Goal: Obtain resource: Download file/media

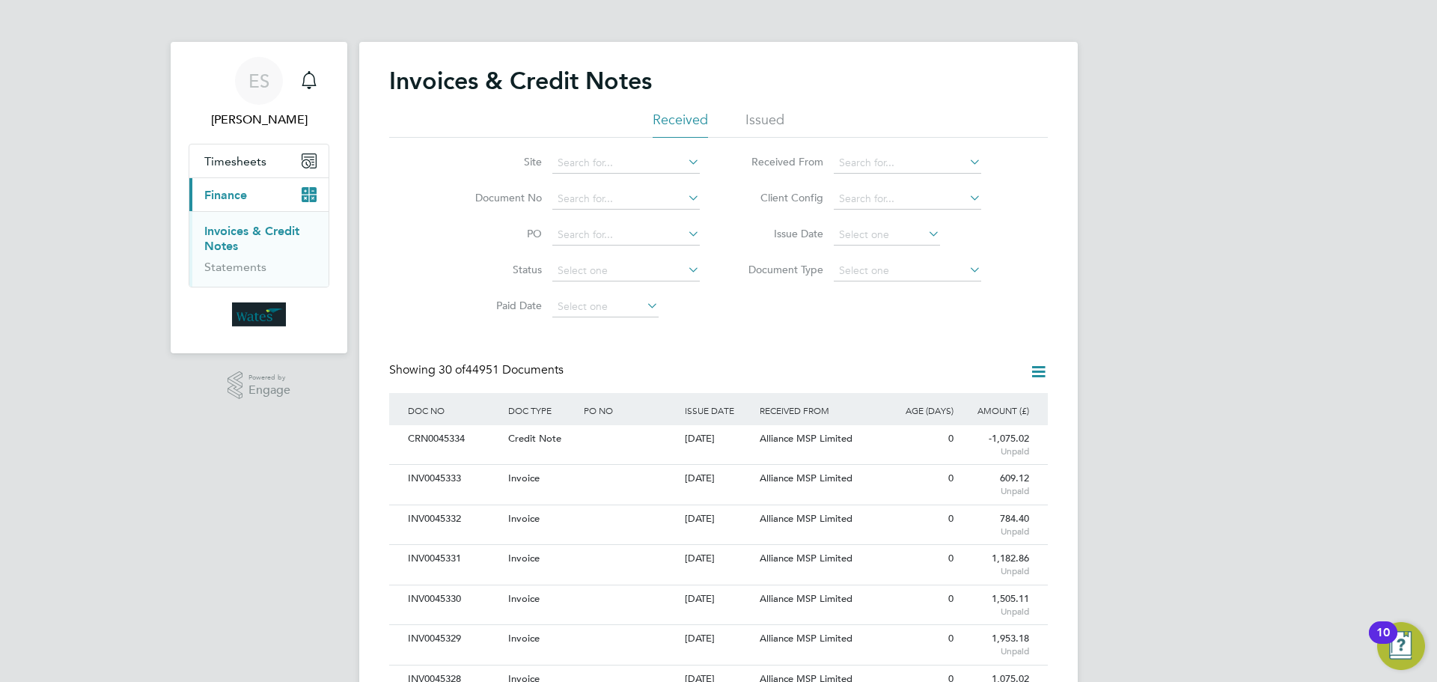
click at [925, 228] on icon at bounding box center [925, 233] width 0 height 21
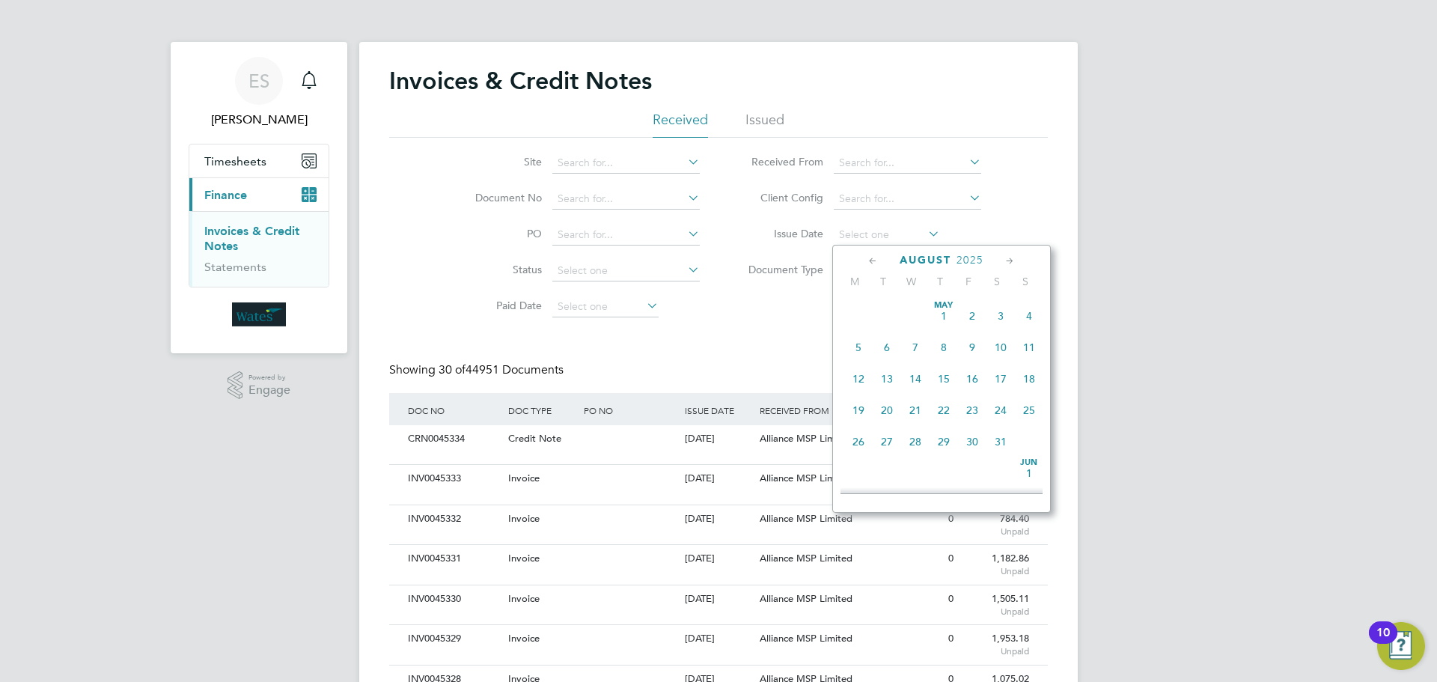
type input "29 Aug 2025"
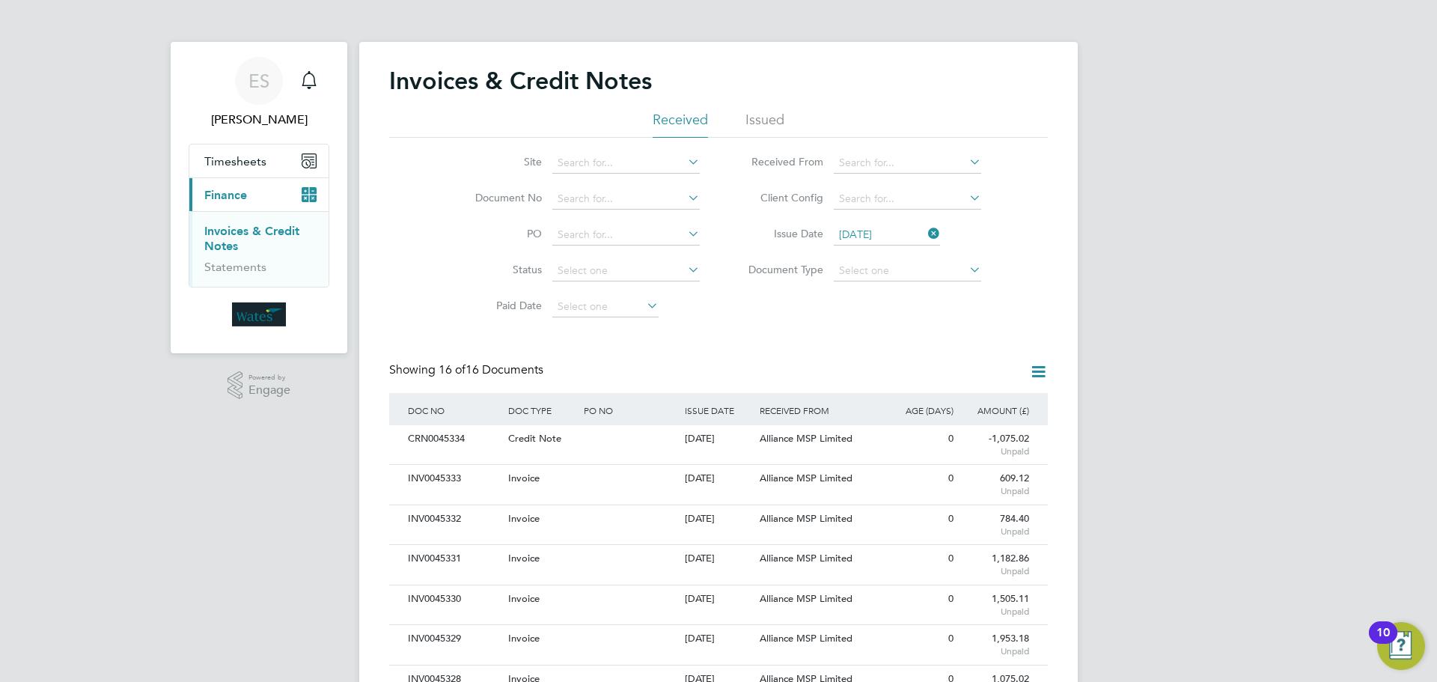
click at [1035, 373] on icon at bounding box center [1038, 371] width 19 height 19
click at [984, 404] on li "Download invoices" at bounding box center [976, 407] width 141 height 21
click at [1033, 360] on div "Invoices & Credit Notes Received Issued Site Document No PO Status Paid Date Is…" at bounding box center [718, 566] width 659 height 1000
click at [1041, 369] on icon at bounding box center [1038, 371] width 19 height 19
click at [967, 423] on li "Download credit notes" at bounding box center [976, 428] width 141 height 21
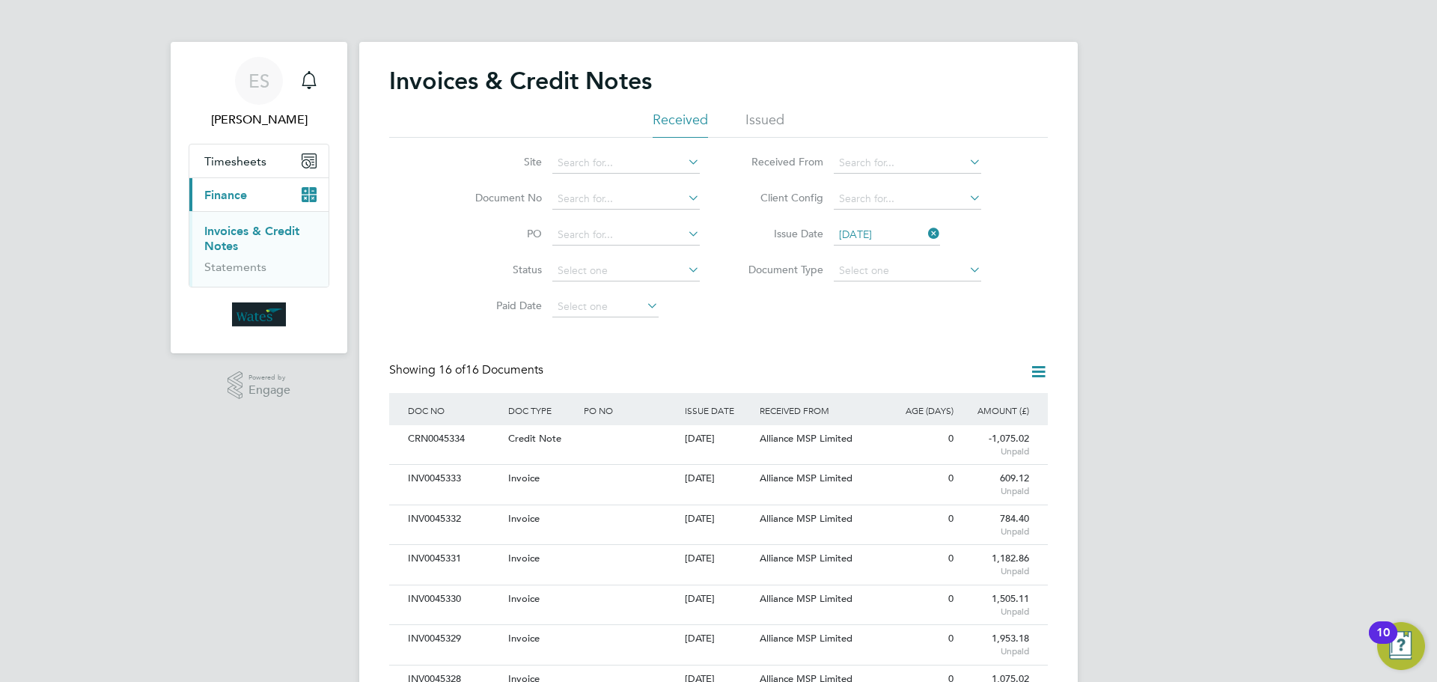
click at [925, 231] on icon at bounding box center [925, 233] width 0 height 21
click at [600, 201] on input at bounding box center [626, 199] width 147 height 21
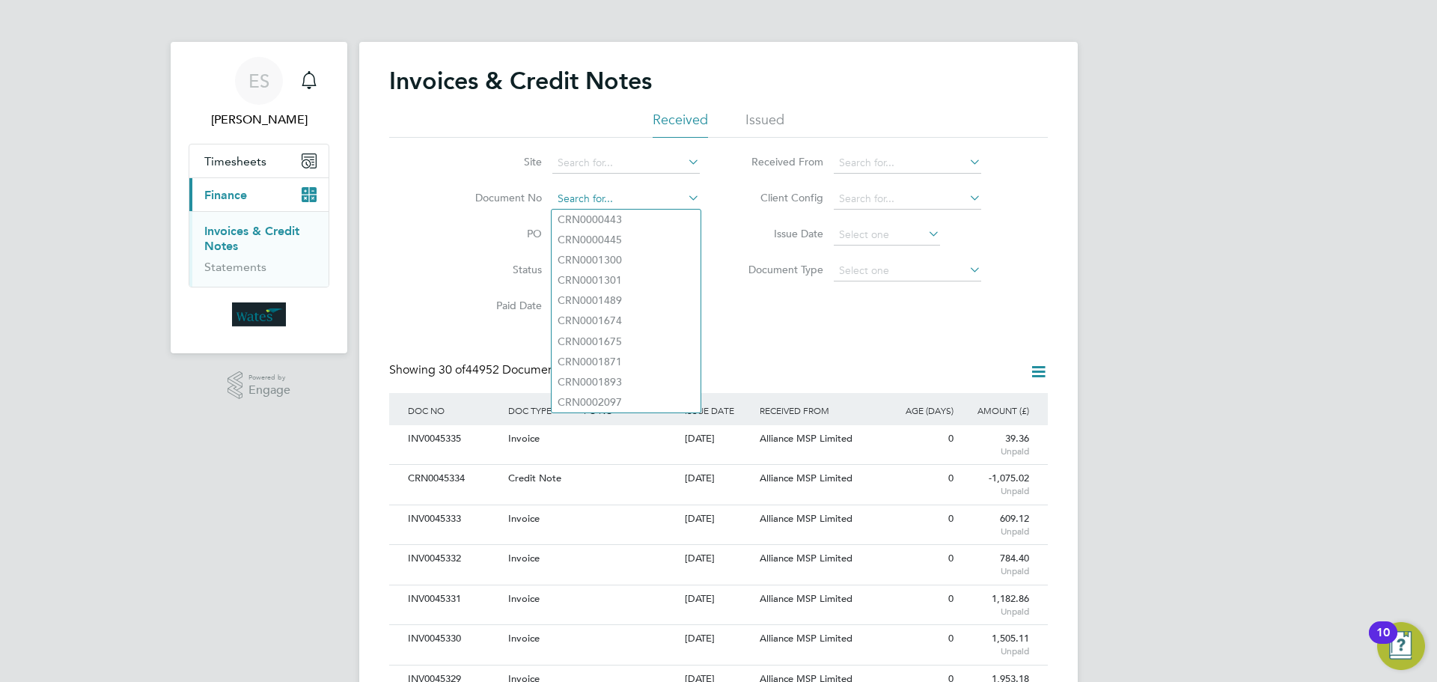
paste input "INV0045326"
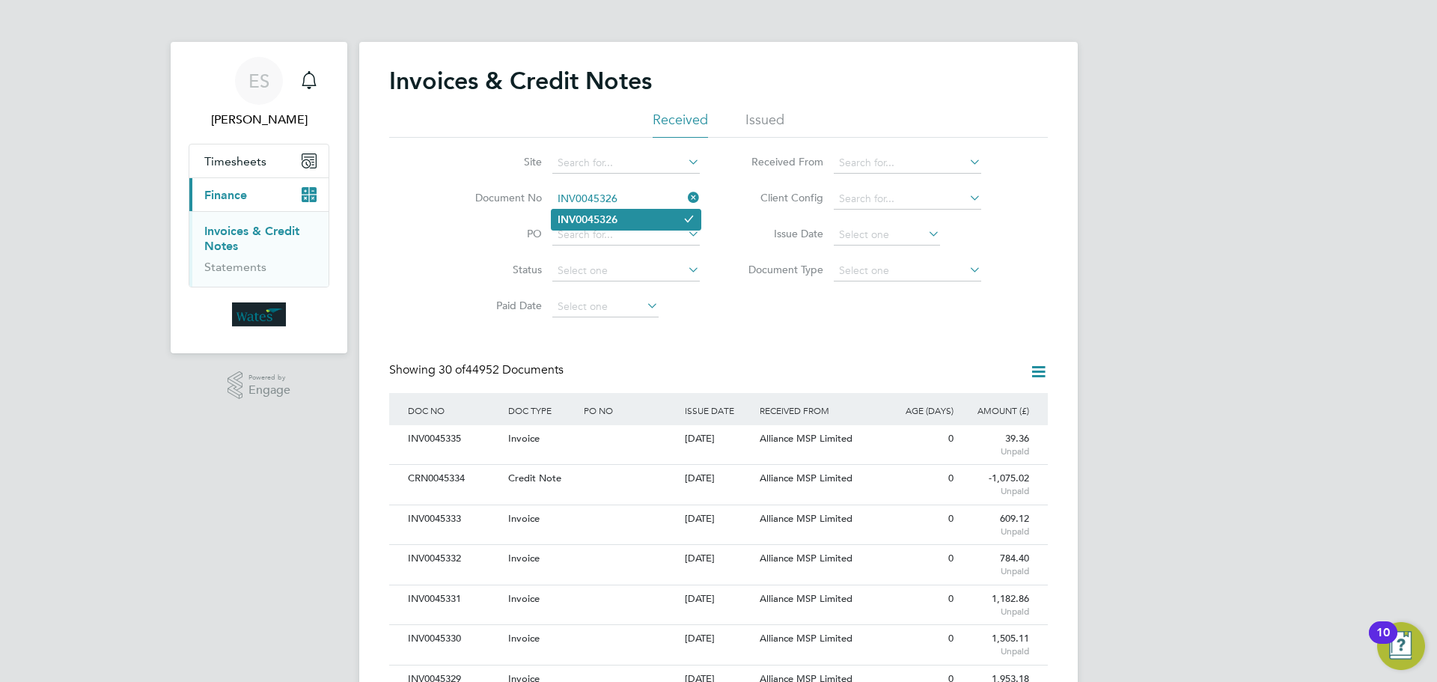
type input "INV0045326"
click at [589, 210] on li "INV0045326" at bounding box center [626, 220] width 149 height 20
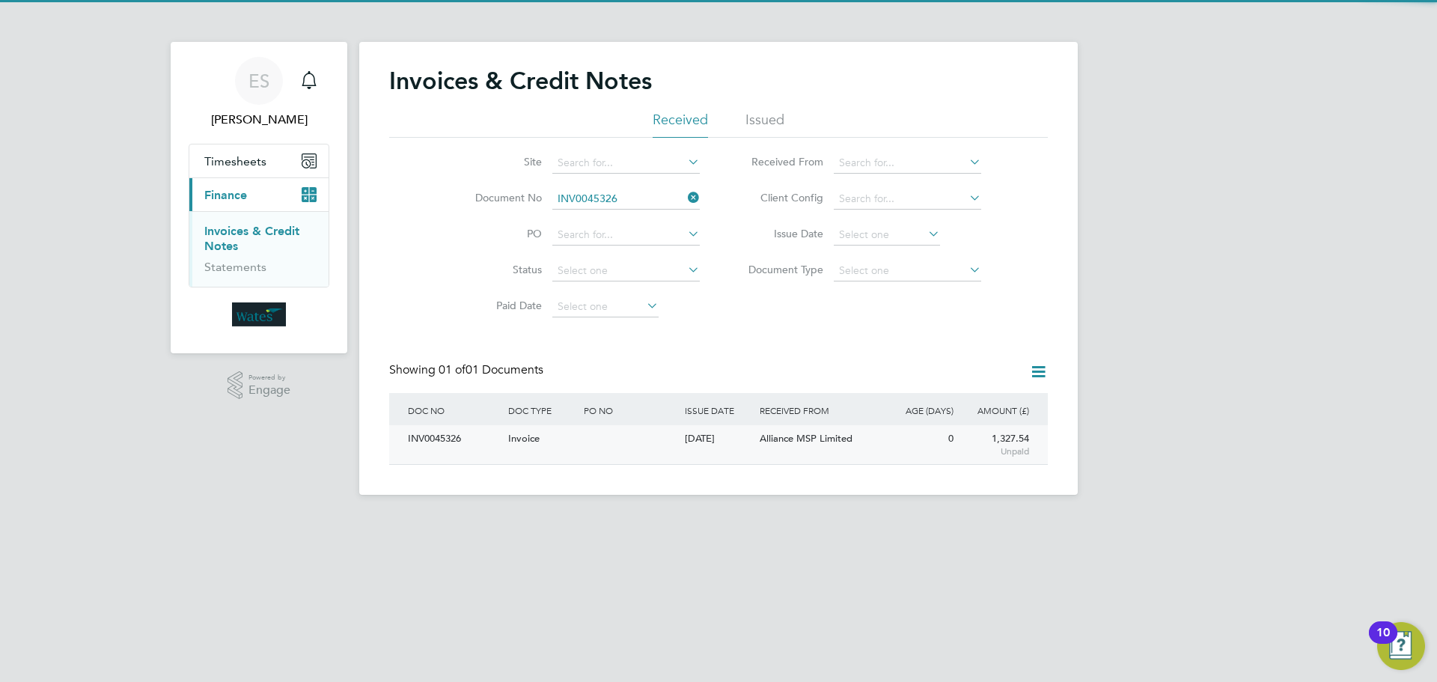
click at [429, 444] on div "INV0045326" at bounding box center [454, 439] width 100 height 28
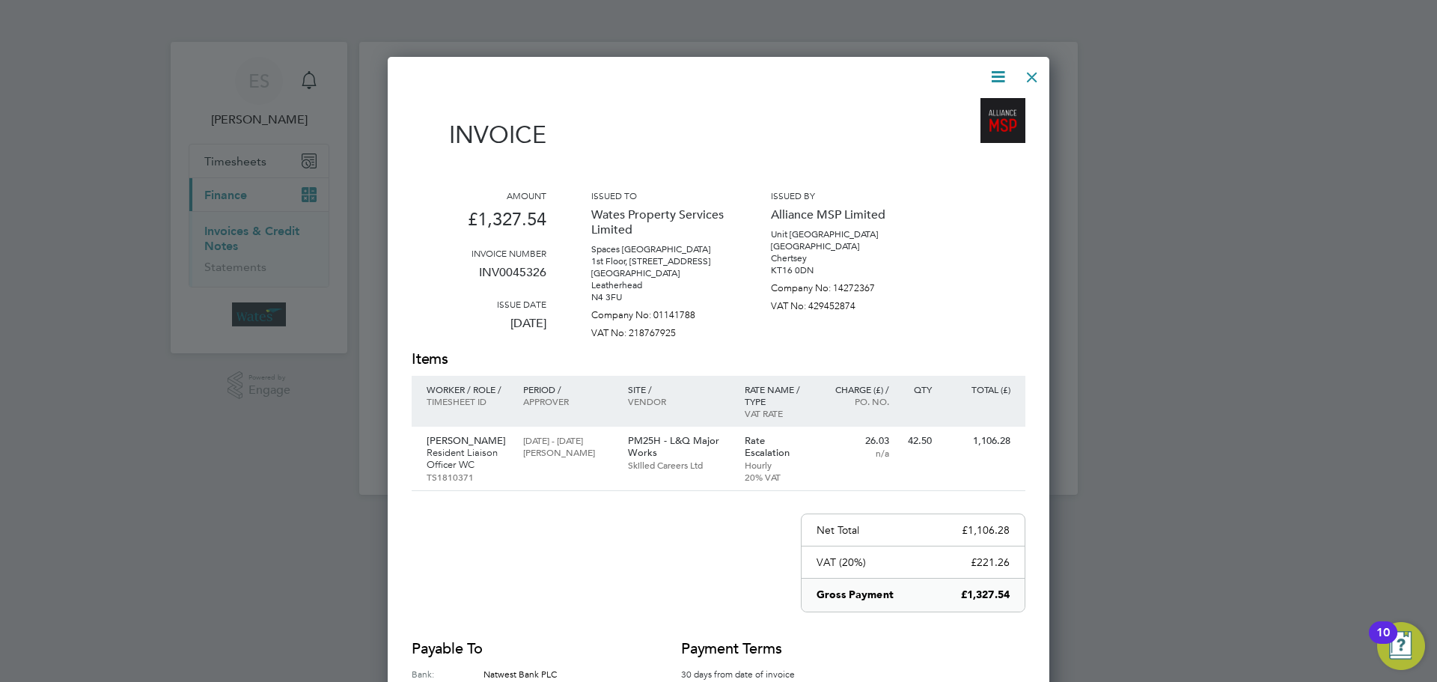
click at [1008, 67] on icon at bounding box center [998, 76] width 19 height 19
click at [991, 105] on li "Download Invoice" at bounding box center [952, 112] width 103 height 21
click at [1004, 63] on div "Invoice Amount £1,327.54 Invoice number INV0045326 Issue date 29 Aug 2025 Issue…" at bounding box center [719, 431] width 662 height 749
click at [1000, 73] on icon at bounding box center [998, 76] width 19 height 19
click at [947, 130] on li "View timesheet" at bounding box center [952, 133] width 103 height 21
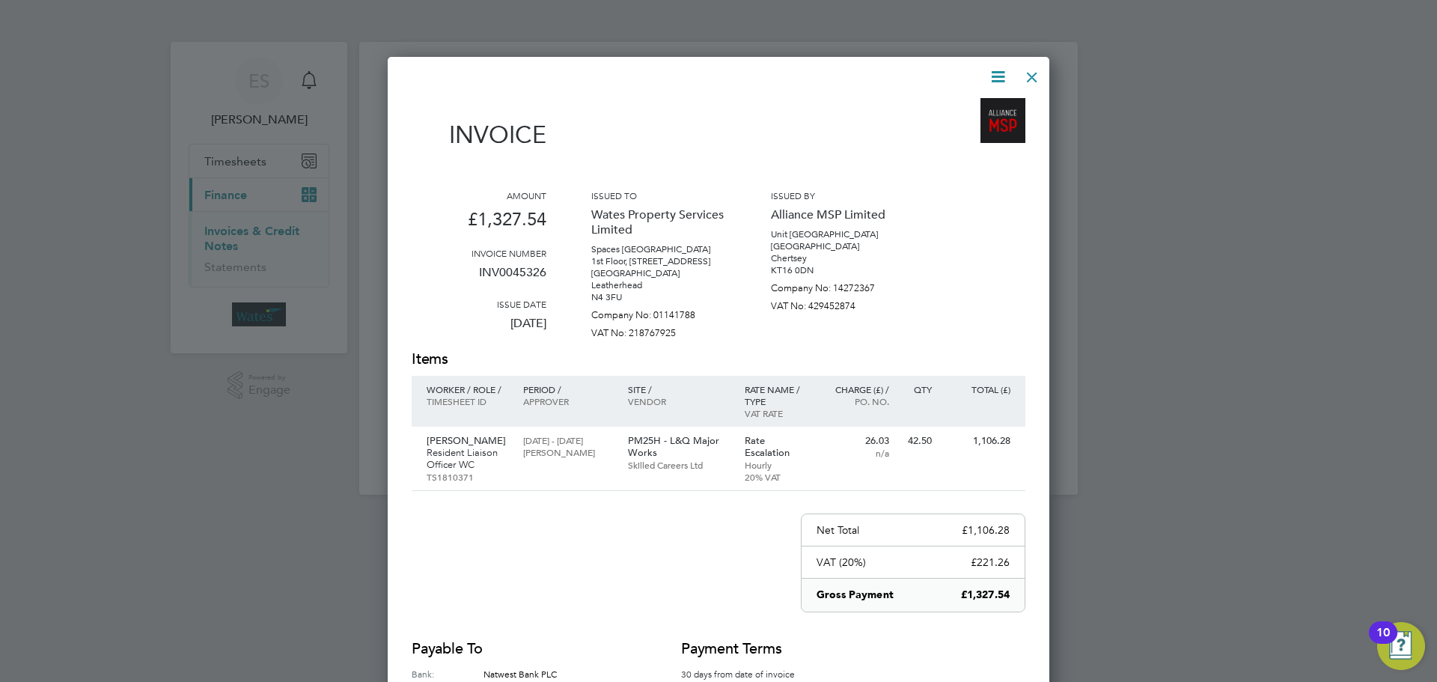
click at [1021, 75] on div at bounding box center [1032, 73] width 27 height 27
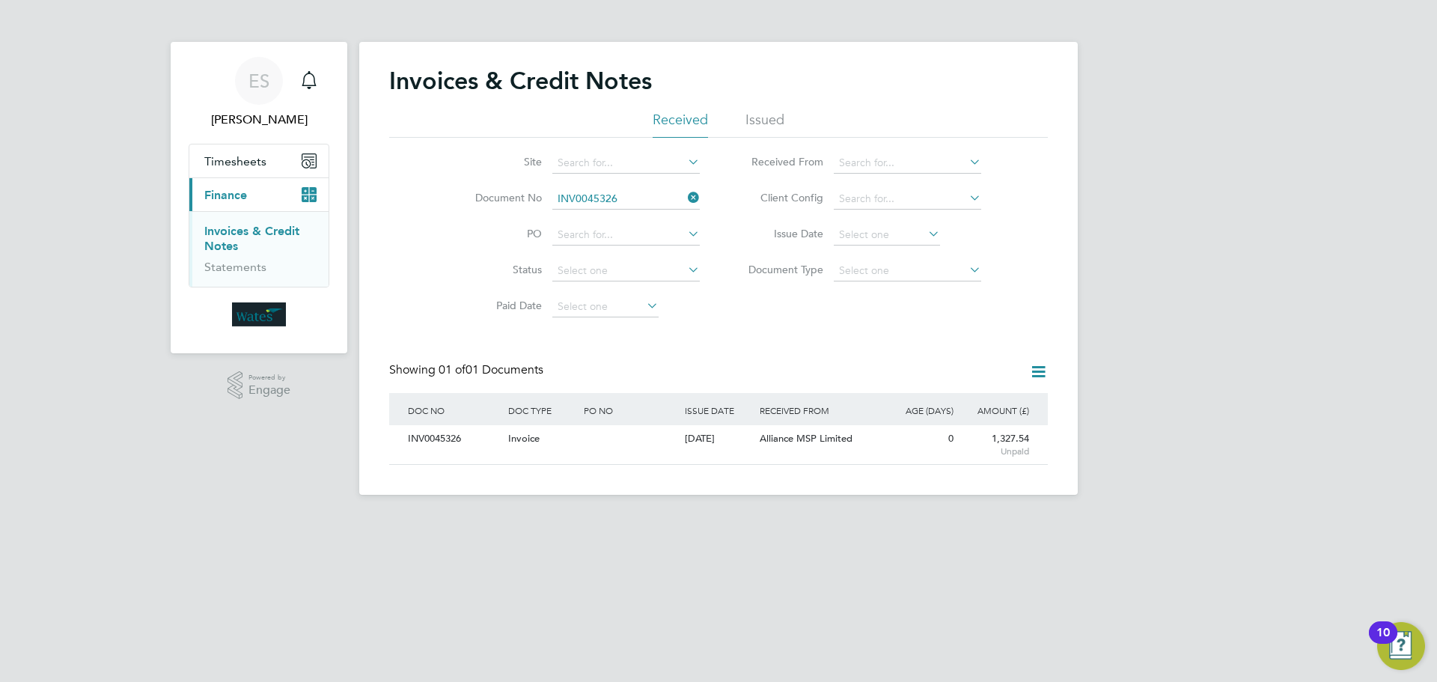
click at [685, 190] on icon at bounding box center [685, 197] width 0 height 21
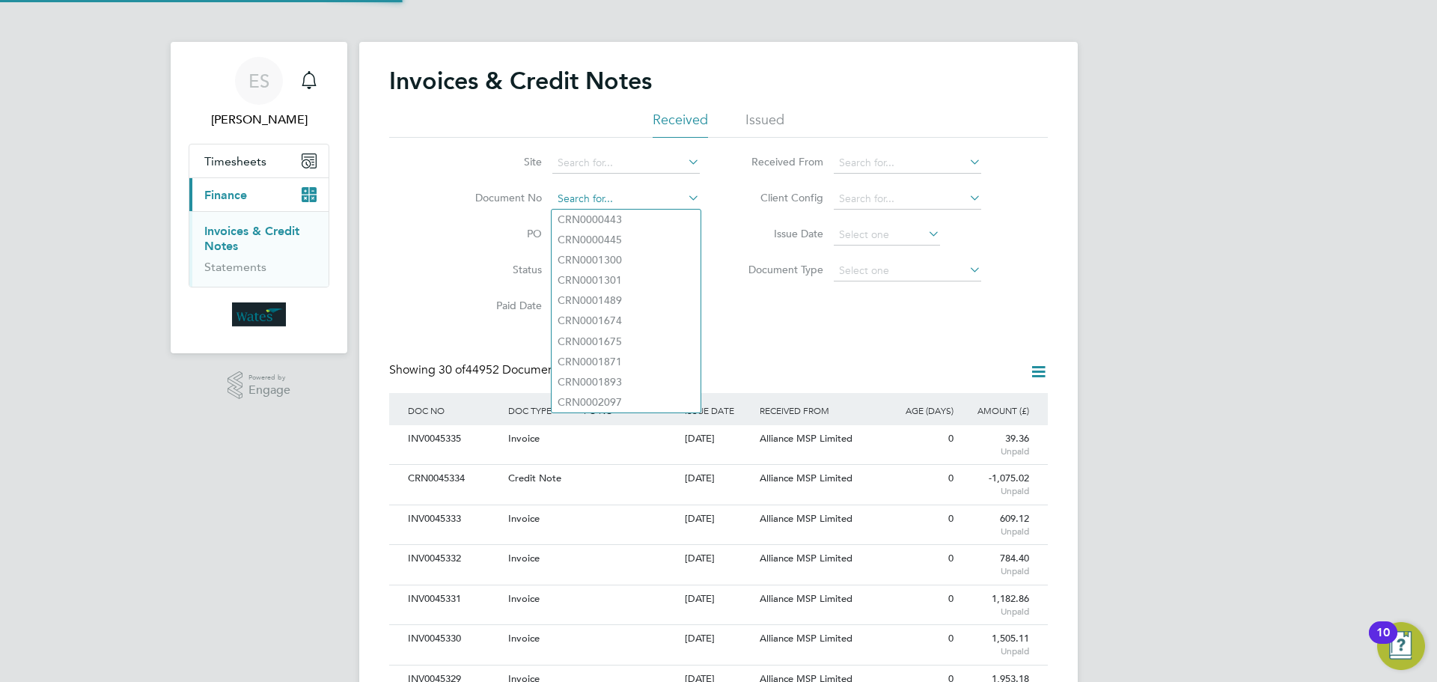
scroll to position [28, 127]
paste input "INV0045327"
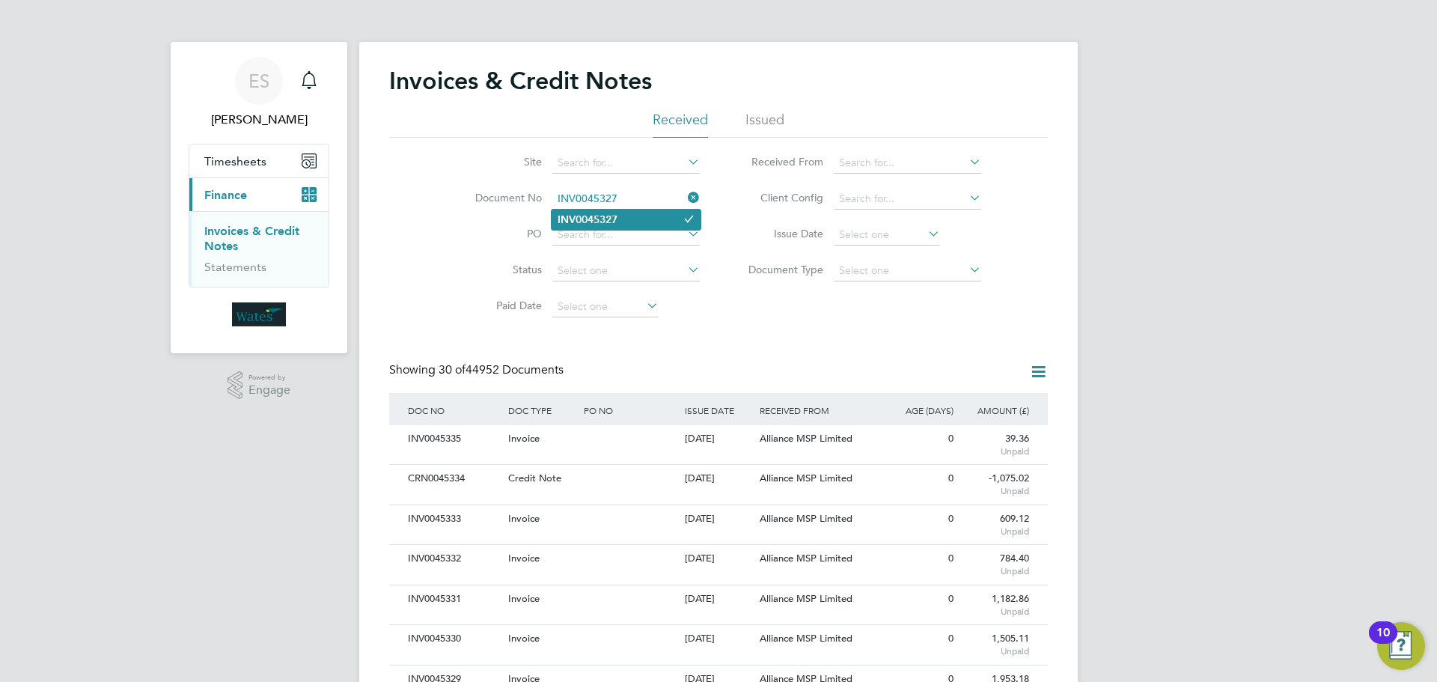
type input "INV0045327"
click at [641, 219] on li "INV0045327" at bounding box center [626, 220] width 149 height 20
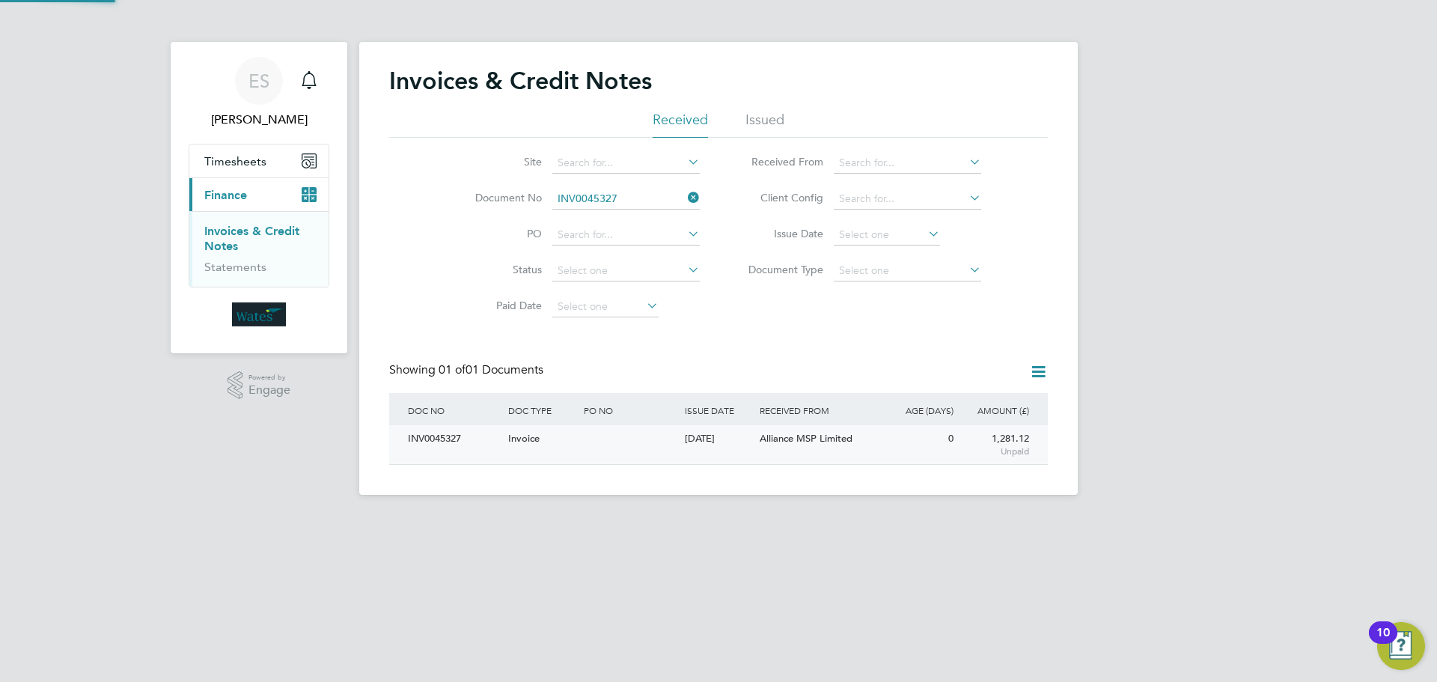
click at [443, 434] on div "INV0045327" at bounding box center [454, 439] width 100 height 28
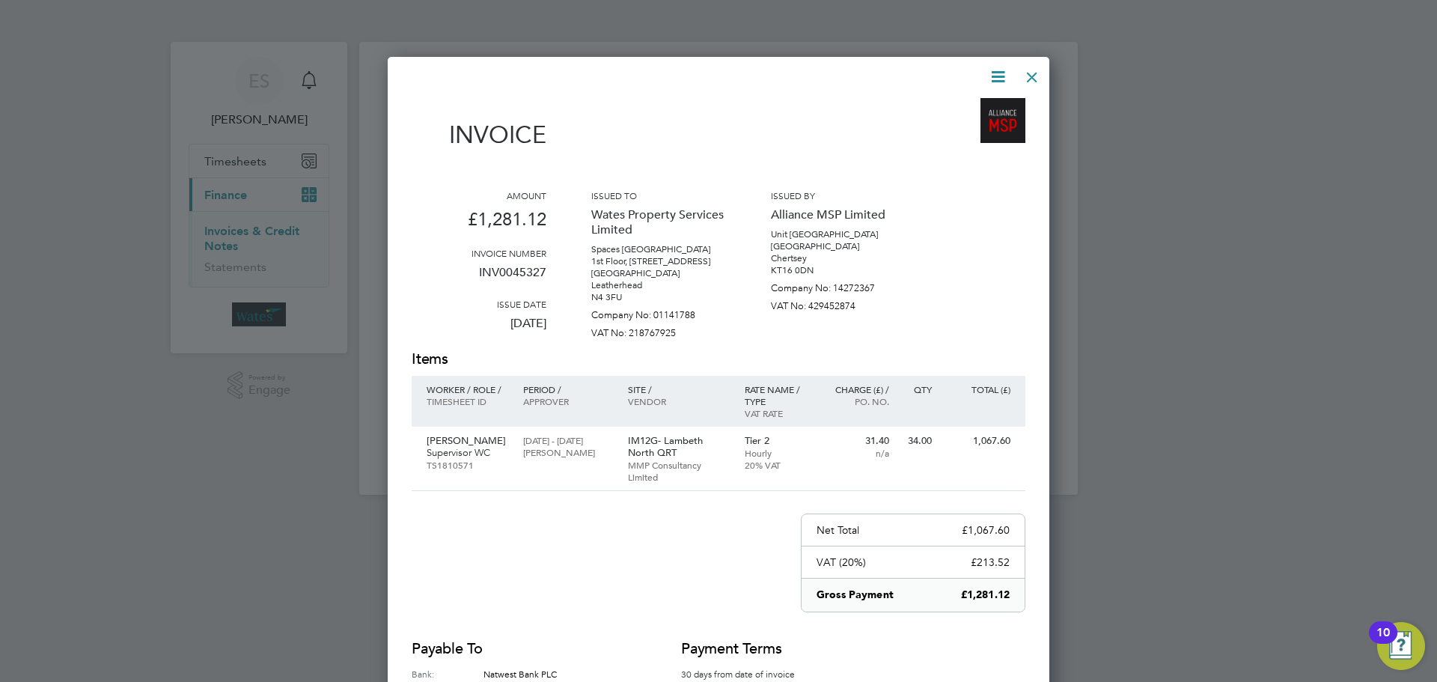
click at [990, 71] on icon at bounding box center [998, 76] width 19 height 19
click at [982, 103] on li "Download Invoice" at bounding box center [952, 112] width 103 height 21
click at [993, 77] on icon at bounding box center [998, 76] width 19 height 19
click at [976, 131] on li "View timesheet" at bounding box center [952, 133] width 103 height 21
click at [1030, 80] on div at bounding box center [1032, 73] width 27 height 27
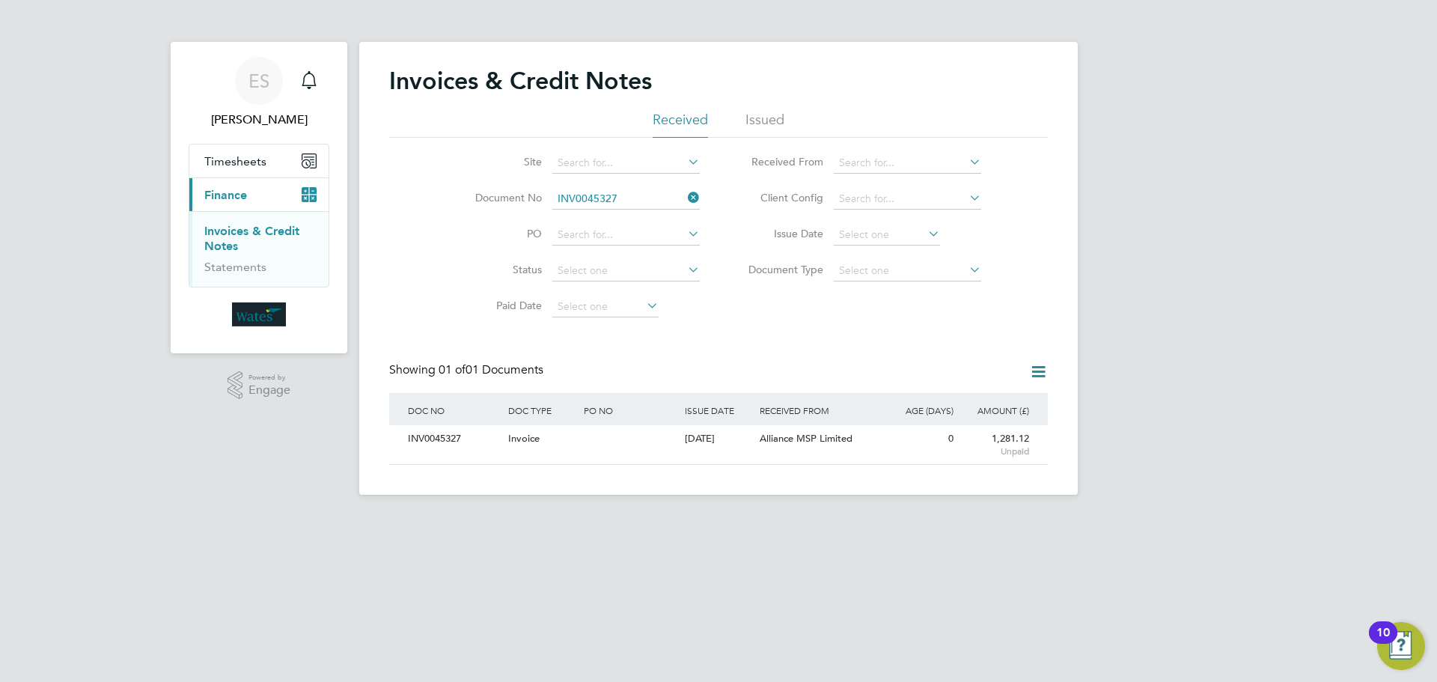
click at [685, 194] on icon at bounding box center [685, 197] width 0 height 21
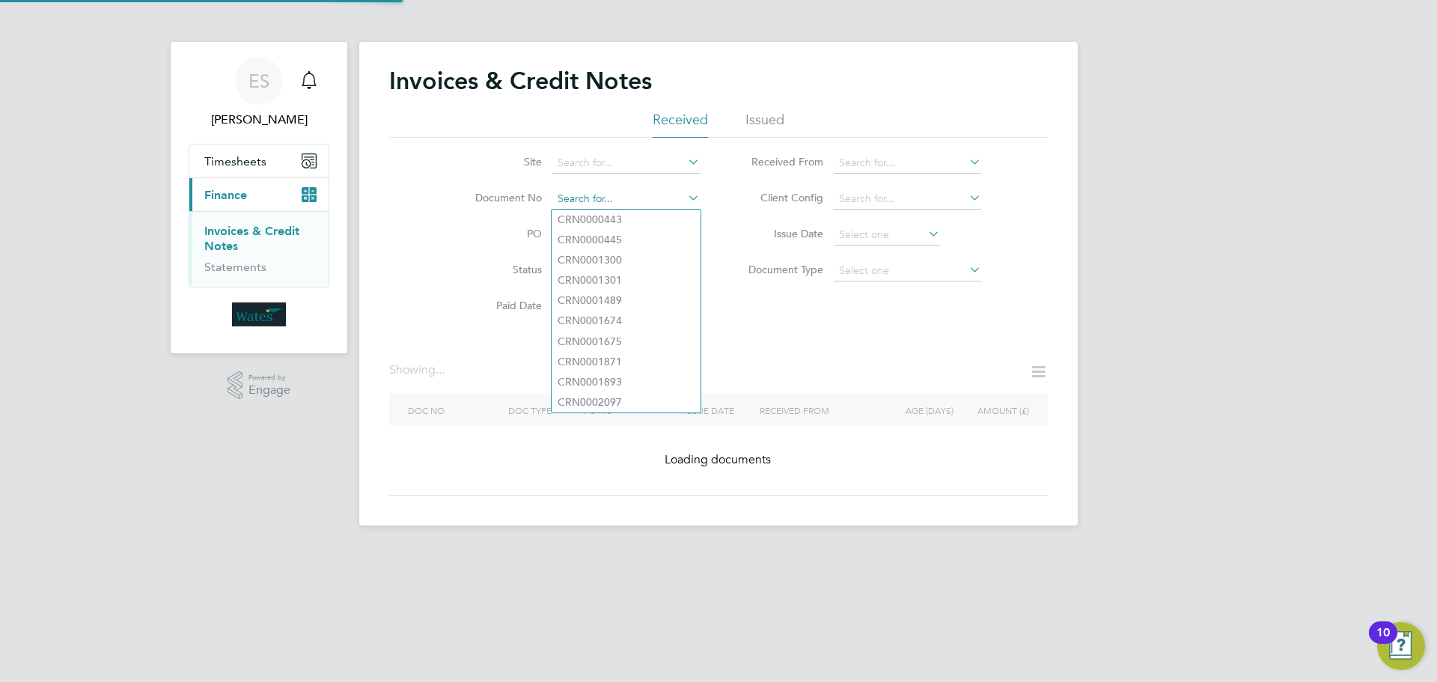
paste input "INV0045328"
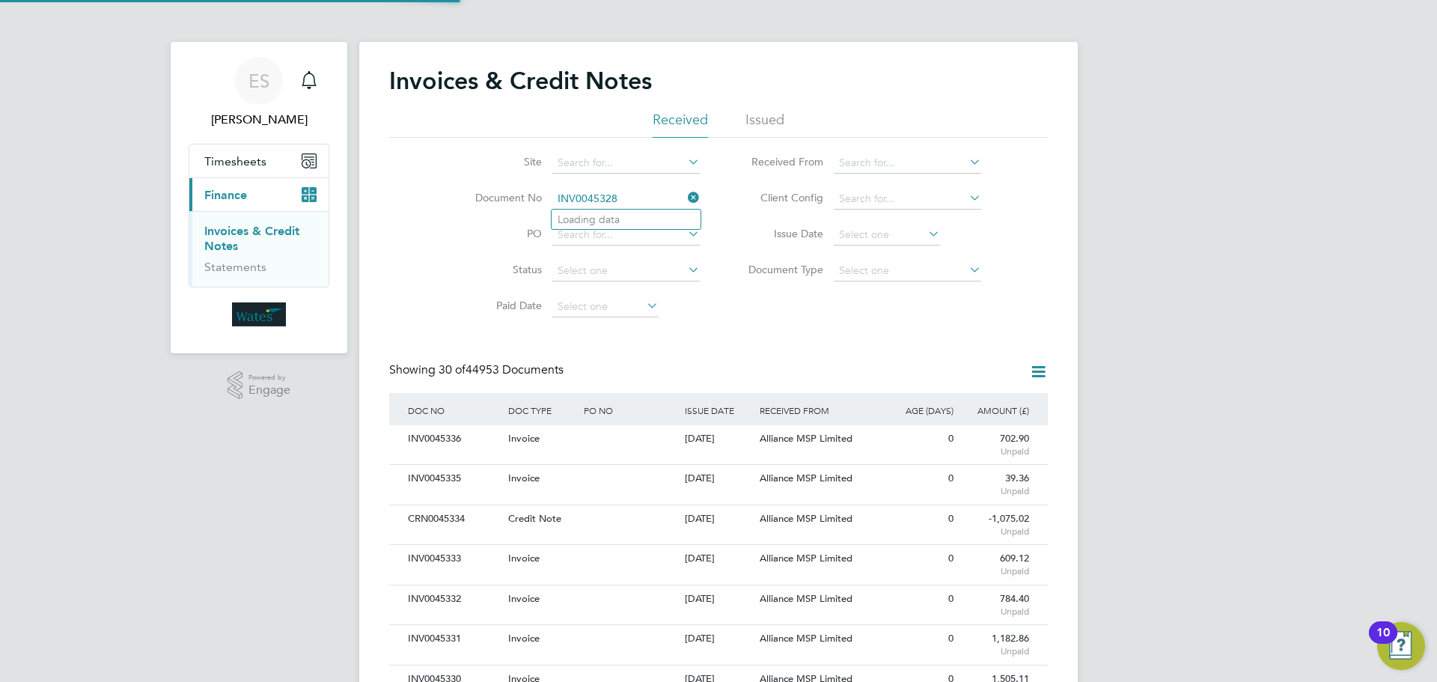
scroll to position [28, 127]
type input "INV0045328"
click at [647, 217] on li "INV0045328" at bounding box center [626, 220] width 149 height 20
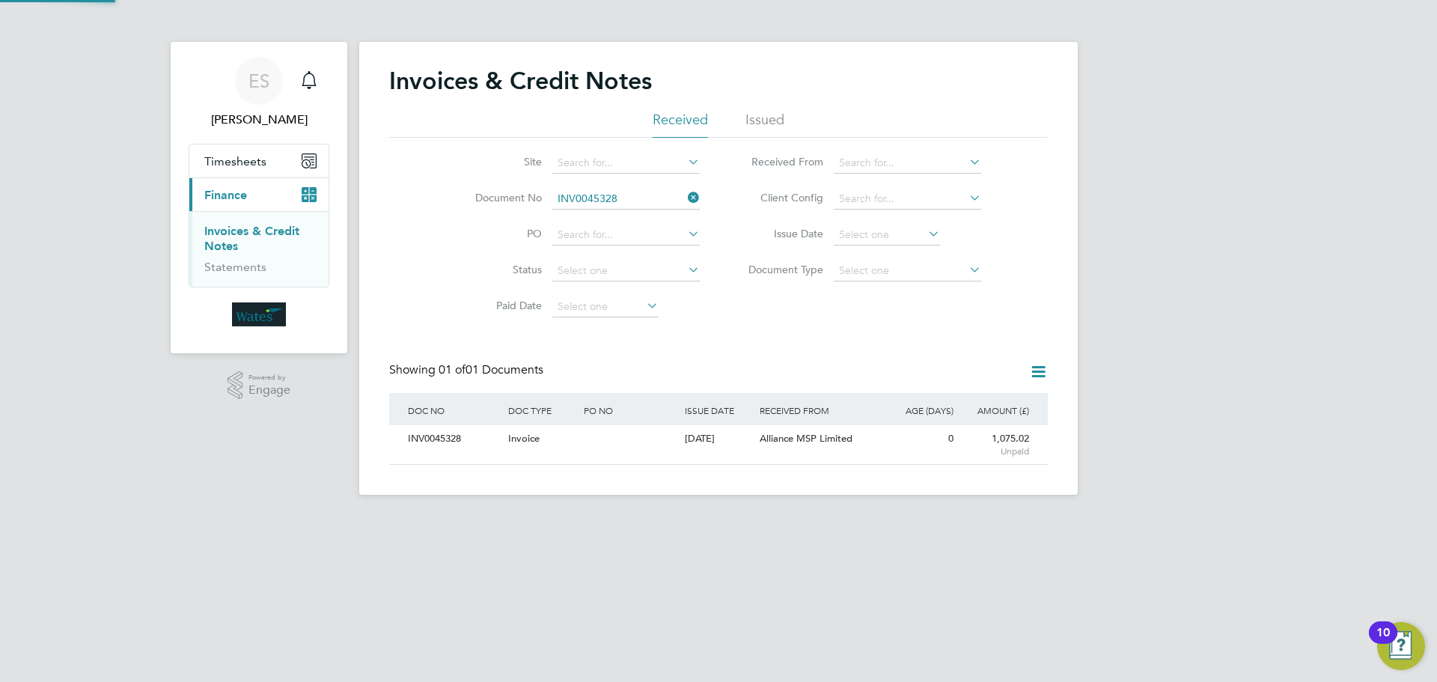
click at [448, 437] on div "INV0045328" at bounding box center [454, 439] width 100 height 28
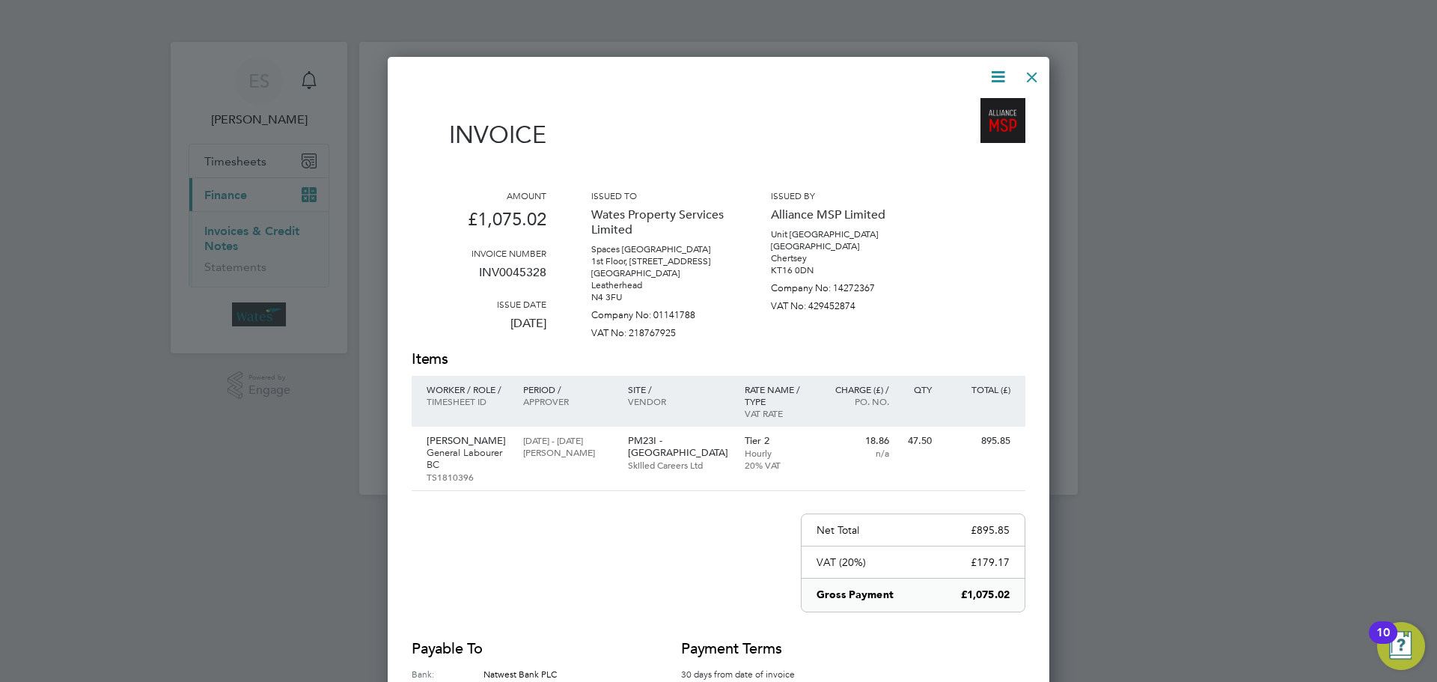
click at [990, 71] on icon at bounding box center [998, 76] width 19 height 19
click at [981, 109] on li "Download Invoice" at bounding box center [952, 112] width 103 height 21
click at [989, 84] on icon at bounding box center [998, 76] width 19 height 19
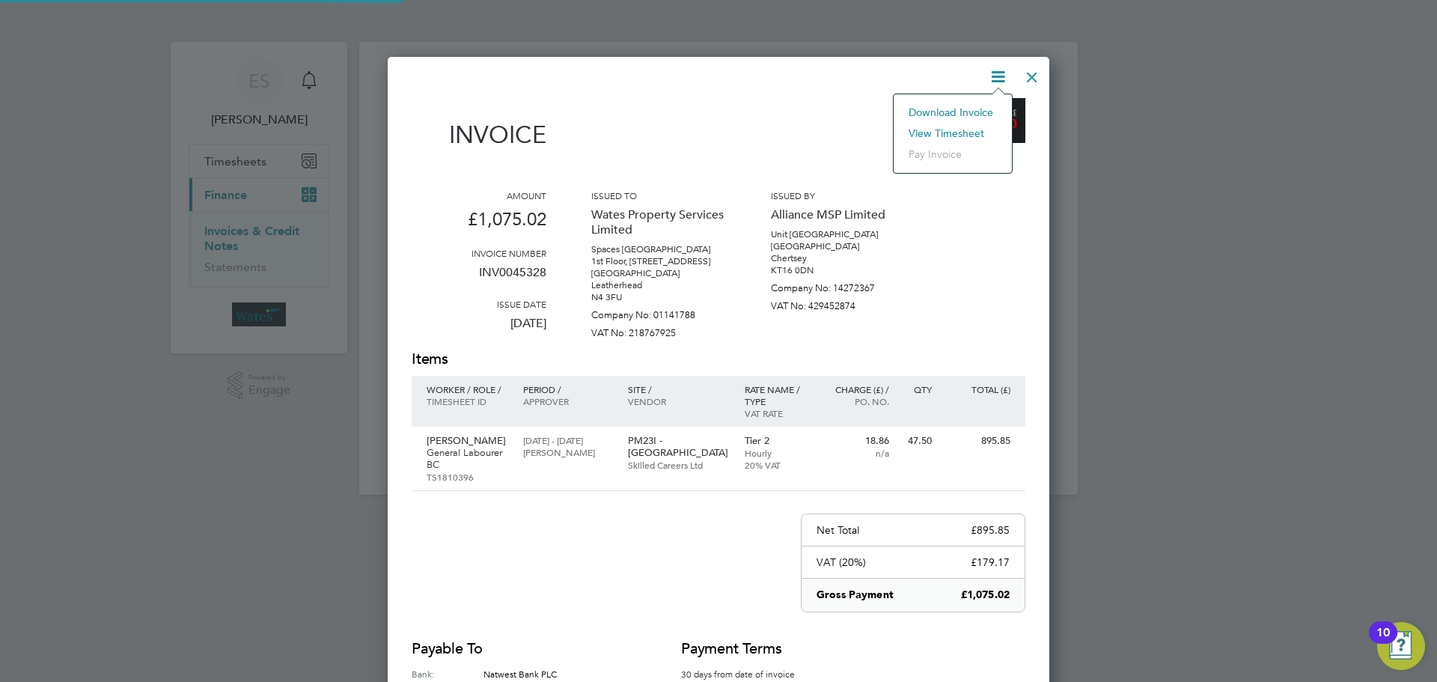
click at [965, 124] on li "View timesheet" at bounding box center [952, 133] width 103 height 21
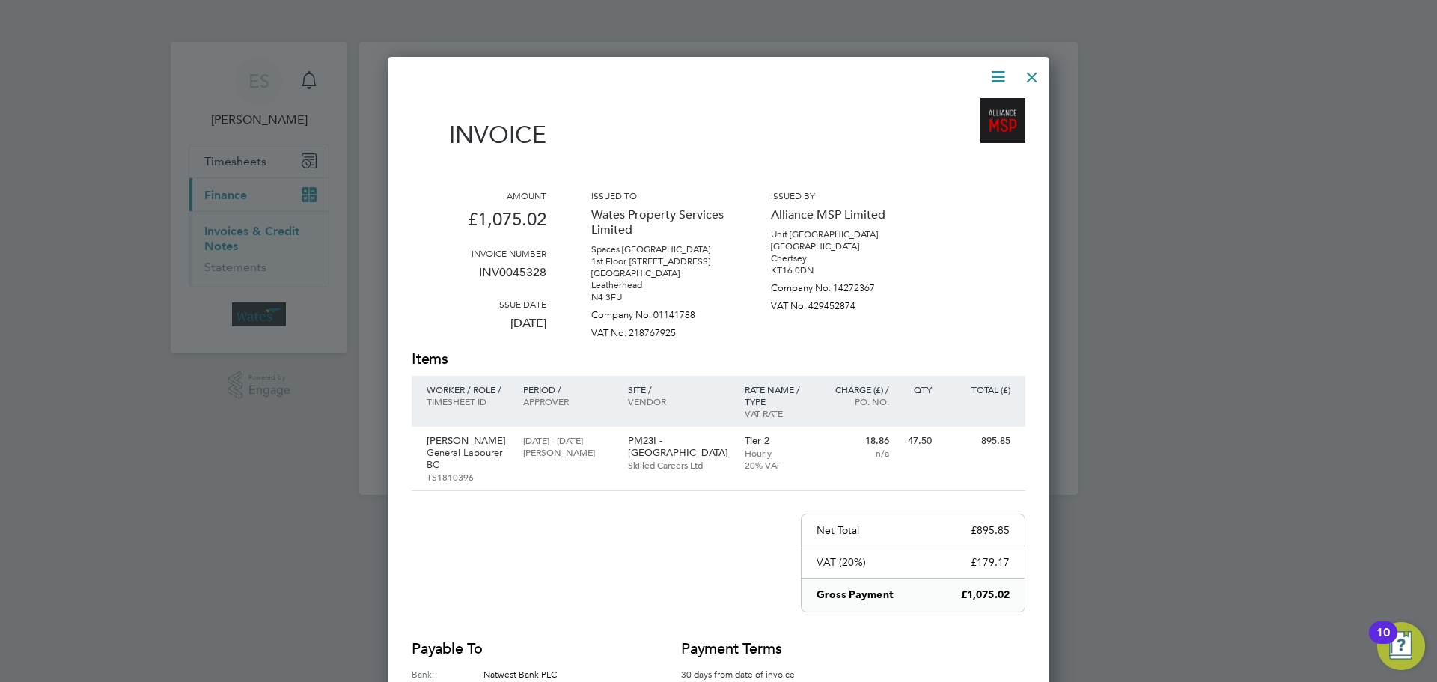
click at [992, 71] on icon at bounding box center [998, 76] width 19 height 19
click at [978, 106] on li "Download Invoice" at bounding box center [952, 112] width 103 height 21
click at [1002, 67] on icon at bounding box center [998, 76] width 19 height 19
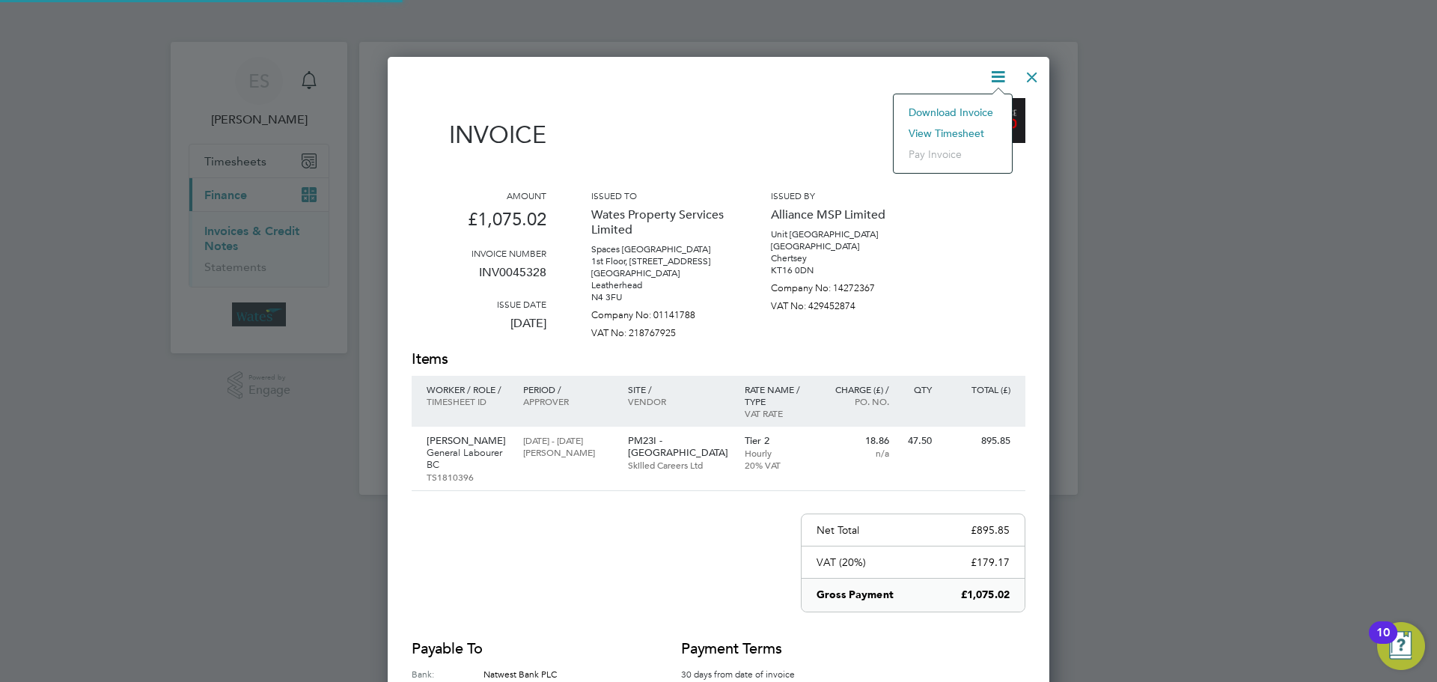
click at [971, 127] on li "View timesheet" at bounding box center [952, 133] width 103 height 21
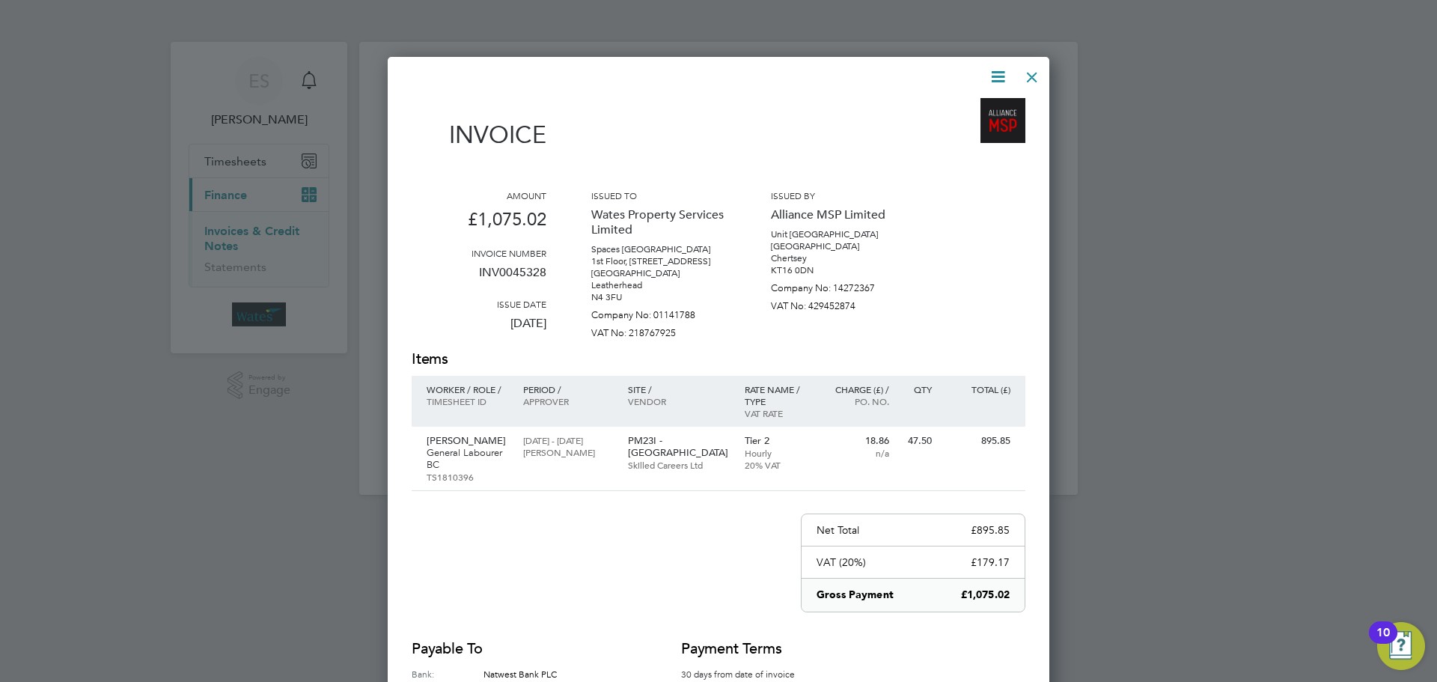
click at [1023, 79] on div at bounding box center [1032, 73] width 27 height 27
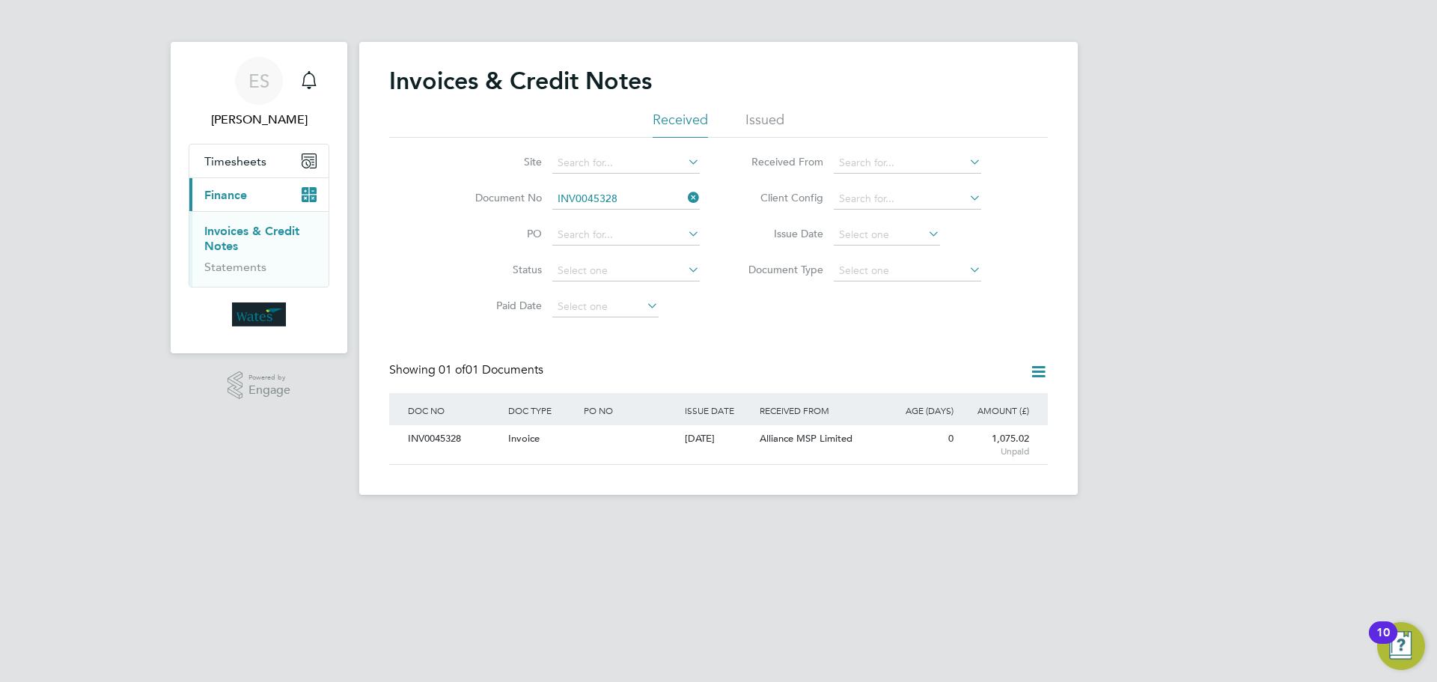
click at [685, 194] on icon at bounding box center [685, 197] width 0 height 21
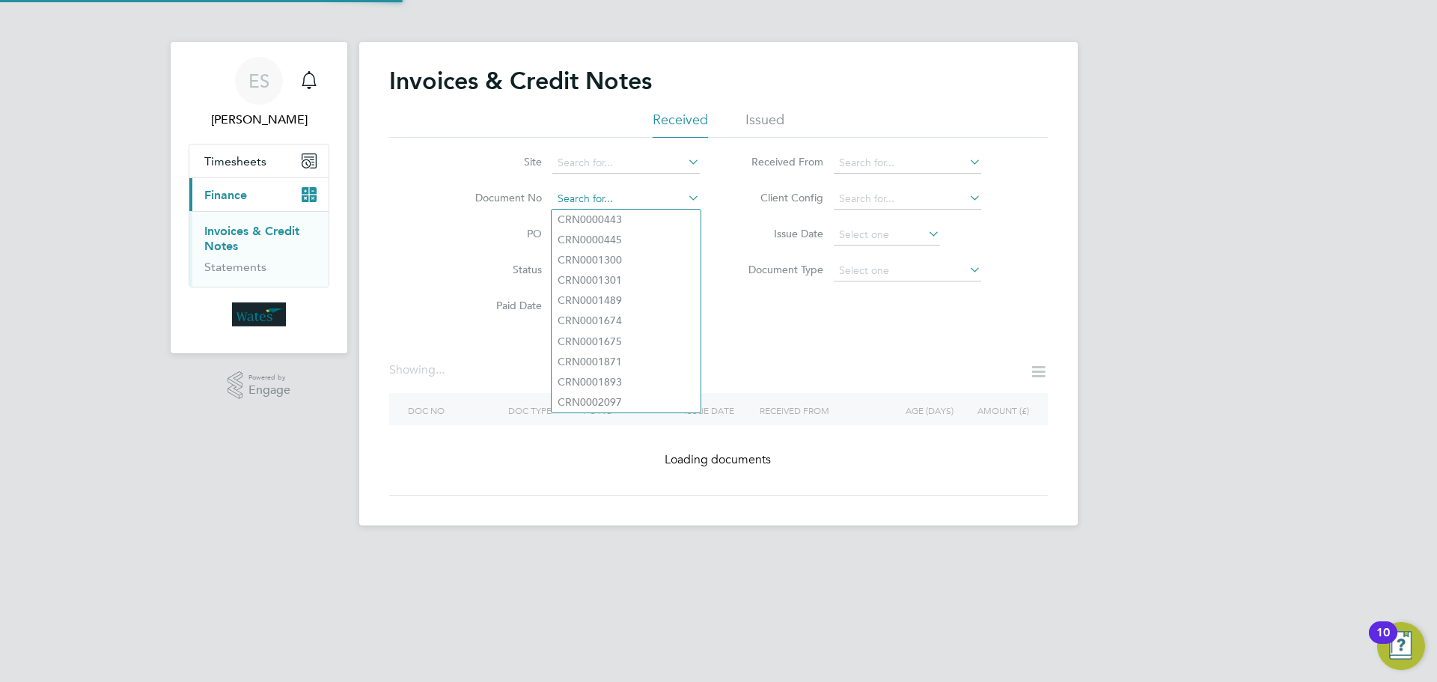
paste input "INV0045329"
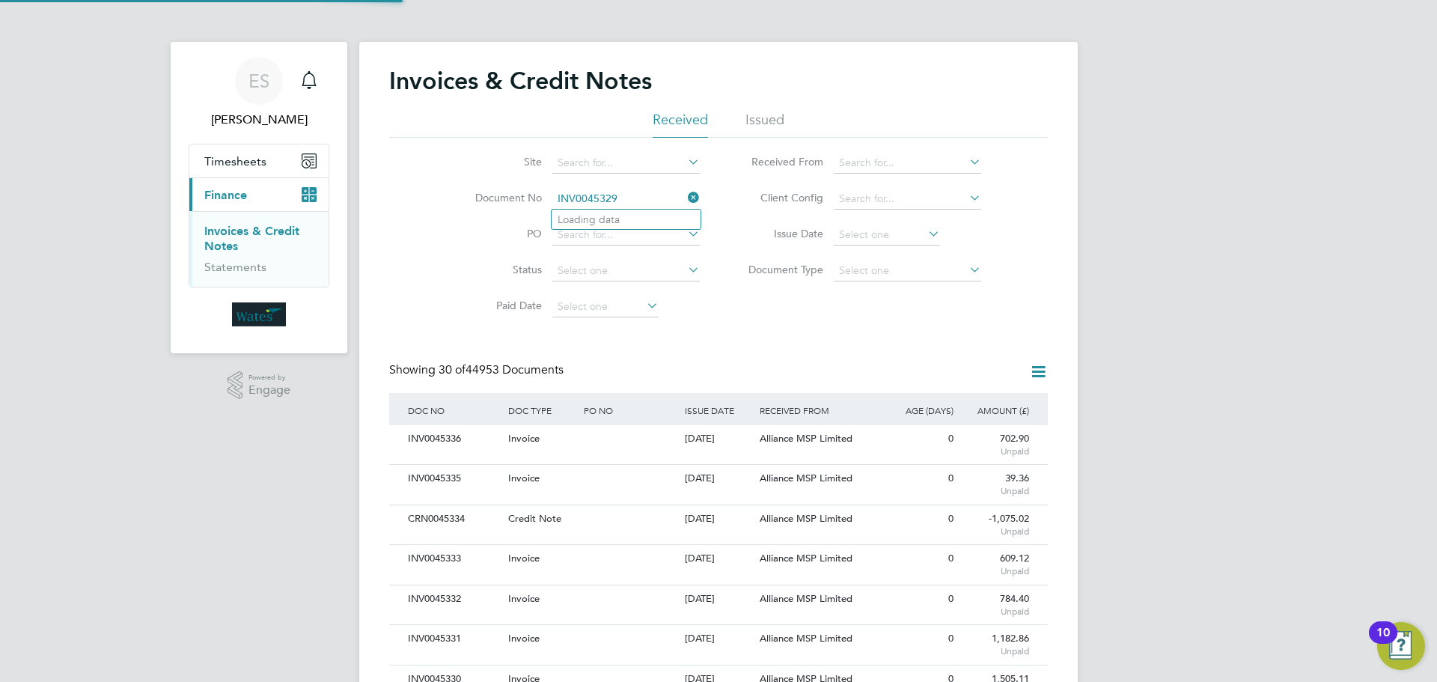
scroll to position [28, 102]
type input "INV0045329"
click at [629, 225] on li "INV0045329" at bounding box center [626, 220] width 149 height 20
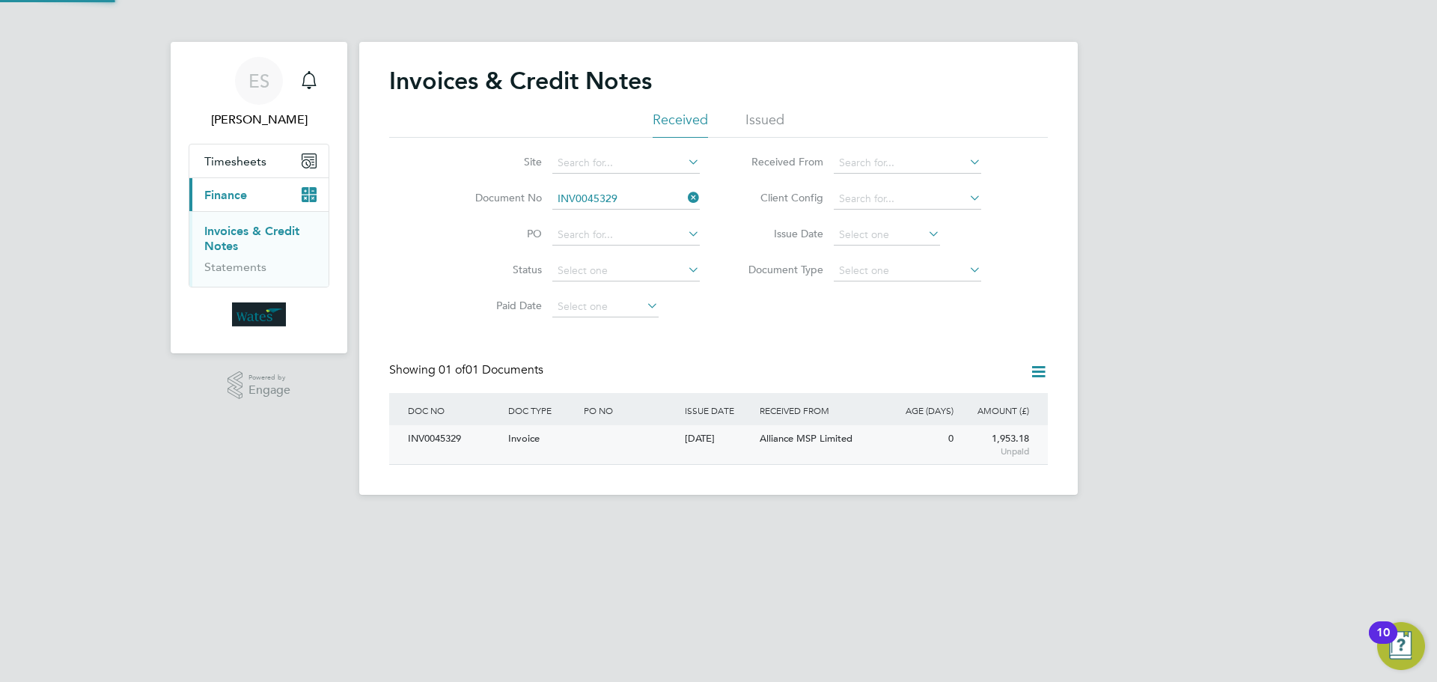
click at [415, 439] on div "INV0045329" at bounding box center [454, 439] width 100 height 28
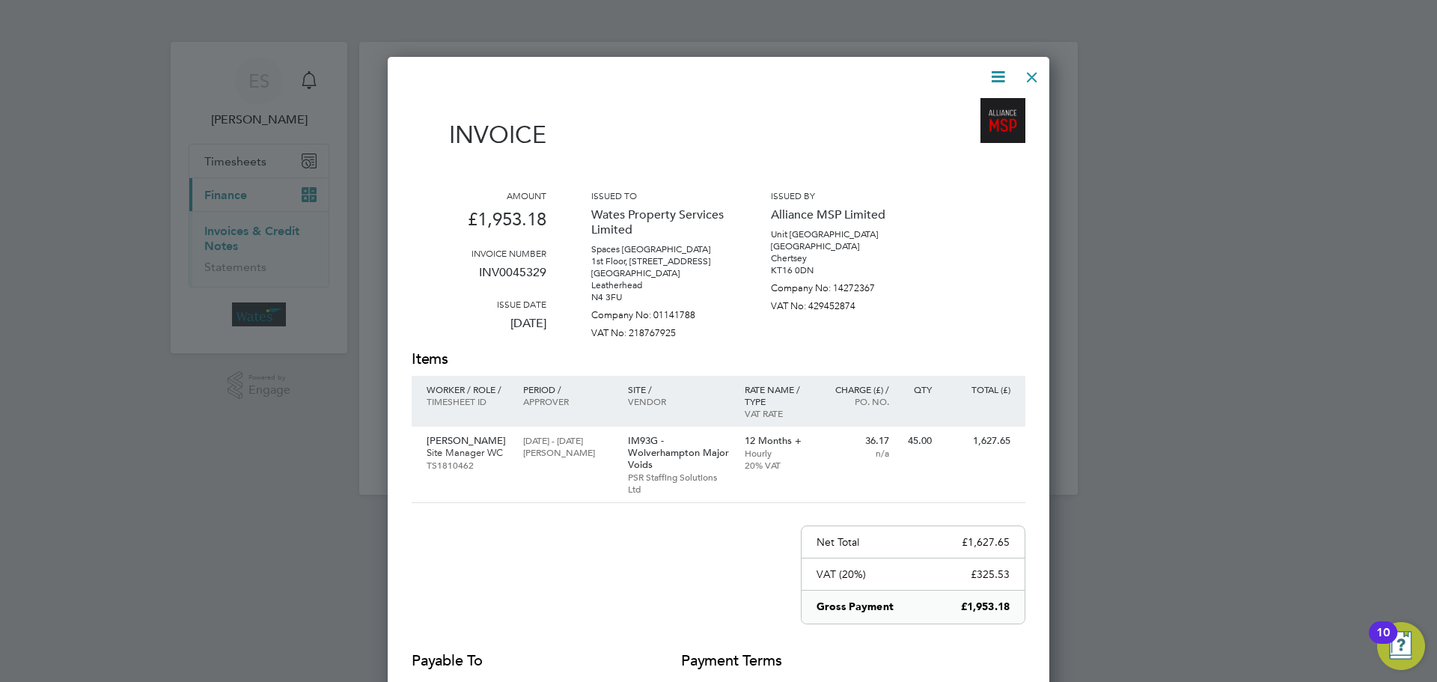
click at [992, 71] on icon at bounding box center [998, 76] width 19 height 19
click at [965, 106] on li "Download Invoice" at bounding box center [952, 112] width 103 height 21
click at [996, 73] on icon at bounding box center [998, 76] width 19 height 19
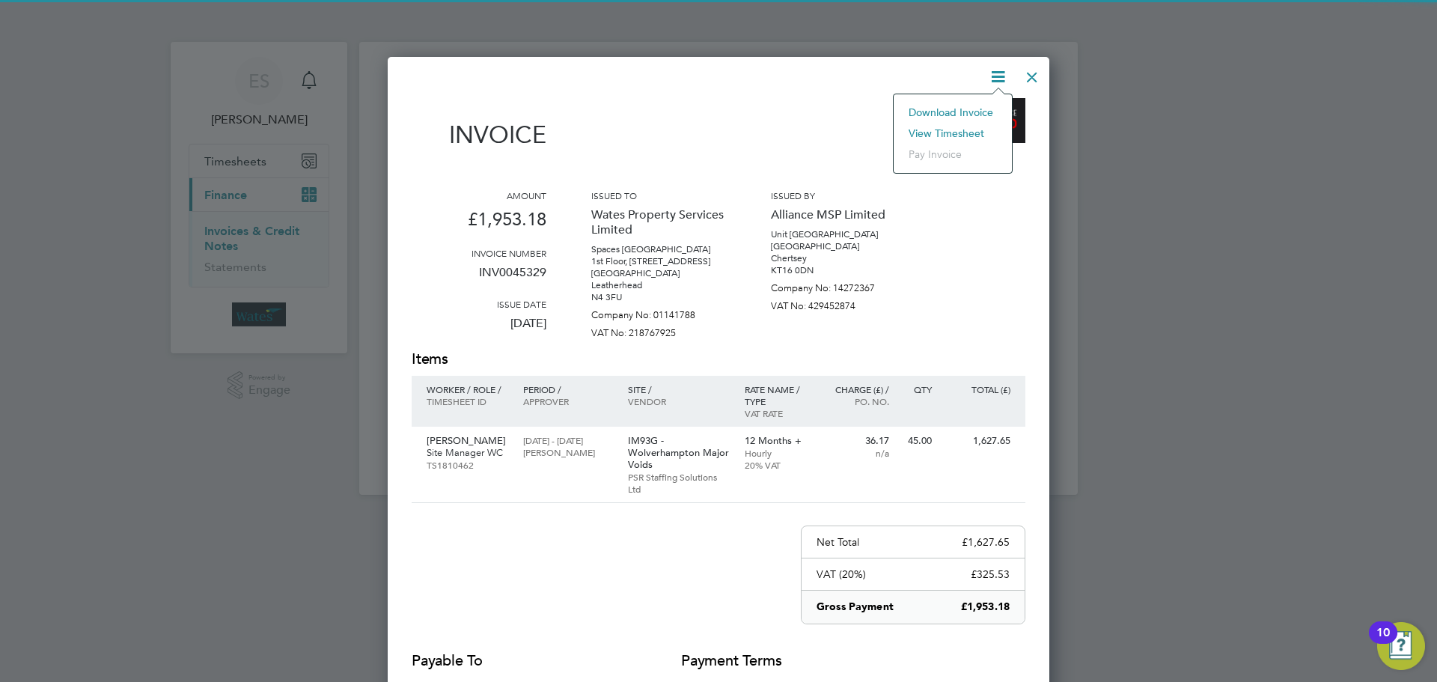
click at [955, 127] on li "View timesheet" at bounding box center [952, 133] width 103 height 21
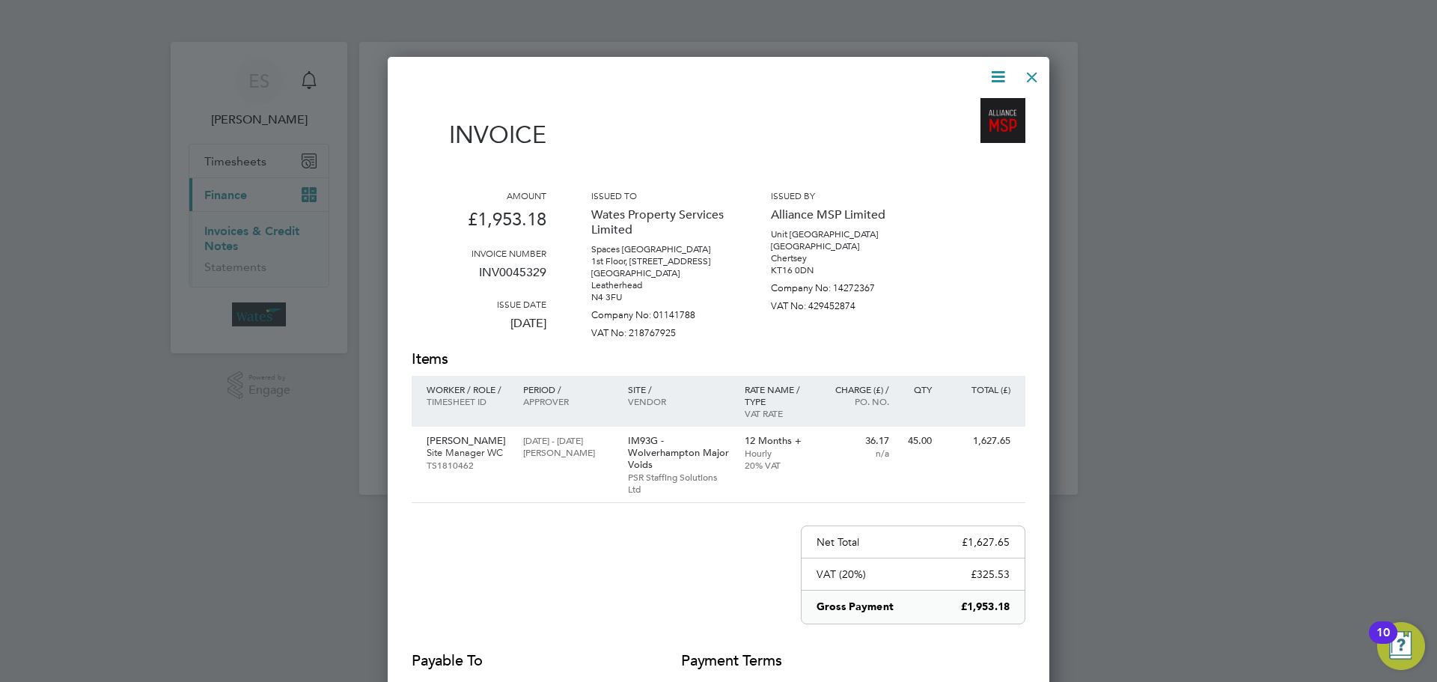
click at [1042, 70] on div at bounding box center [1032, 73] width 27 height 27
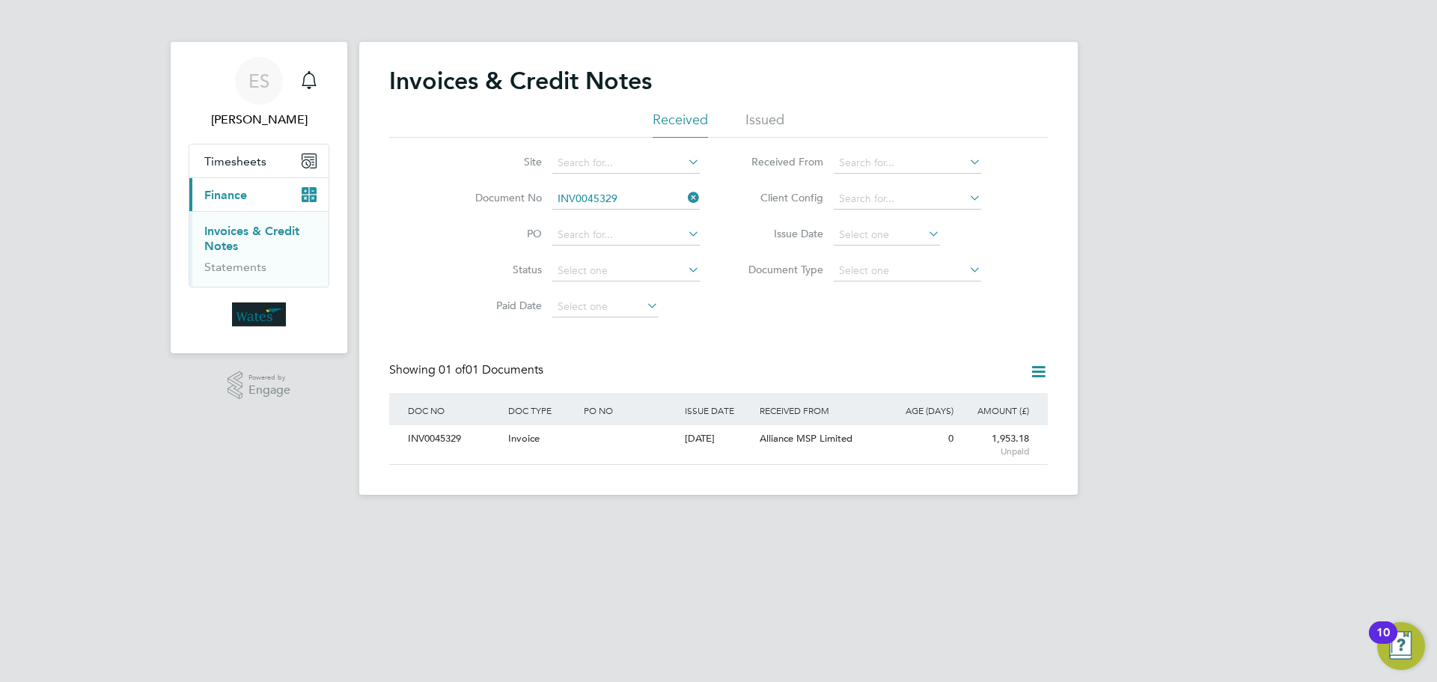
click at [685, 195] on icon at bounding box center [685, 197] width 0 height 21
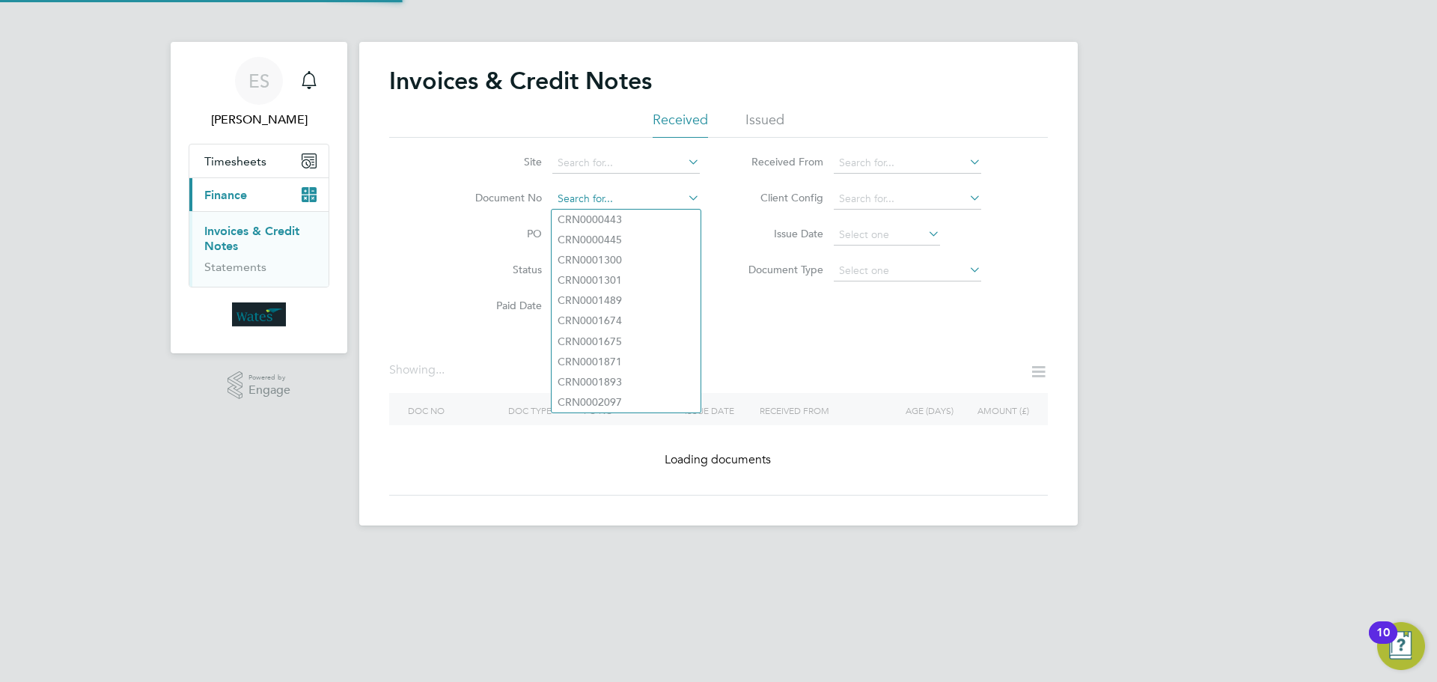
paste input "INV0045330"
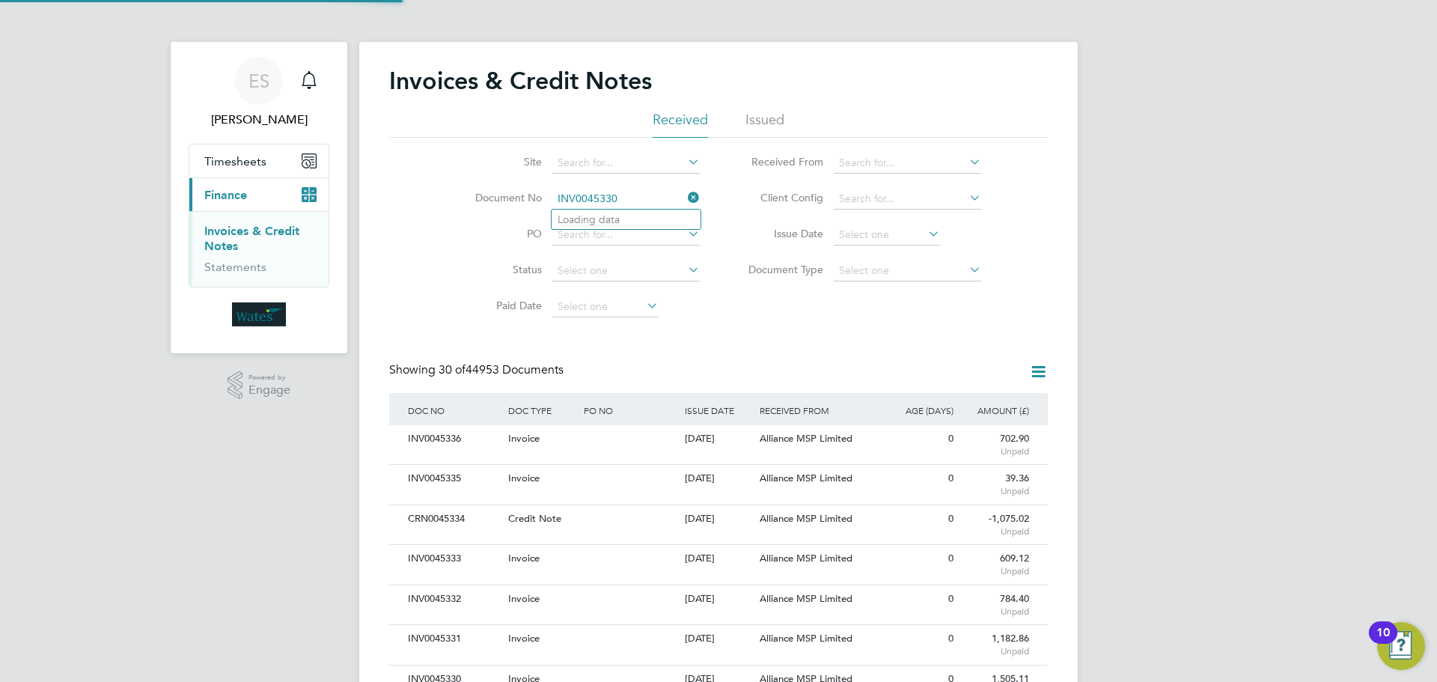
scroll to position [28, 102]
type input "INV0045330"
click at [593, 210] on li "INV0045330" at bounding box center [626, 220] width 149 height 20
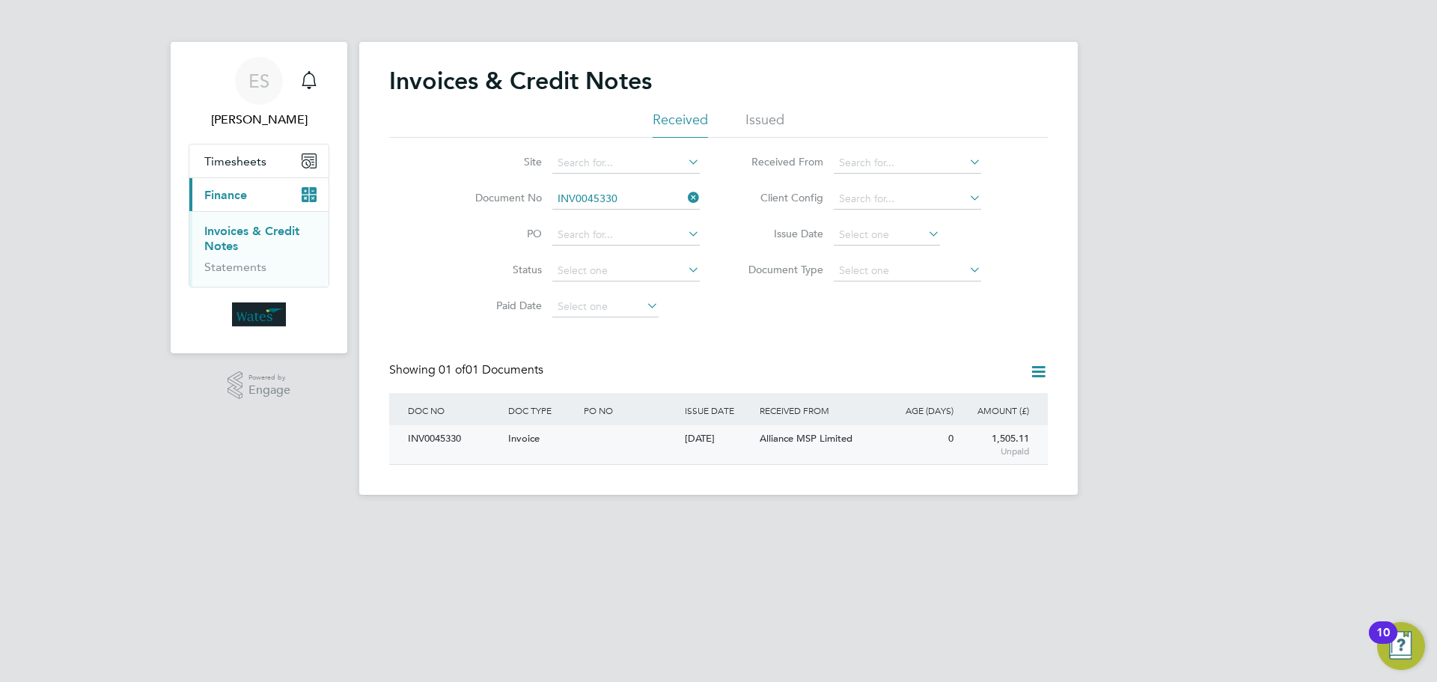
click at [463, 430] on div "INV0045330" at bounding box center [454, 439] width 100 height 28
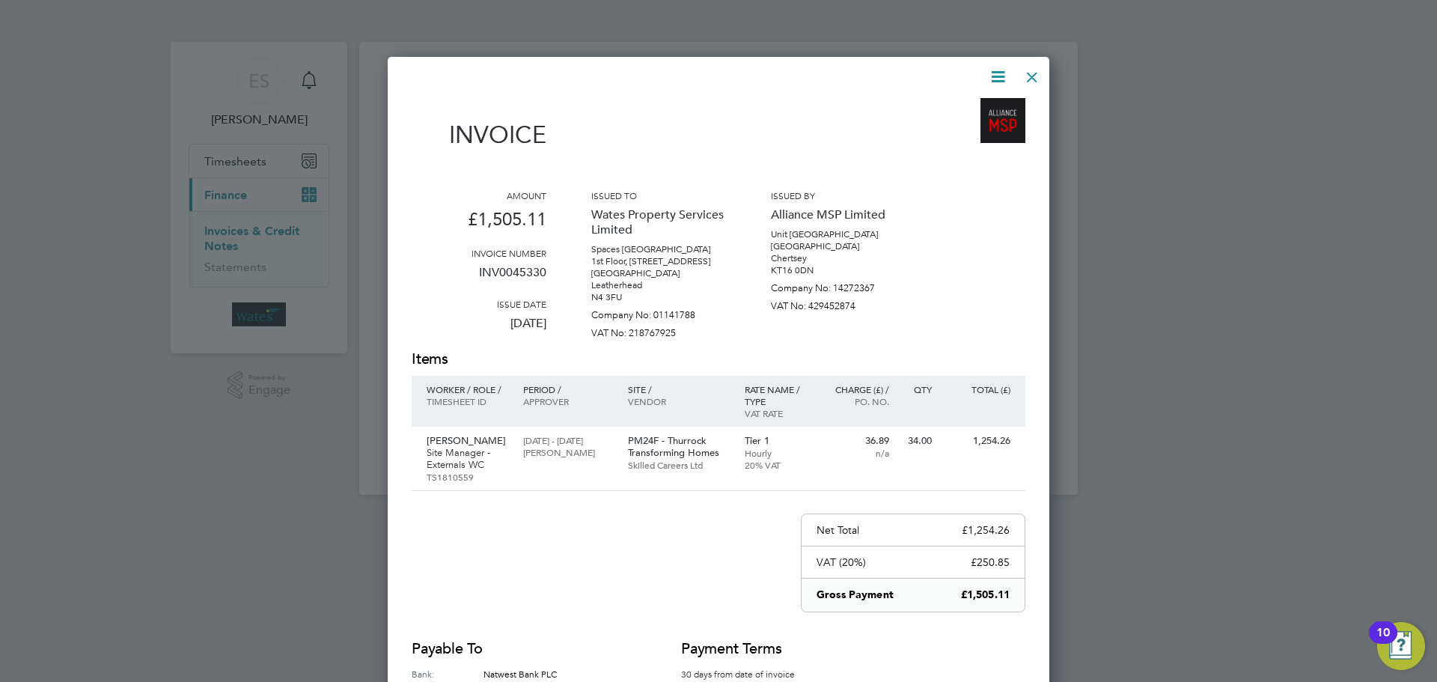
click at [995, 79] on icon at bounding box center [998, 76] width 19 height 19
click at [986, 104] on li "Download Invoice" at bounding box center [952, 112] width 103 height 21
drag, startPoint x: 998, startPoint y: 80, endPoint x: 996, endPoint y: 96, distance: 15.9
click at [998, 80] on icon at bounding box center [998, 76] width 19 height 19
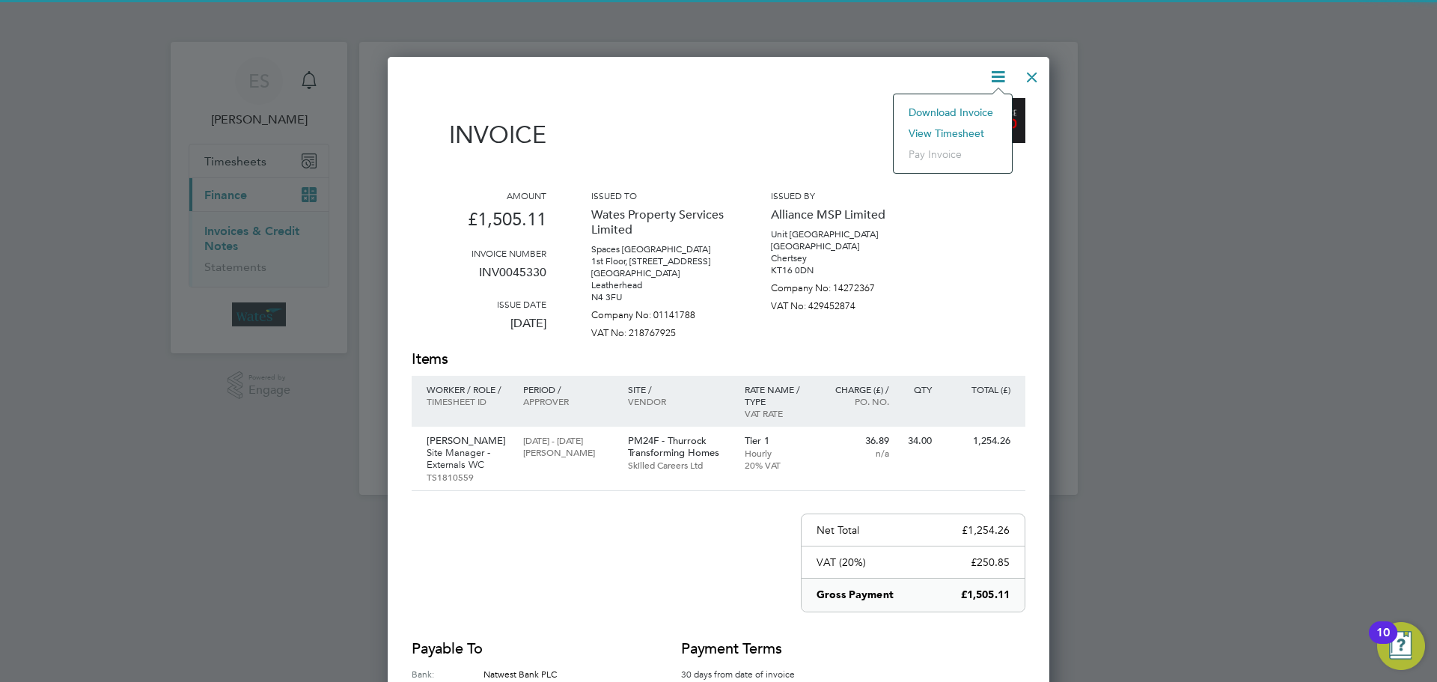
click at [964, 122] on li "Download Invoice" at bounding box center [952, 112] width 103 height 21
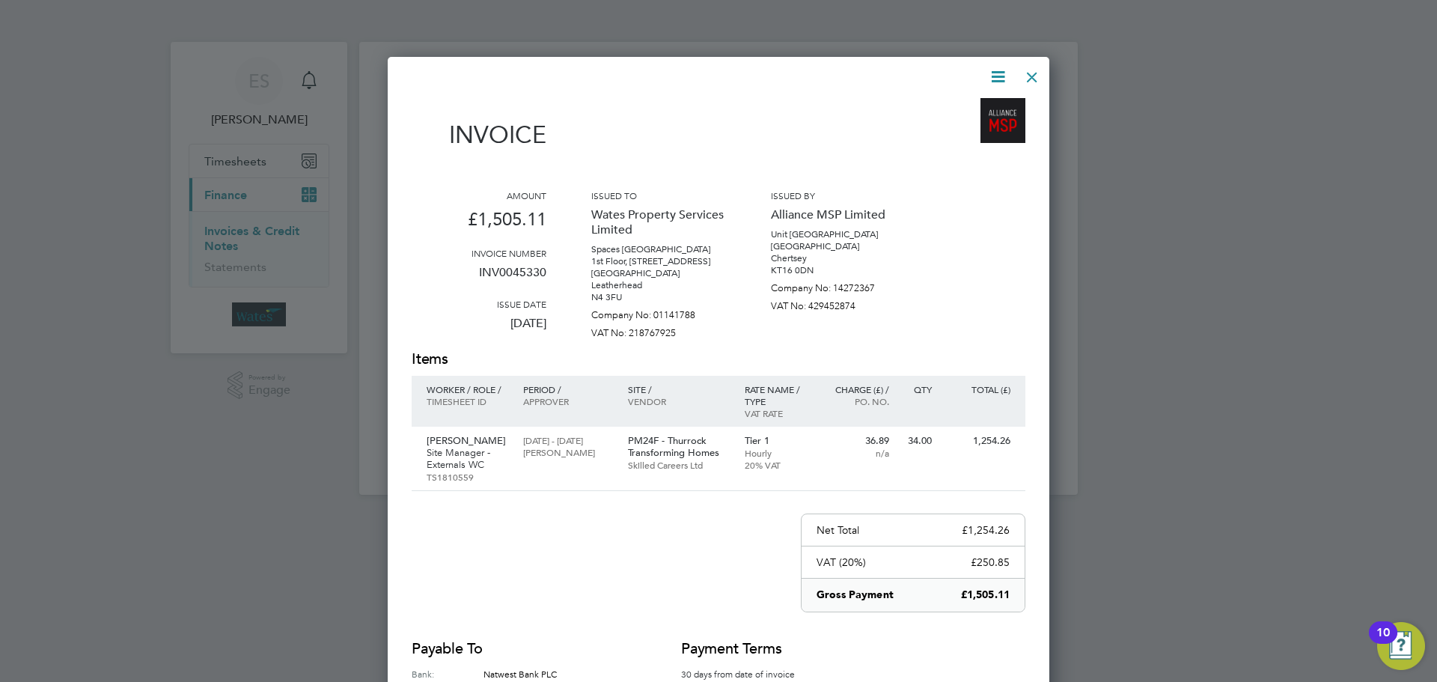
click at [989, 73] on icon at bounding box center [998, 76] width 19 height 19
click at [956, 127] on li "View timesheet" at bounding box center [952, 133] width 103 height 21
click at [1024, 79] on div at bounding box center [1032, 73] width 27 height 27
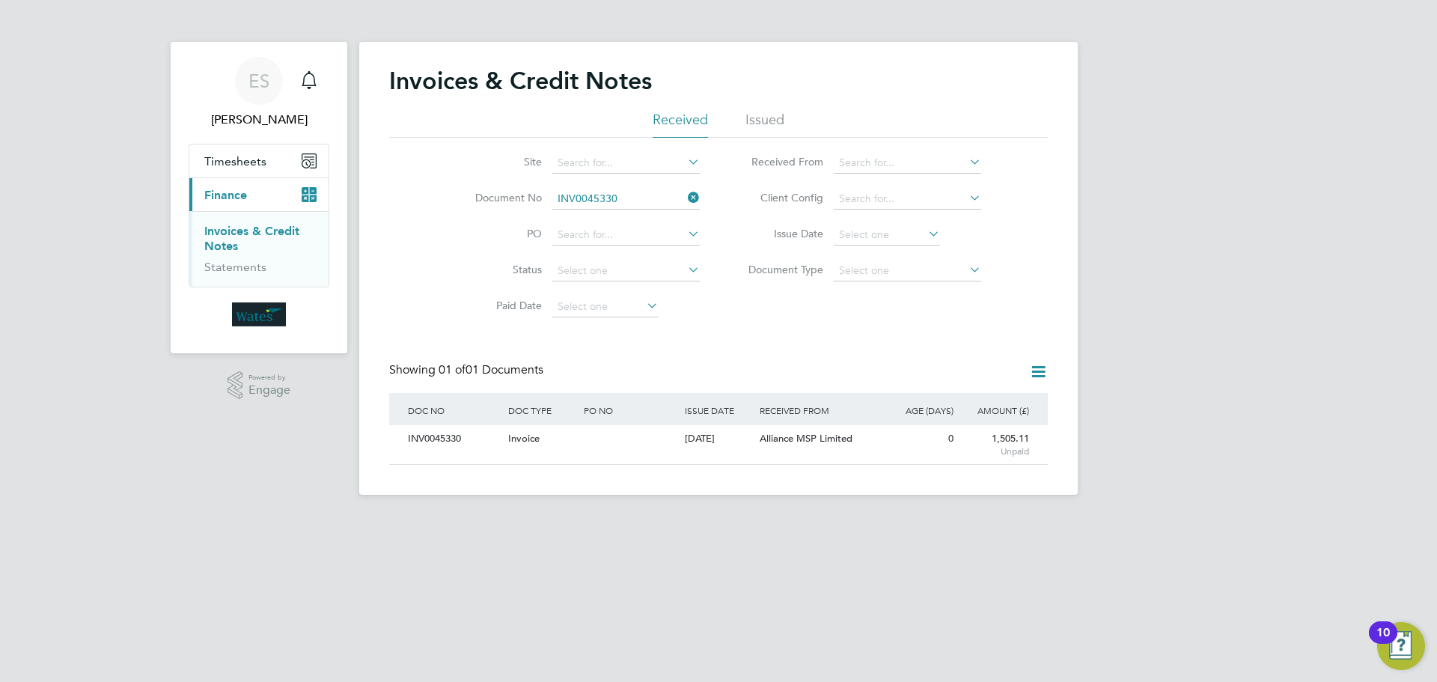
click at [685, 197] on icon at bounding box center [685, 197] width 0 height 21
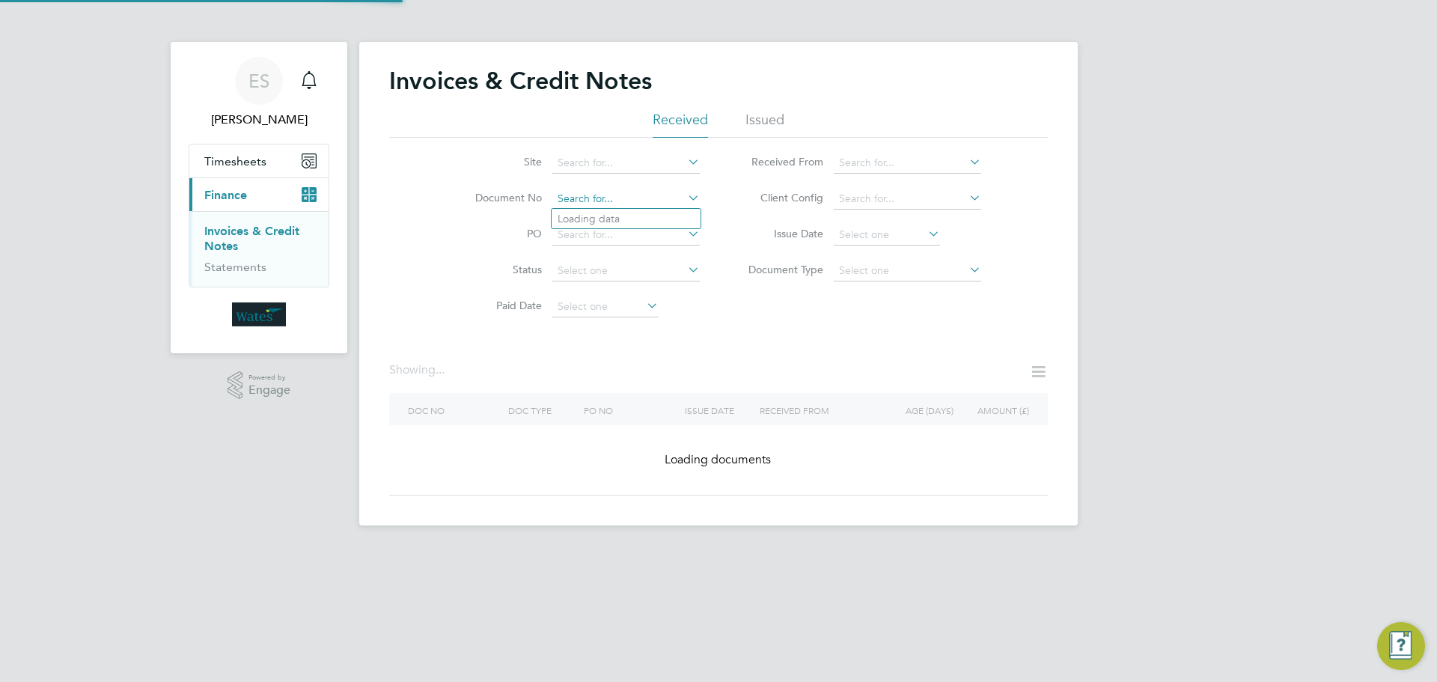
paste input "INV0045331"
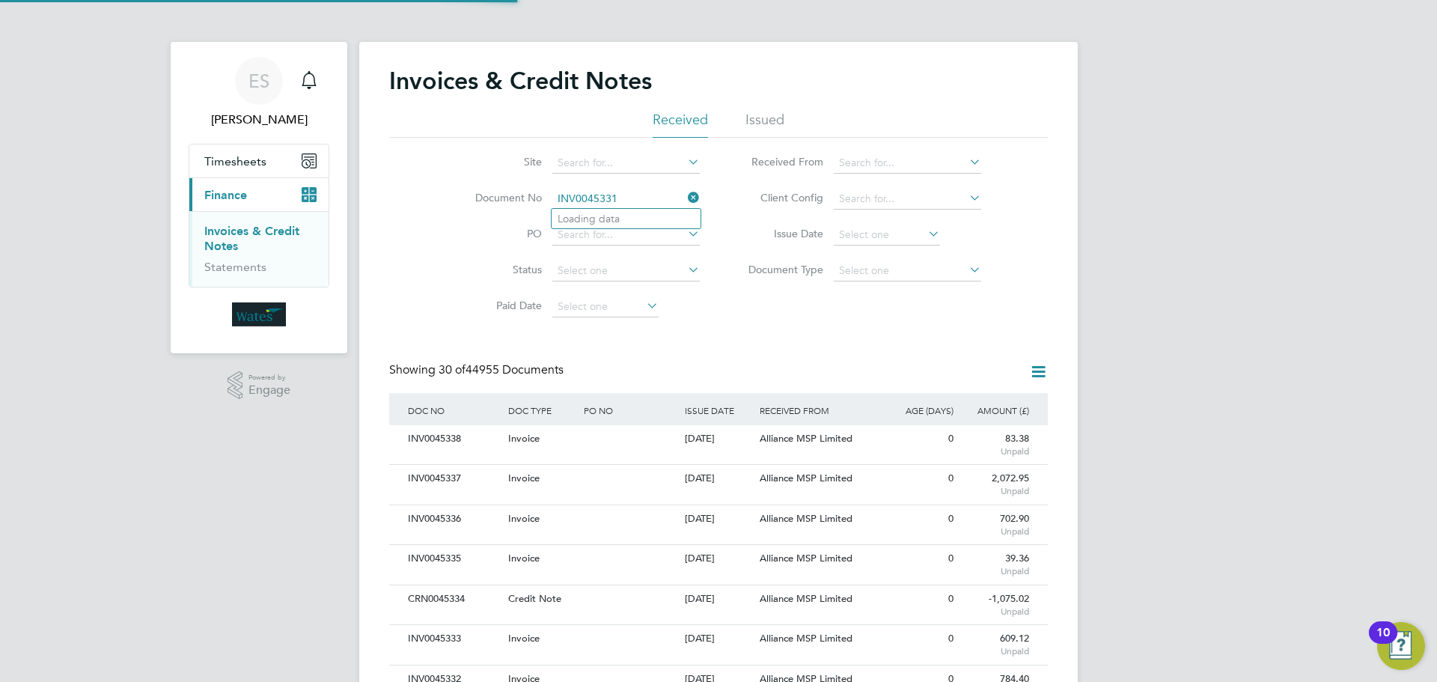
scroll to position [28, 102]
type input "INV0045331"
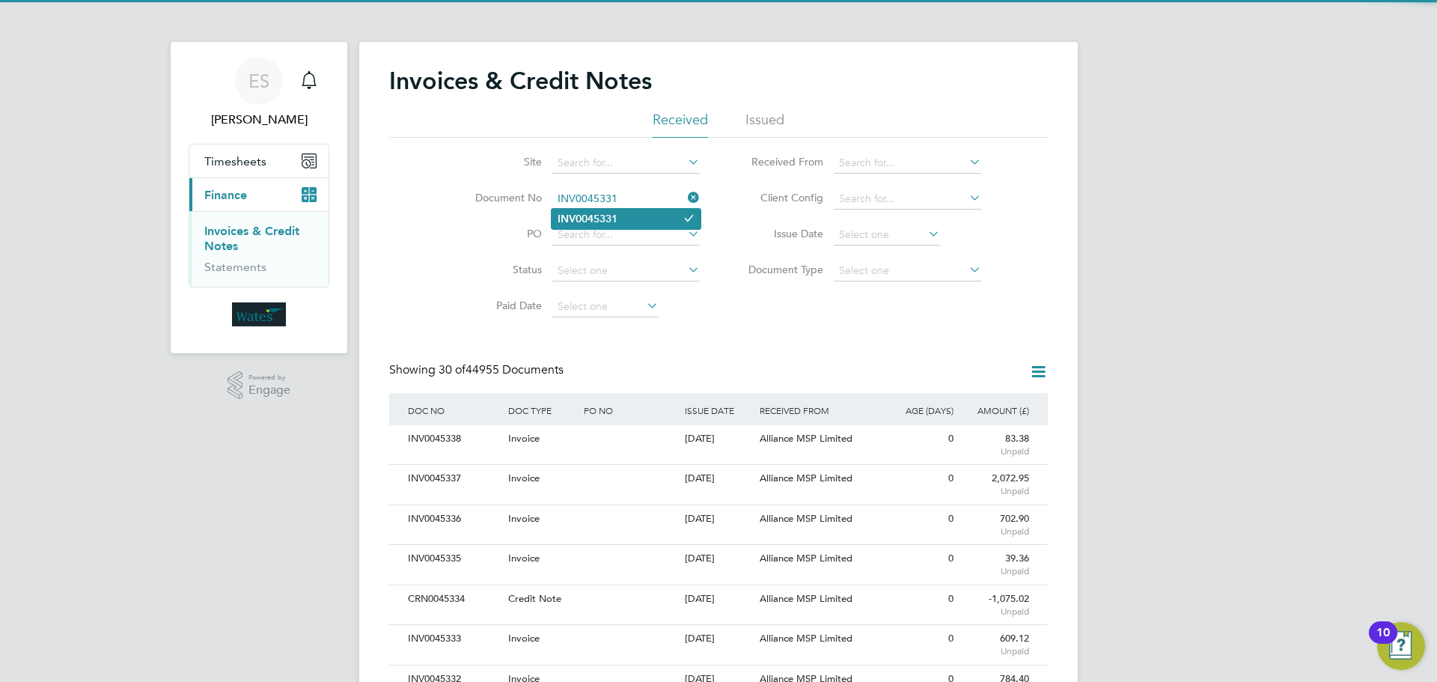
click at [638, 223] on li "INV0045331" at bounding box center [626, 219] width 149 height 20
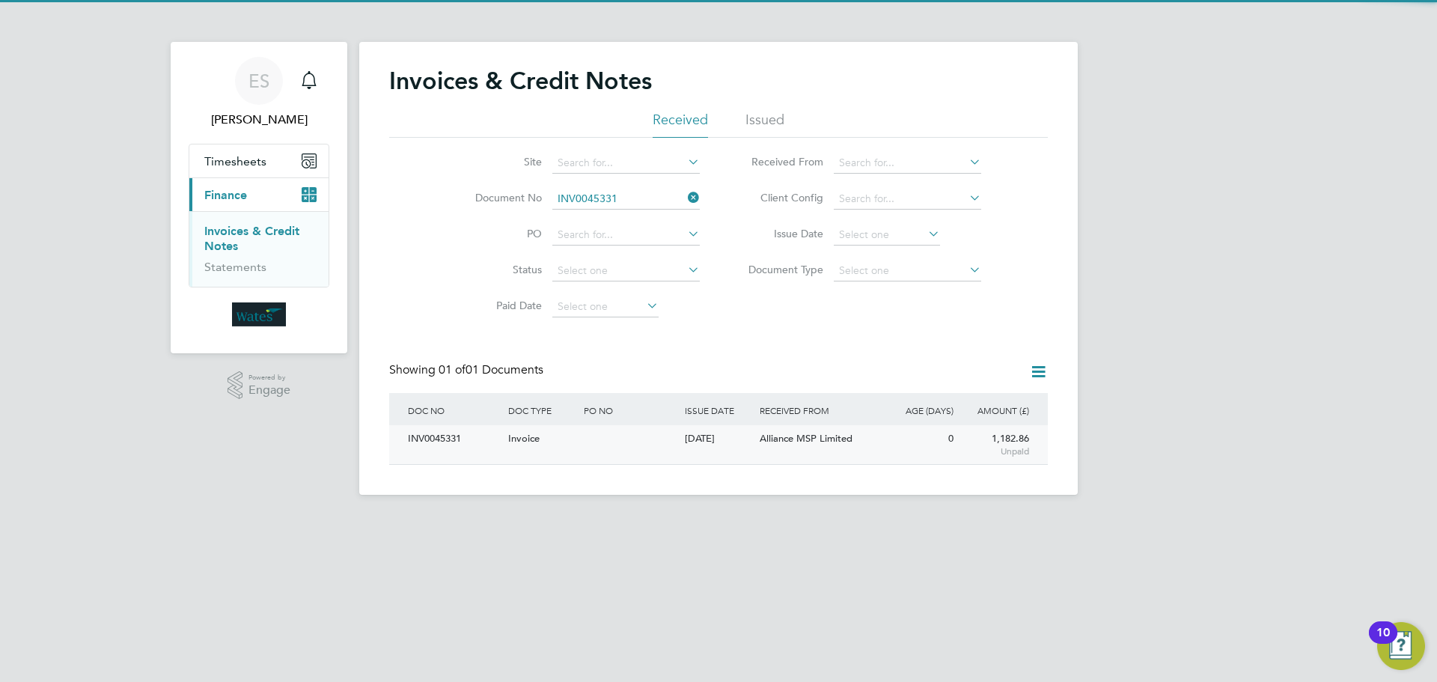
click at [464, 433] on div "INV0045331" at bounding box center [454, 439] width 100 height 28
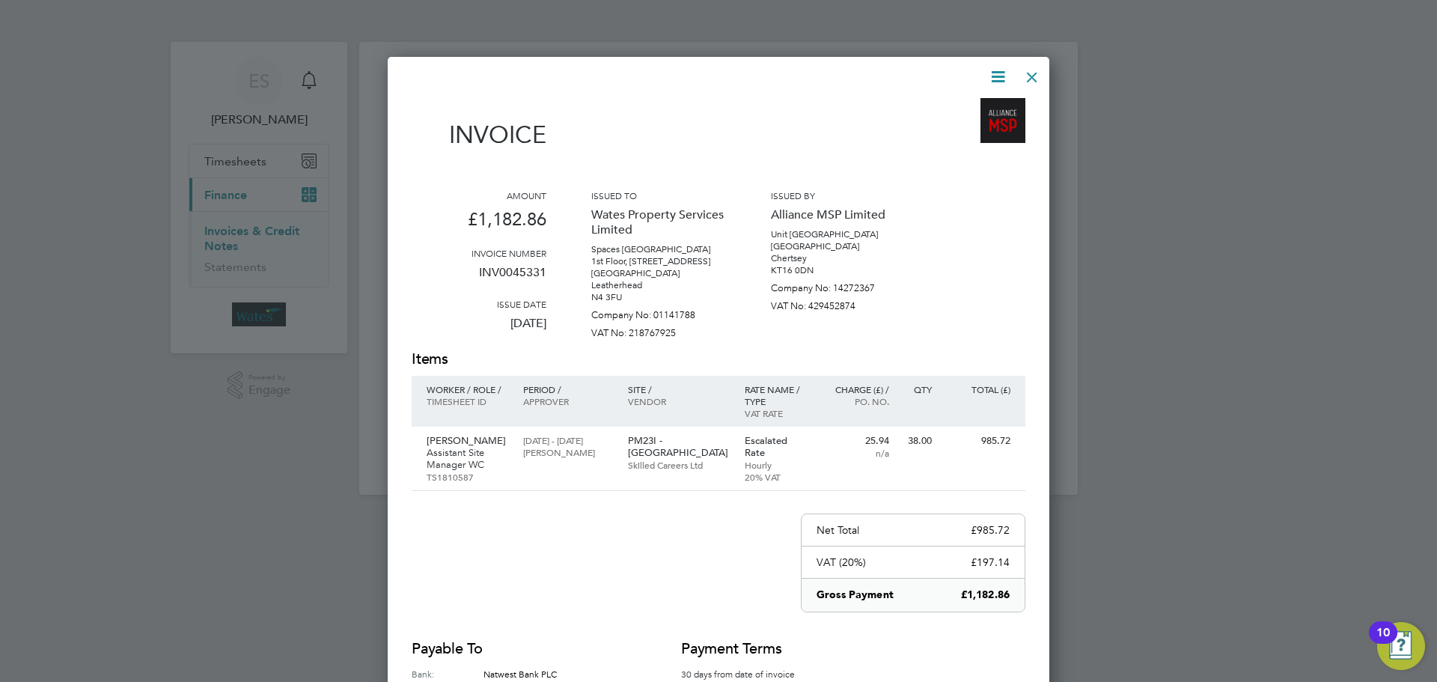
click at [992, 75] on icon at bounding box center [998, 76] width 19 height 19
click at [985, 106] on li "Download Invoice" at bounding box center [952, 112] width 103 height 21
drag, startPoint x: 995, startPoint y: 70, endPoint x: 988, endPoint y: 94, distance: 24.2
click at [995, 70] on icon at bounding box center [998, 76] width 19 height 19
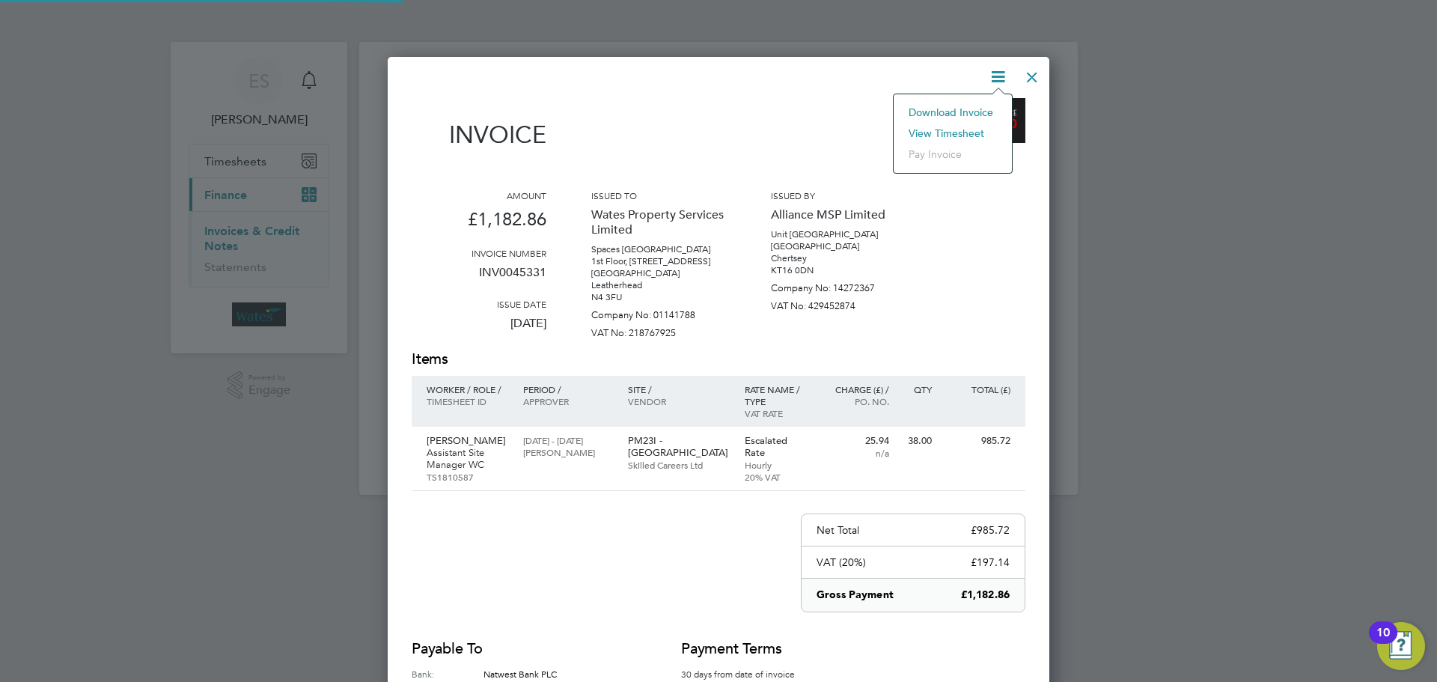
click at [961, 133] on li "View timesheet" at bounding box center [952, 133] width 103 height 21
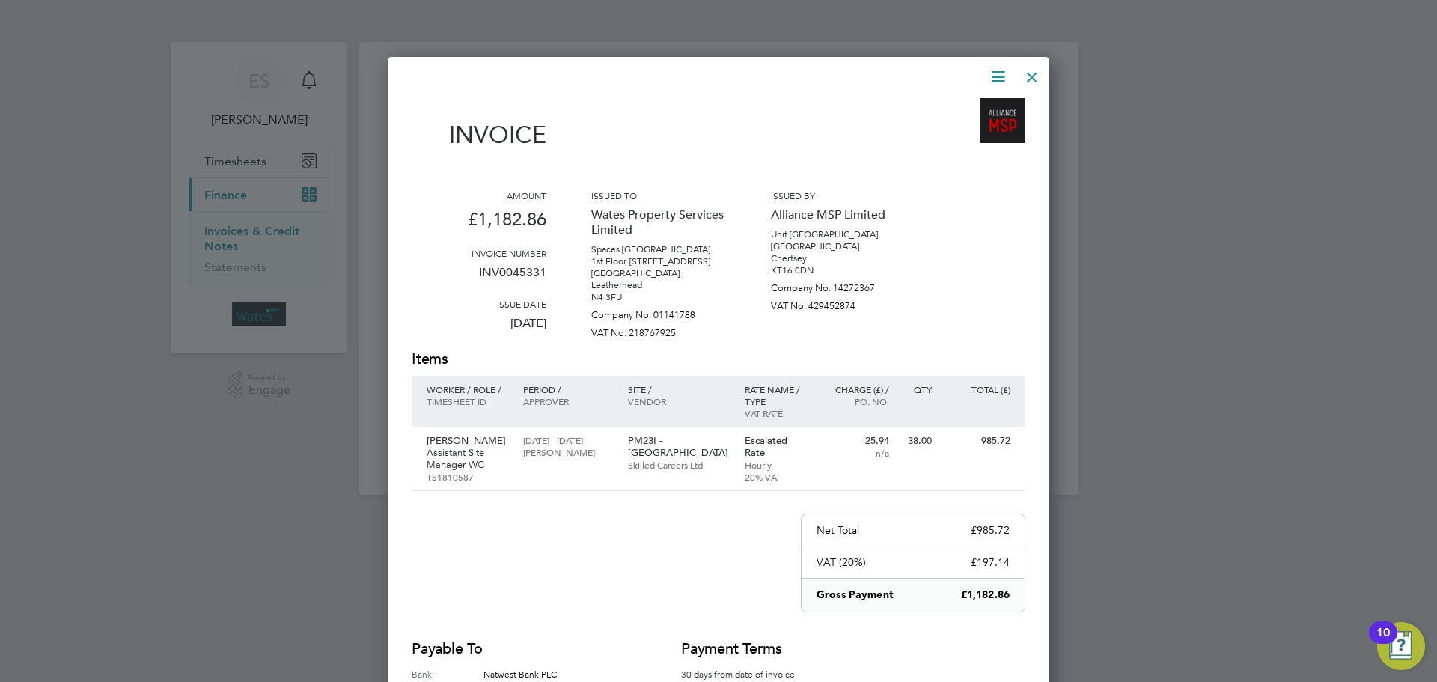
click at [1029, 70] on div at bounding box center [1032, 73] width 27 height 27
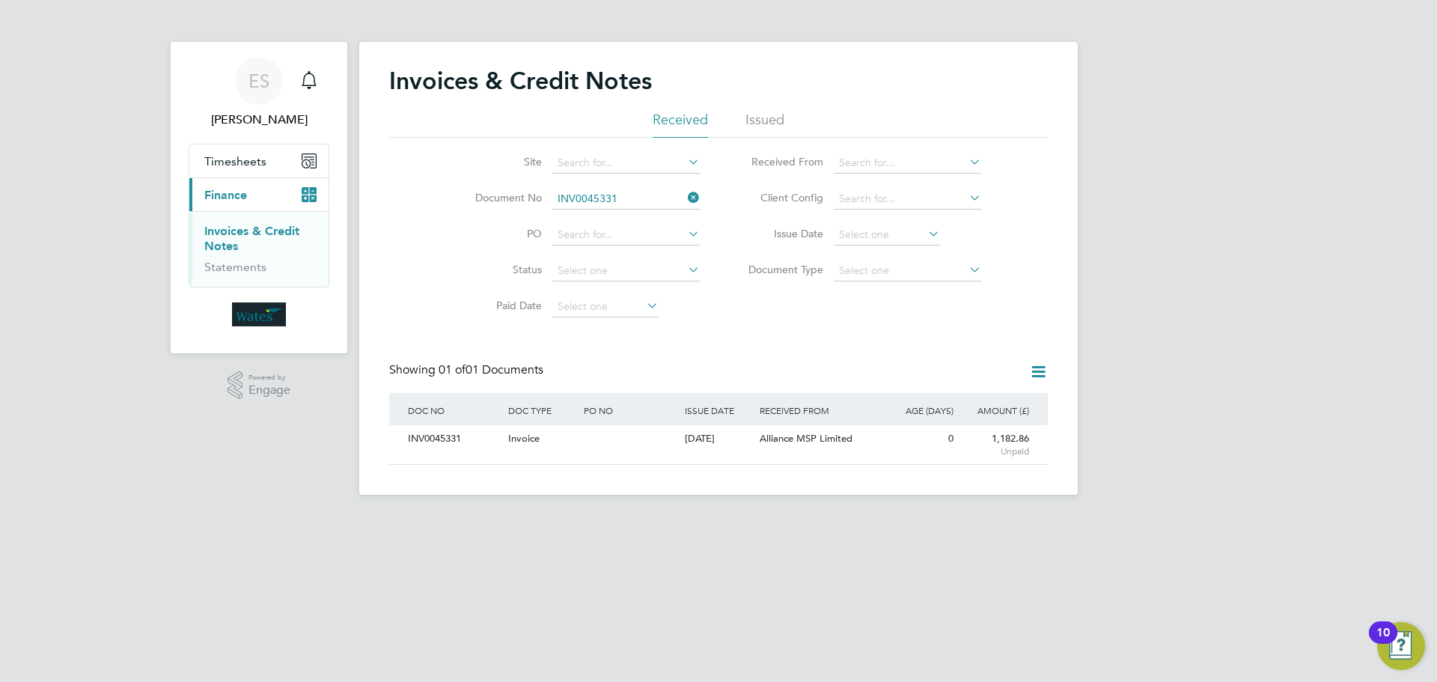
click at [685, 192] on icon at bounding box center [685, 197] width 0 height 21
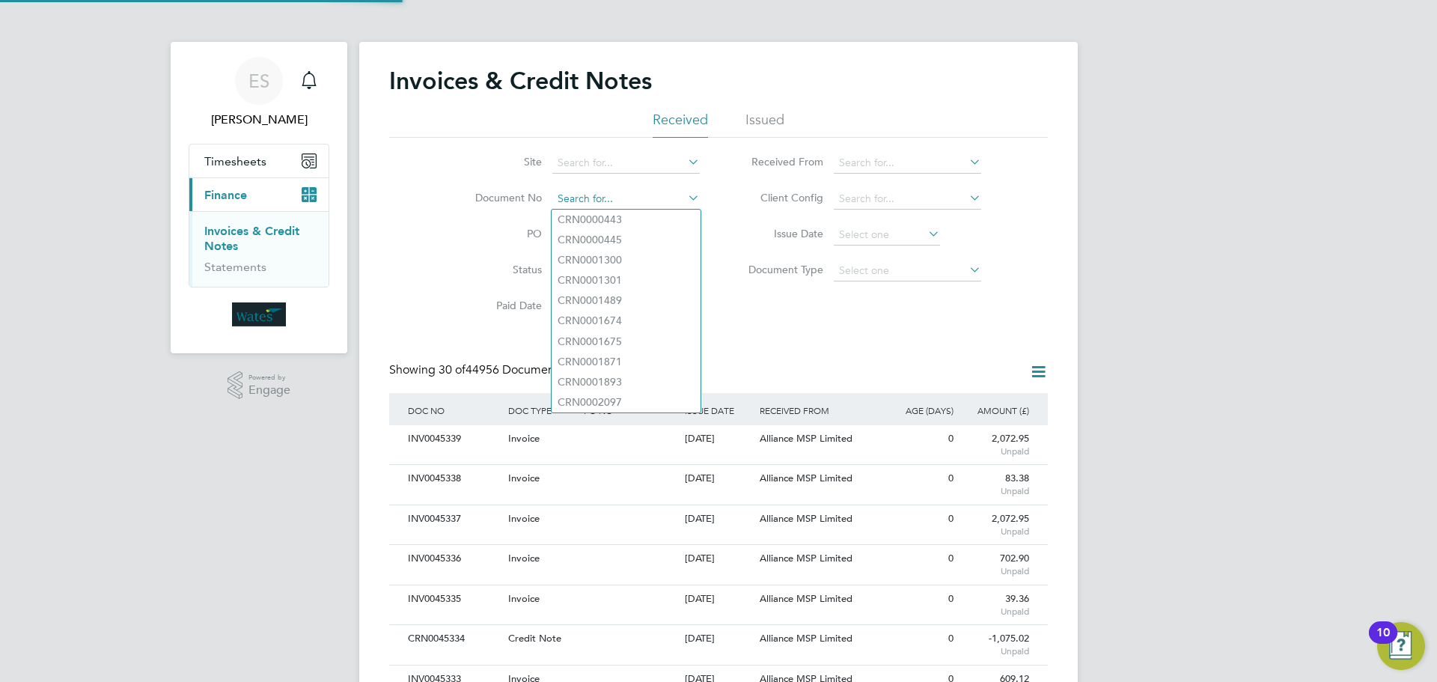
scroll to position [28, 127]
paste input "INV0045332"
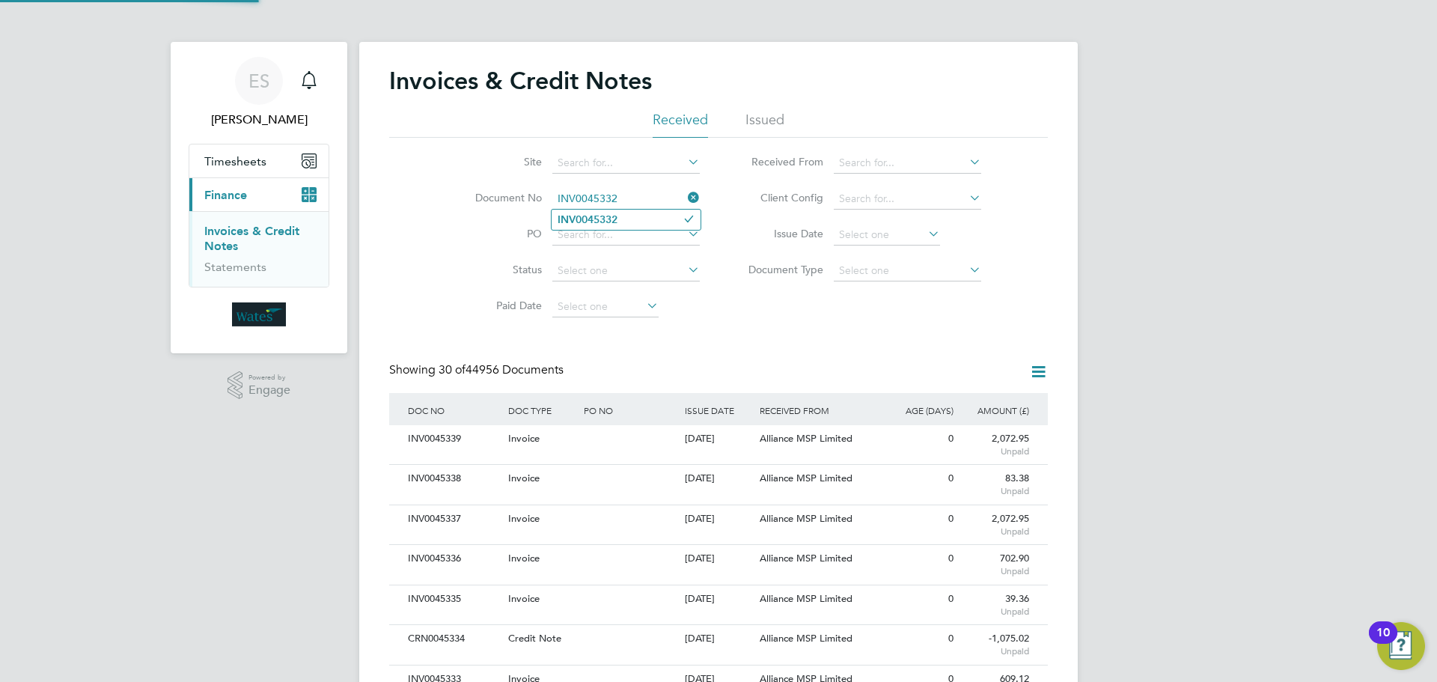
type input "INV0045332"
click at [629, 215] on li "INV0045332" at bounding box center [626, 220] width 149 height 20
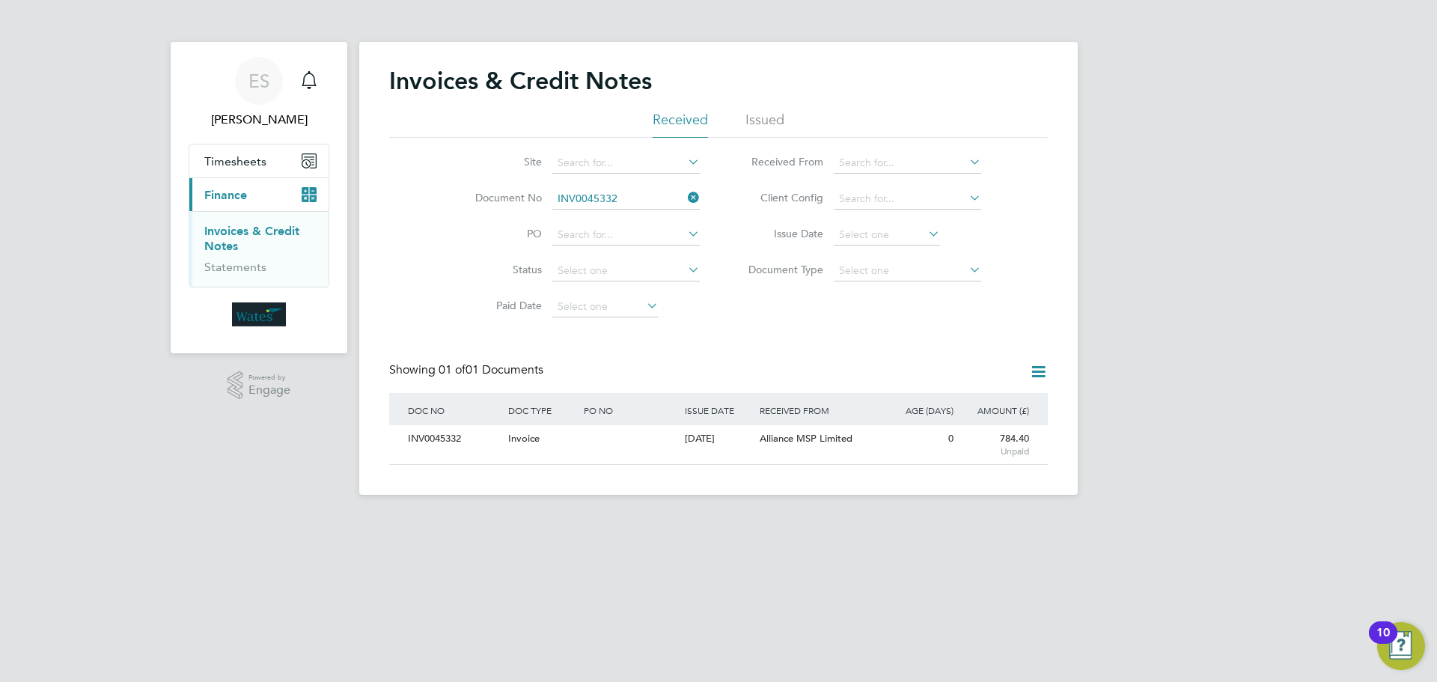
click at [416, 439] on div "INV0045332" at bounding box center [454, 439] width 100 height 28
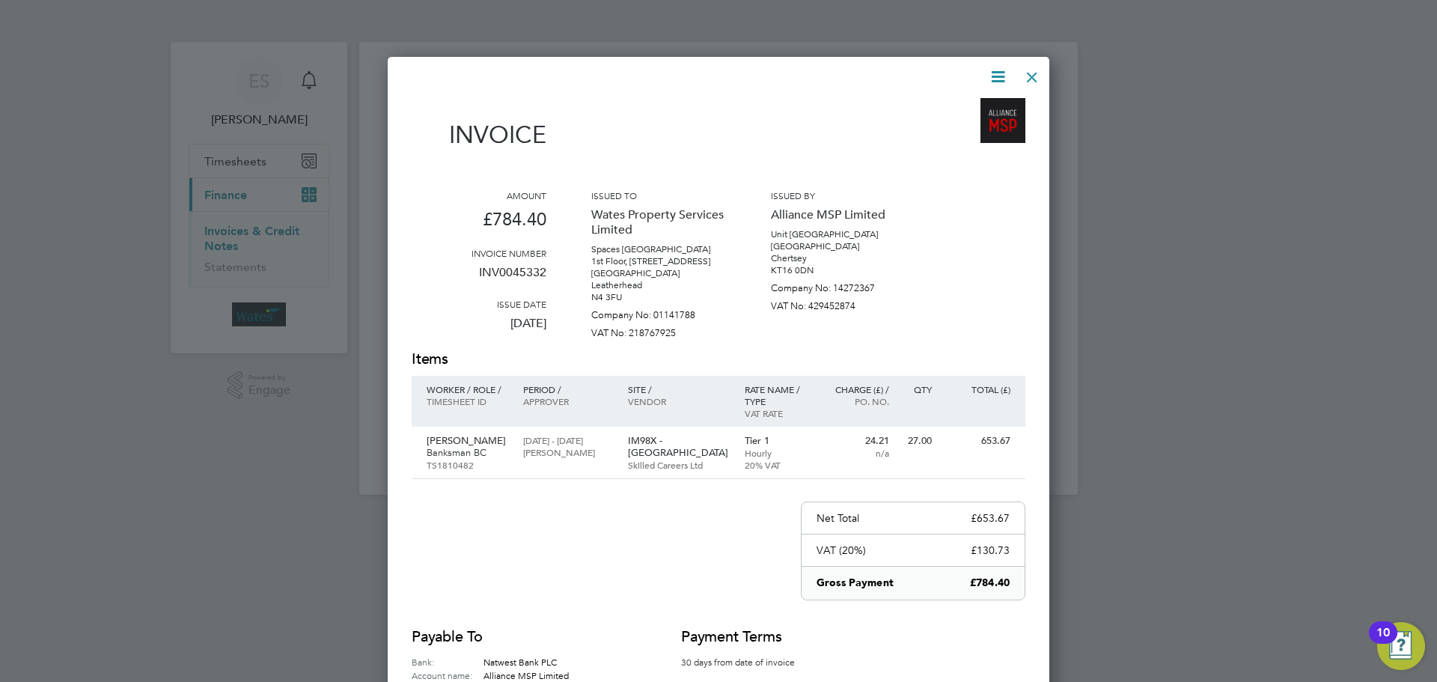
click at [997, 67] on icon at bounding box center [998, 76] width 19 height 19
click at [984, 106] on li "Download Invoice" at bounding box center [952, 112] width 103 height 21
click at [992, 70] on icon at bounding box center [998, 76] width 19 height 19
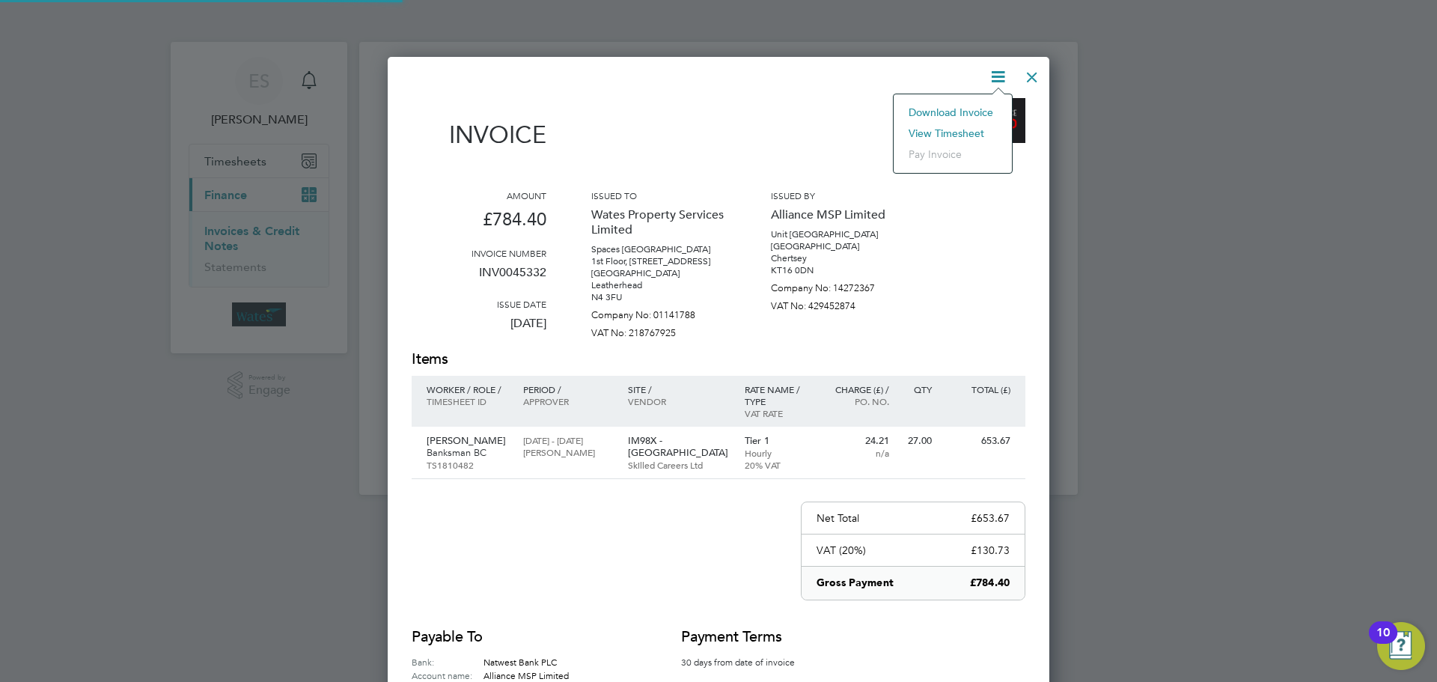
click at [964, 130] on li "View timesheet" at bounding box center [952, 133] width 103 height 21
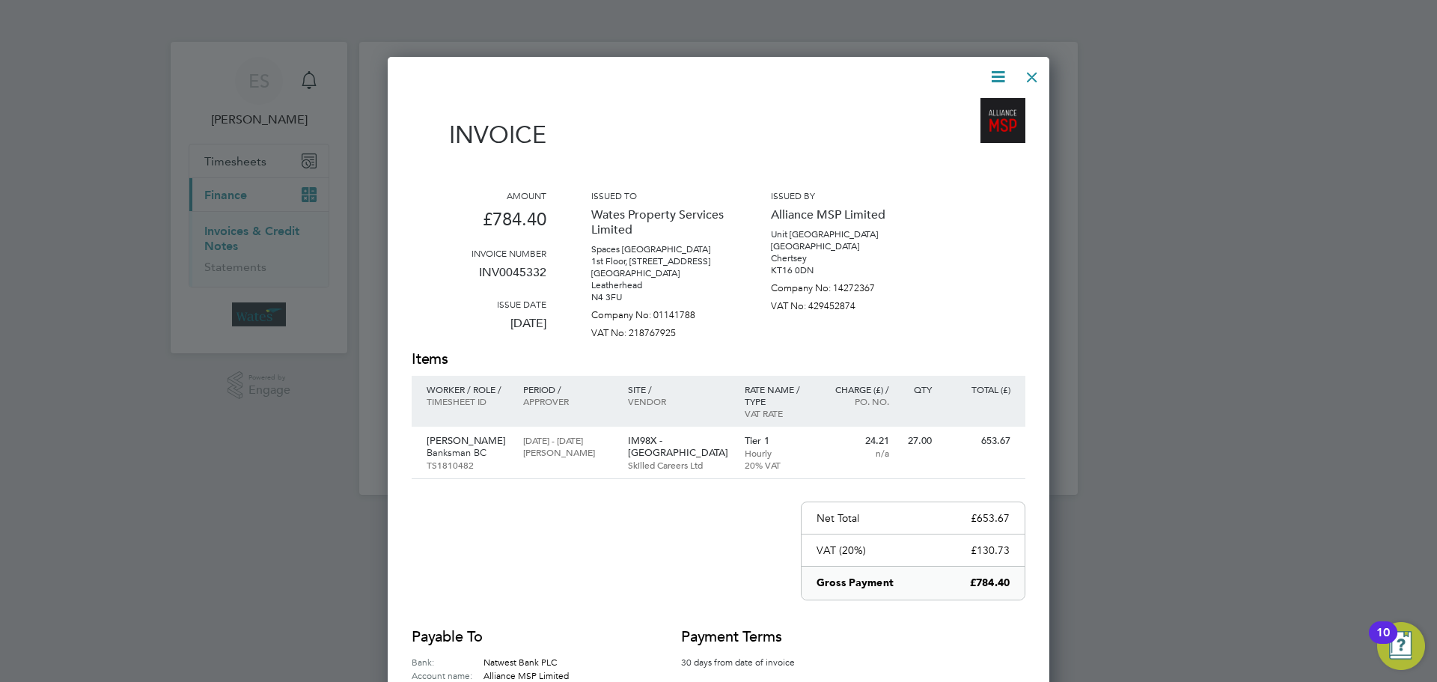
click at [1030, 73] on div at bounding box center [1032, 73] width 27 height 27
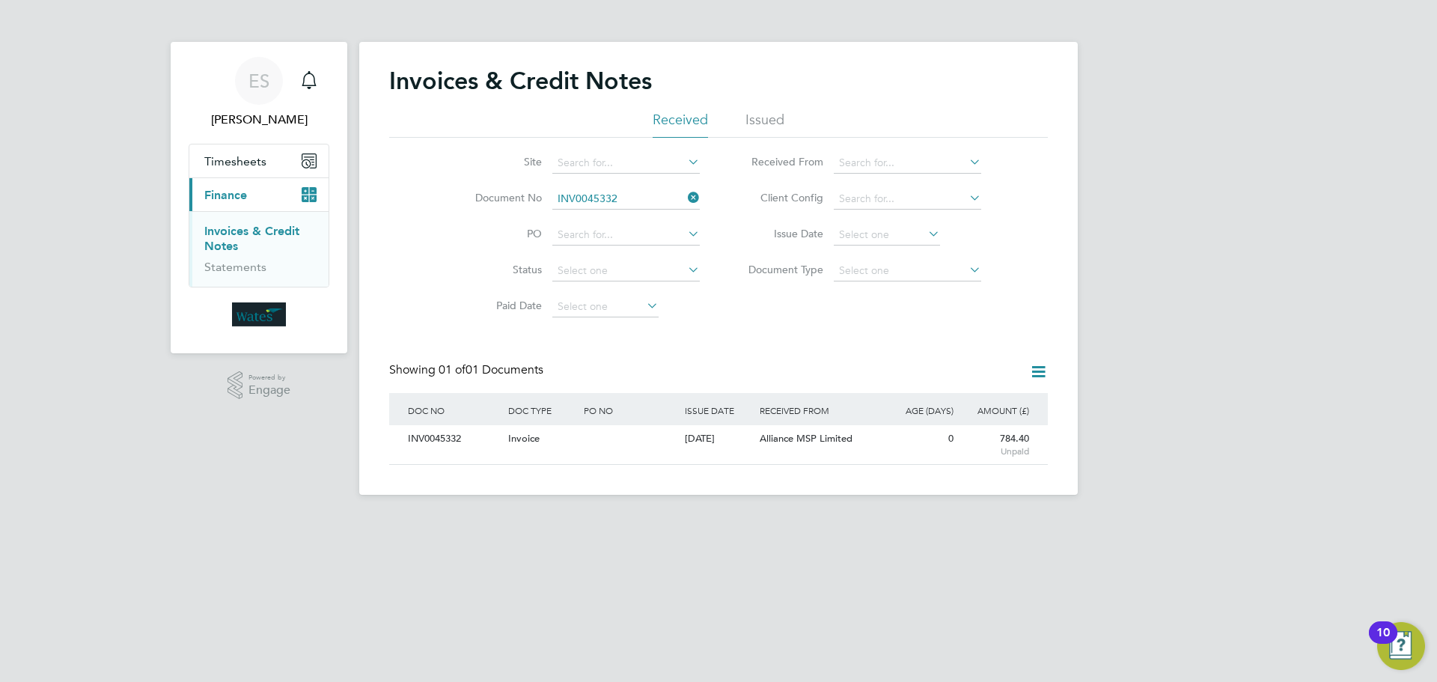
click at [685, 195] on icon at bounding box center [685, 197] width 0 height 21
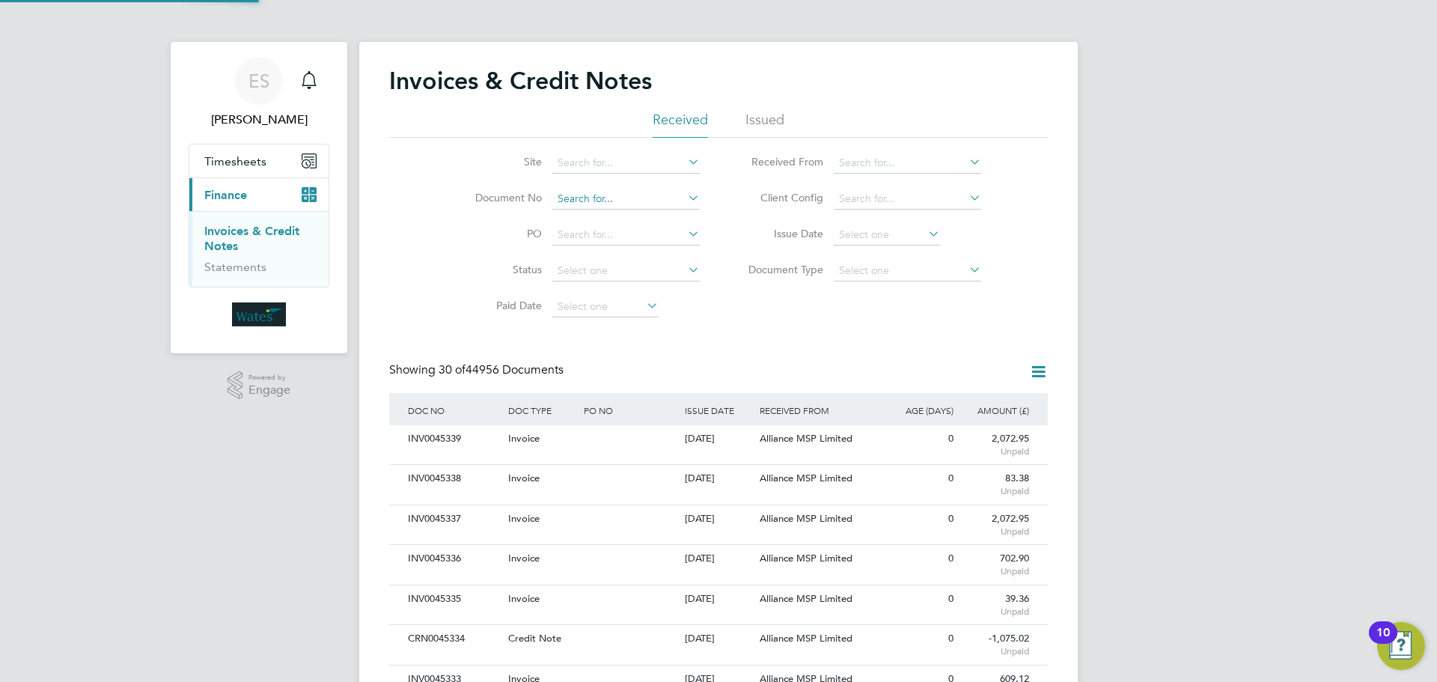
scroll to position [28, 102]
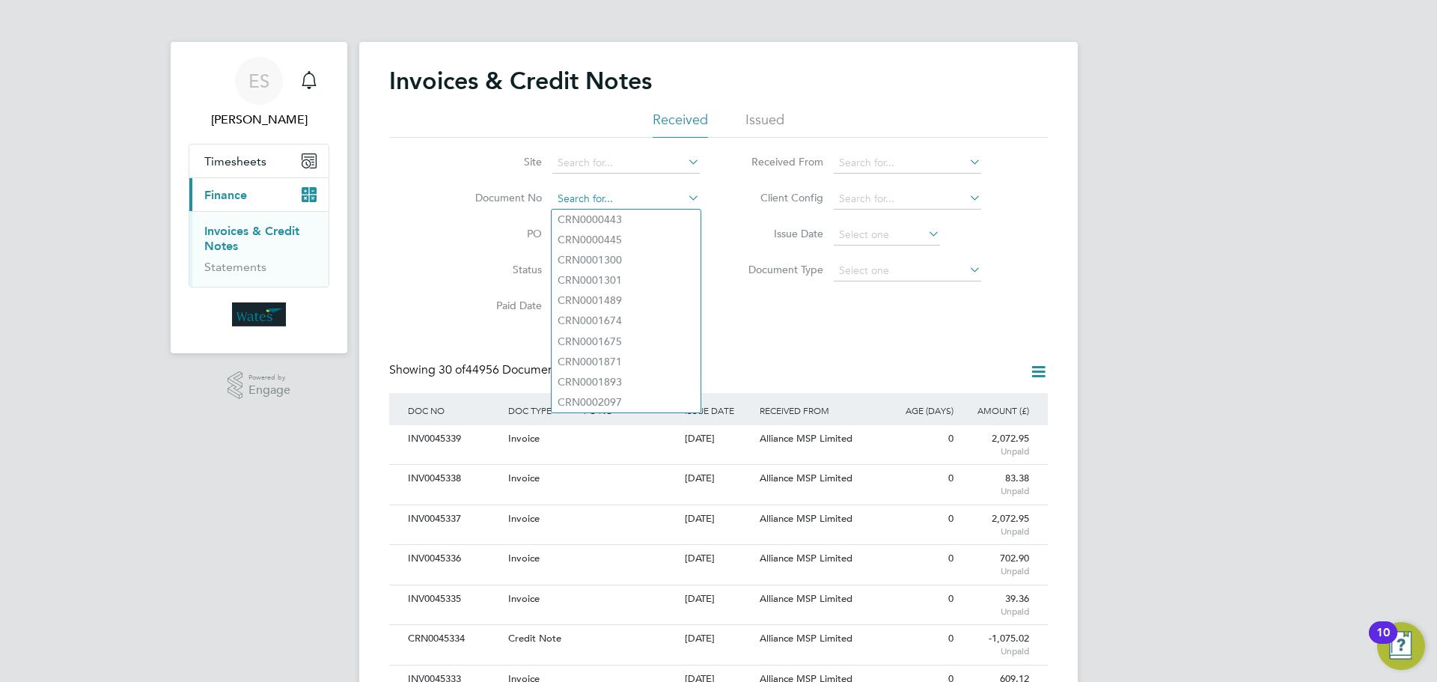
paste input "INV0045333"
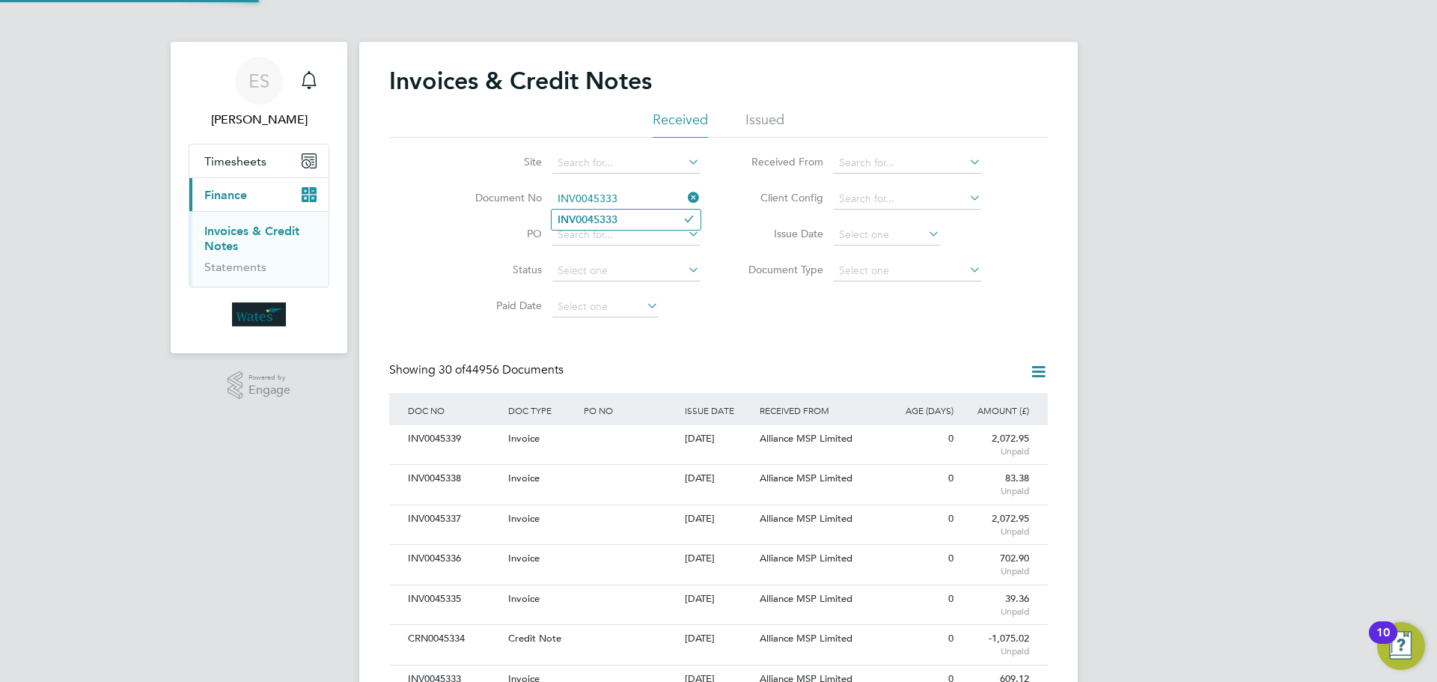
type input "INV0045333"
click at [617, 220] on b "INV0045333" at bounding box center [588, 219] width 60 height 13
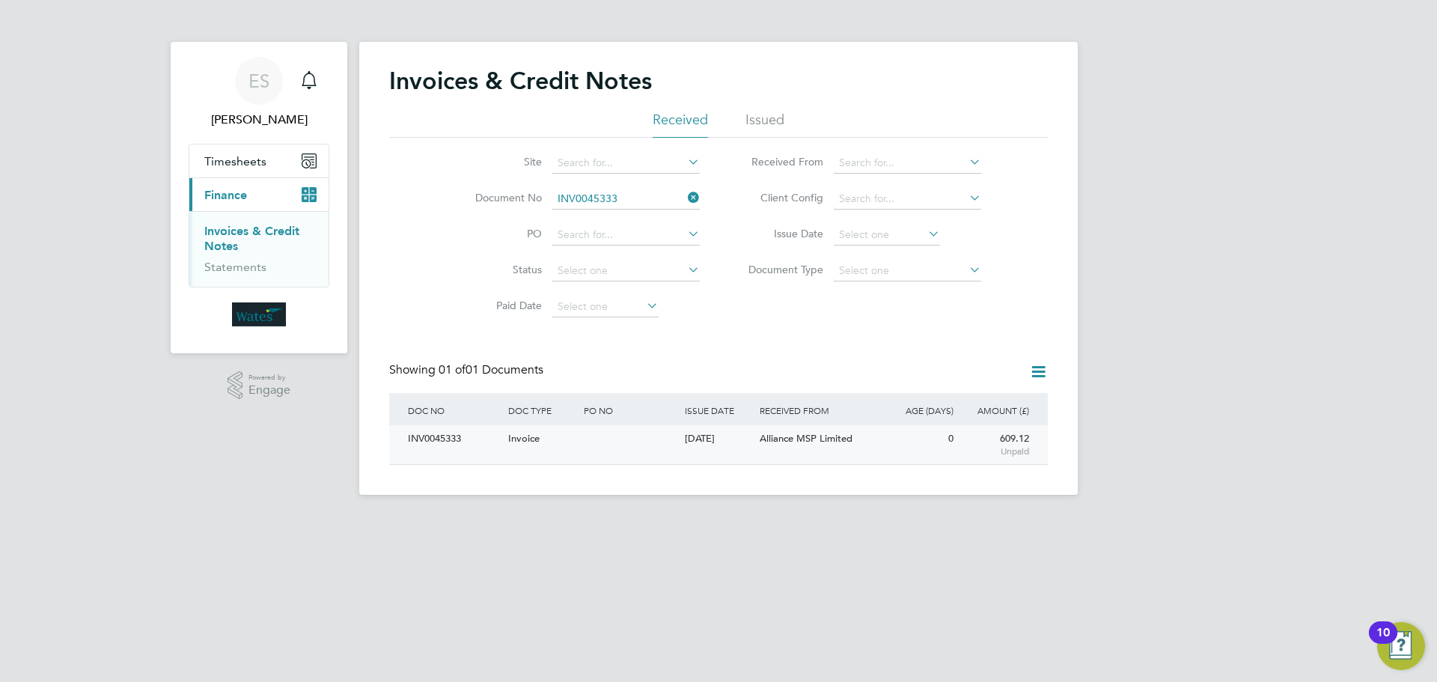
click at [422, 439] on div "INV0045333" at bounding box center [454, 439] width 100 height 28
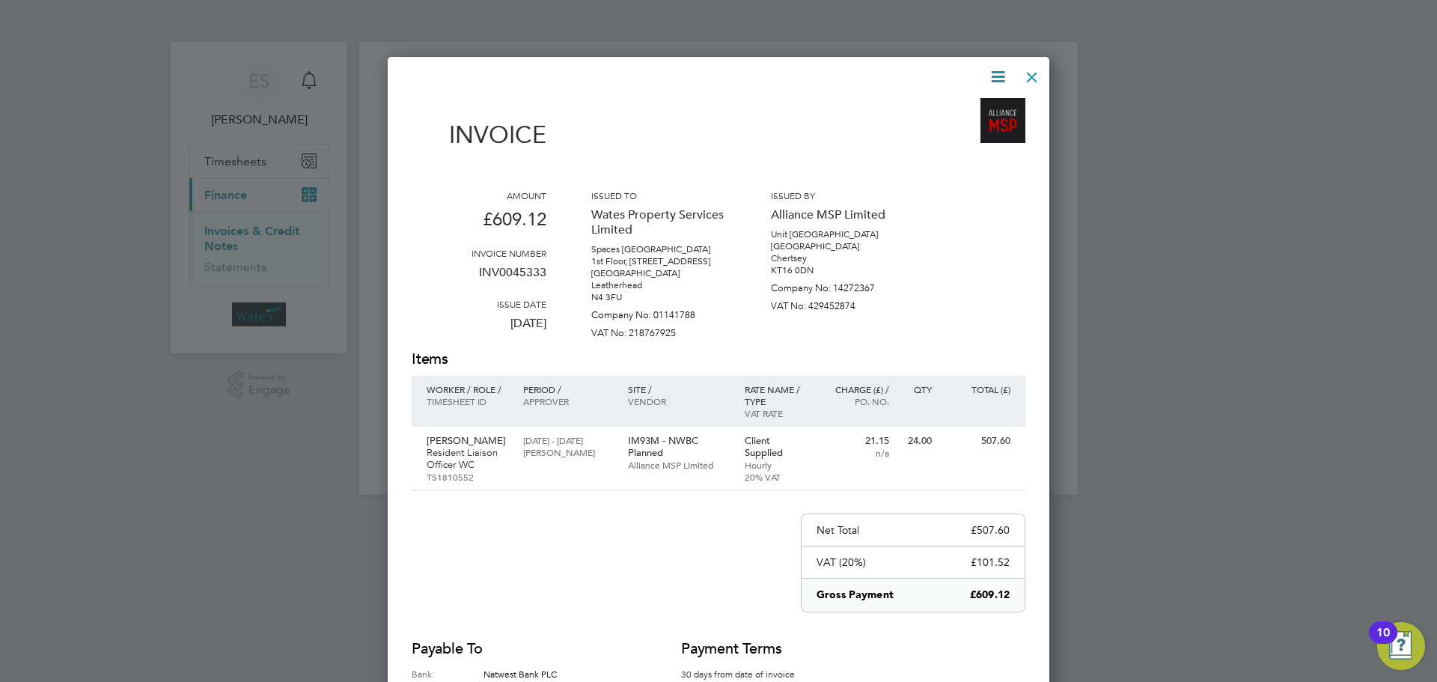
click at [997, 73] on icon at bounding box center [998, 76] width 19 height 19
click at [985, 104] on li "Download Invoice" at bounding box center [952, 112] width 103 height 21
click at [994, 72] on icon at bounding box center [998, 76] width 19 height 19
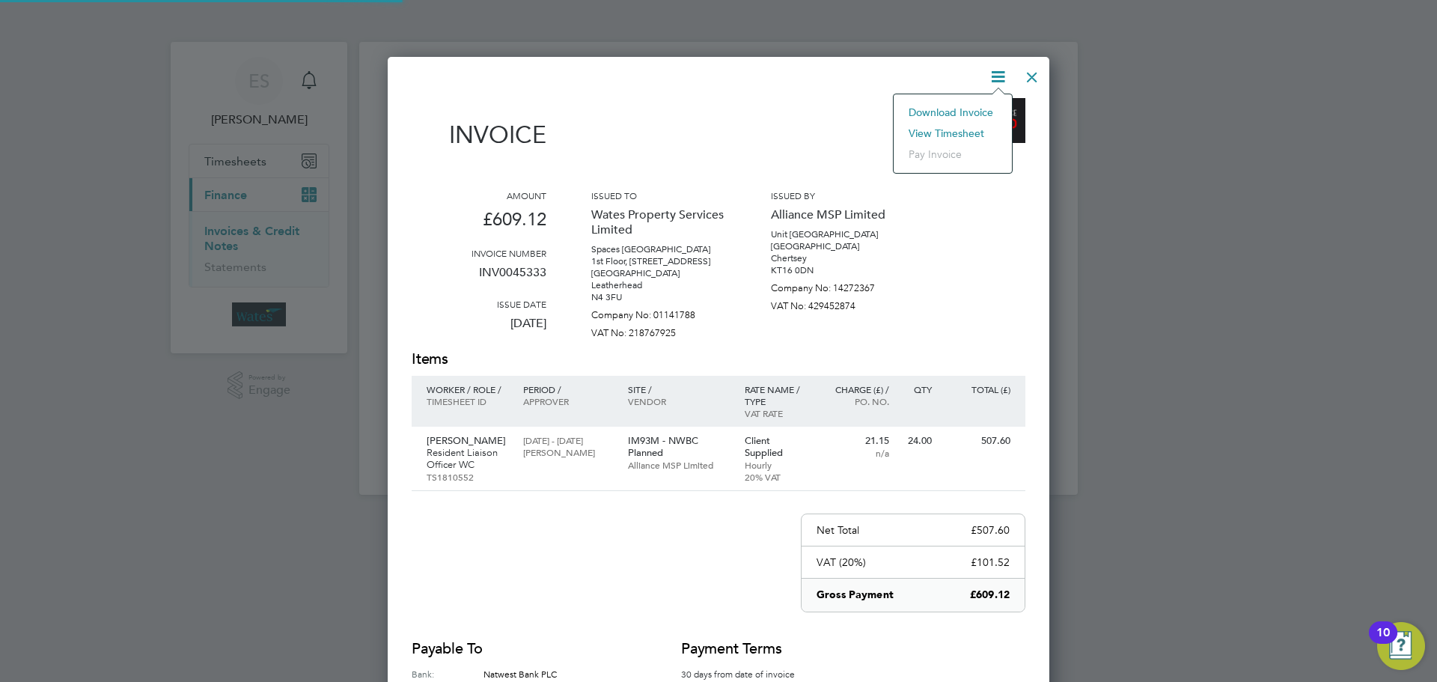
click at [964, 127] on li "View timesheet" at bounding box center [952, 133] width 103 height 21
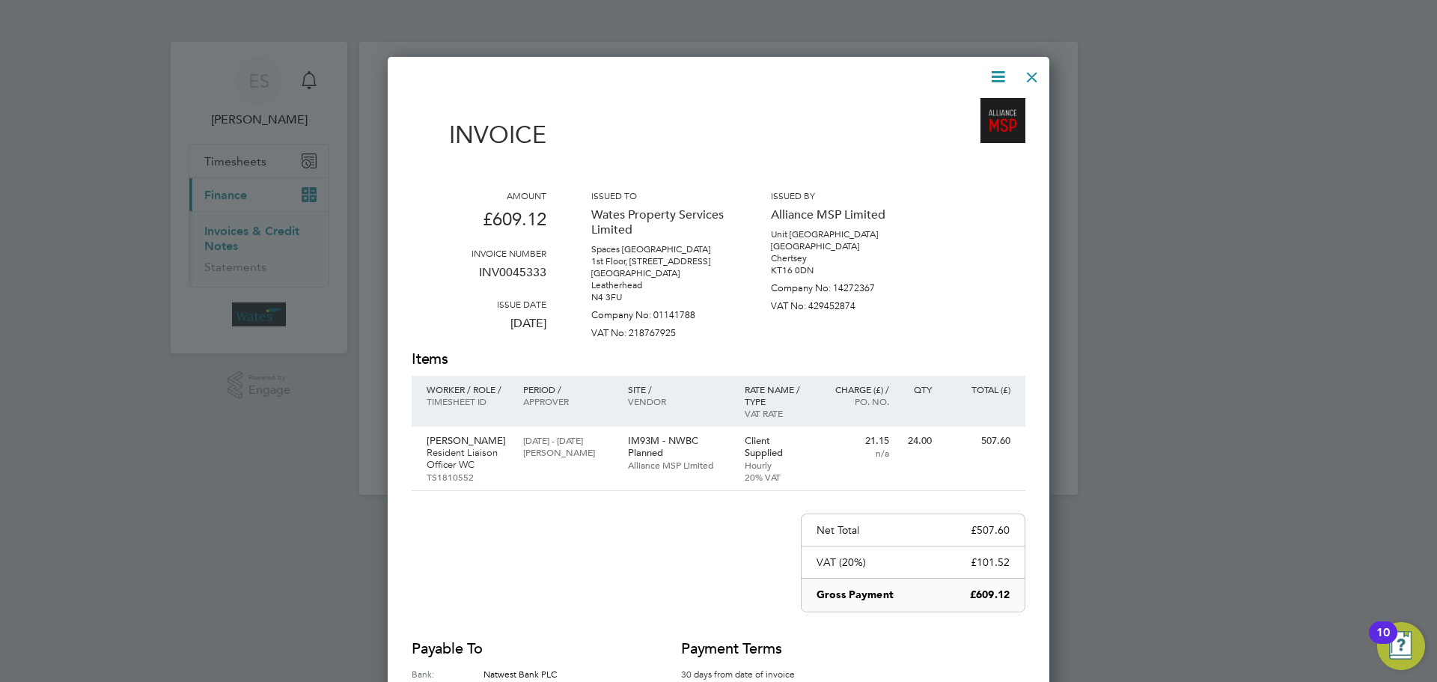
click at [1032, 70] on div at bounding box center [1032, 73] width 27 height 27
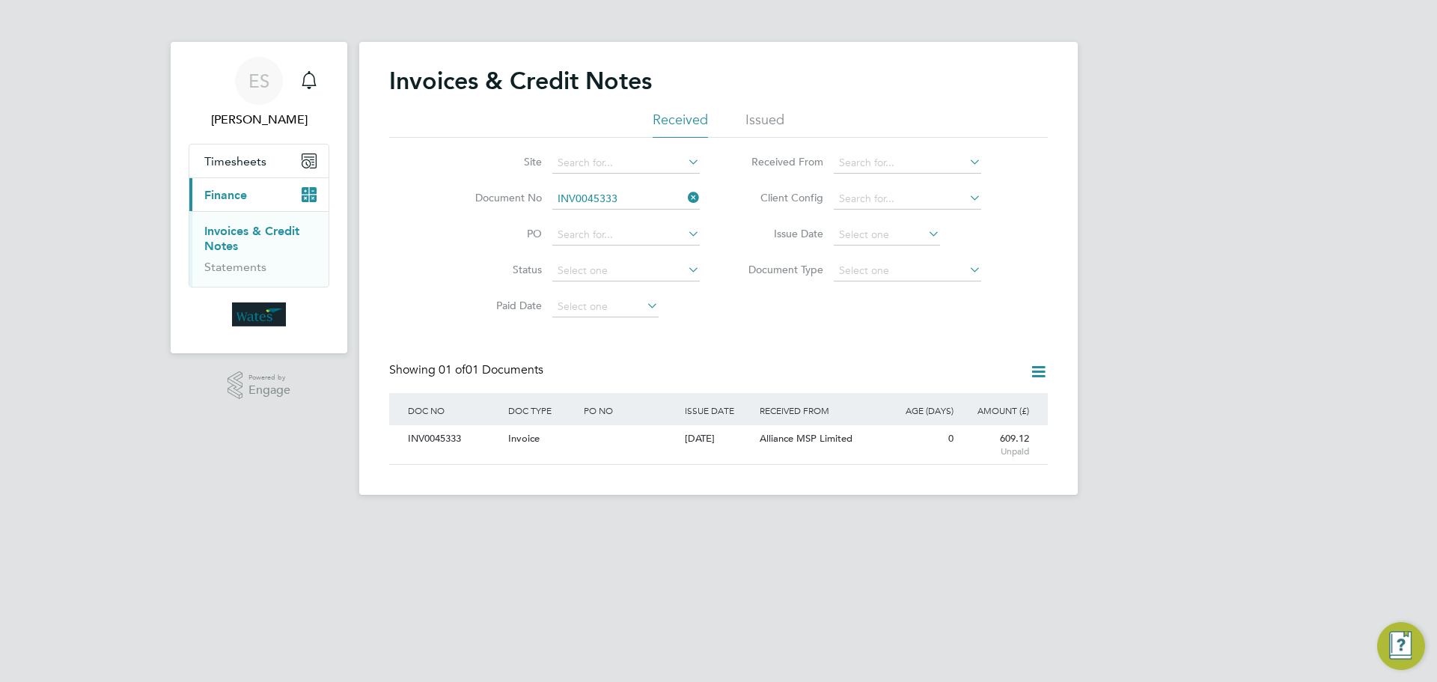
click at [685, 196] on icon at bounding box center [685, 197] width 0 height 21
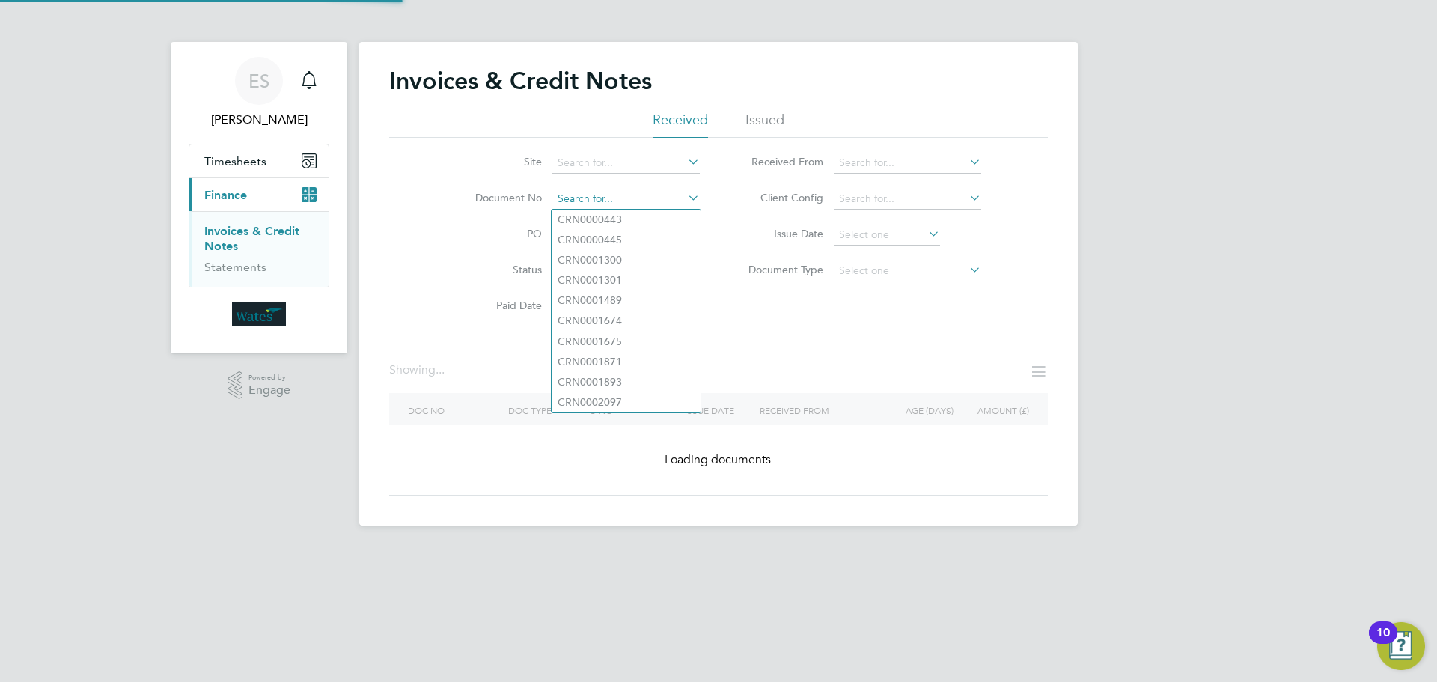
paste input "CRN0045334"
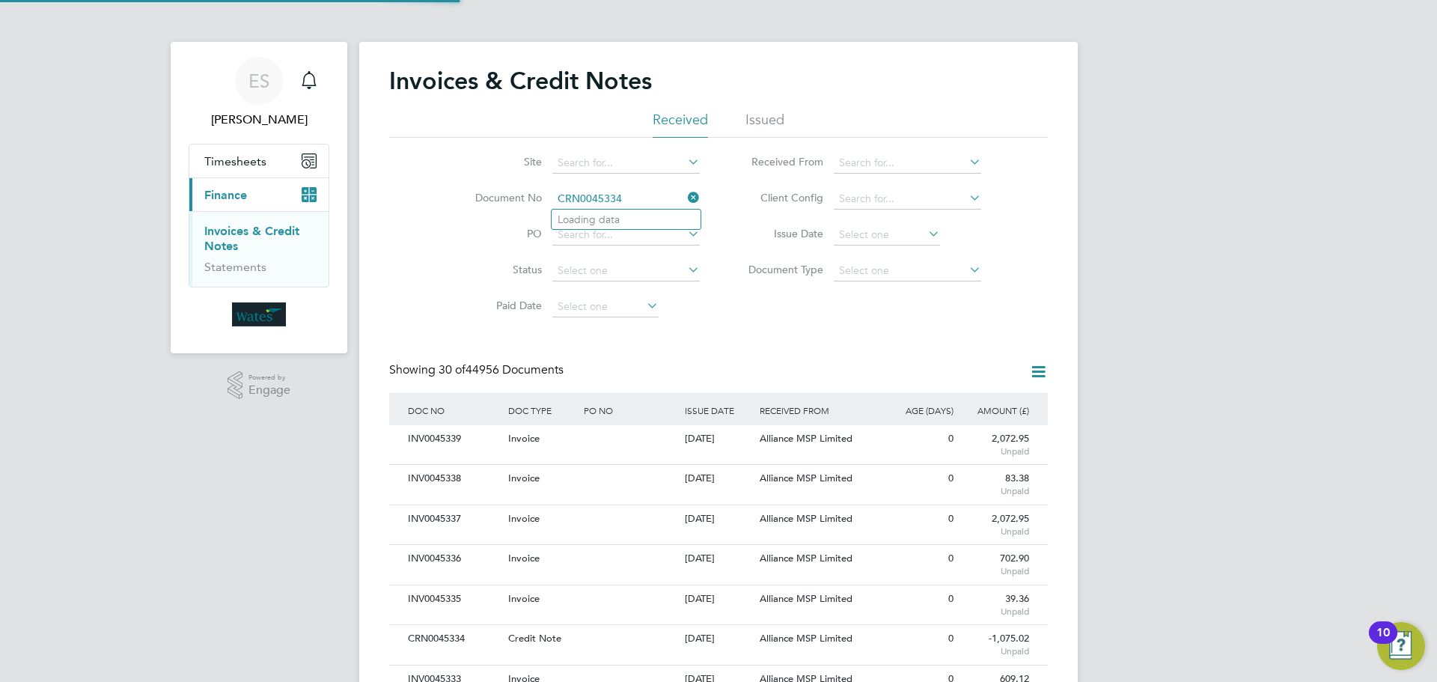
scroll to position [28, 102]
type input "CRN0045334"
click at [630, 219] on li "CRN0045334" at bounding box center [626, 220] width 149 height 20
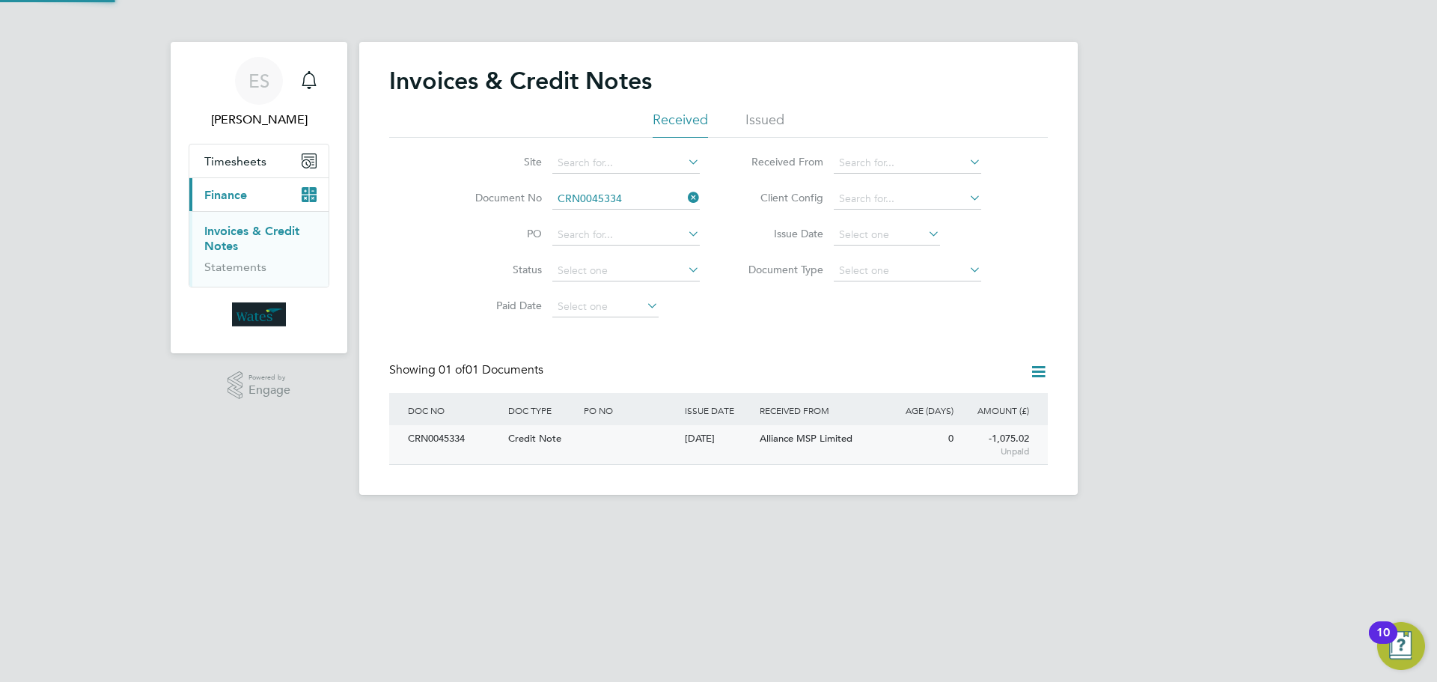
click at [434, 442] on div "CRN0045334" at bounding box center [454, 439] width 100 height 28
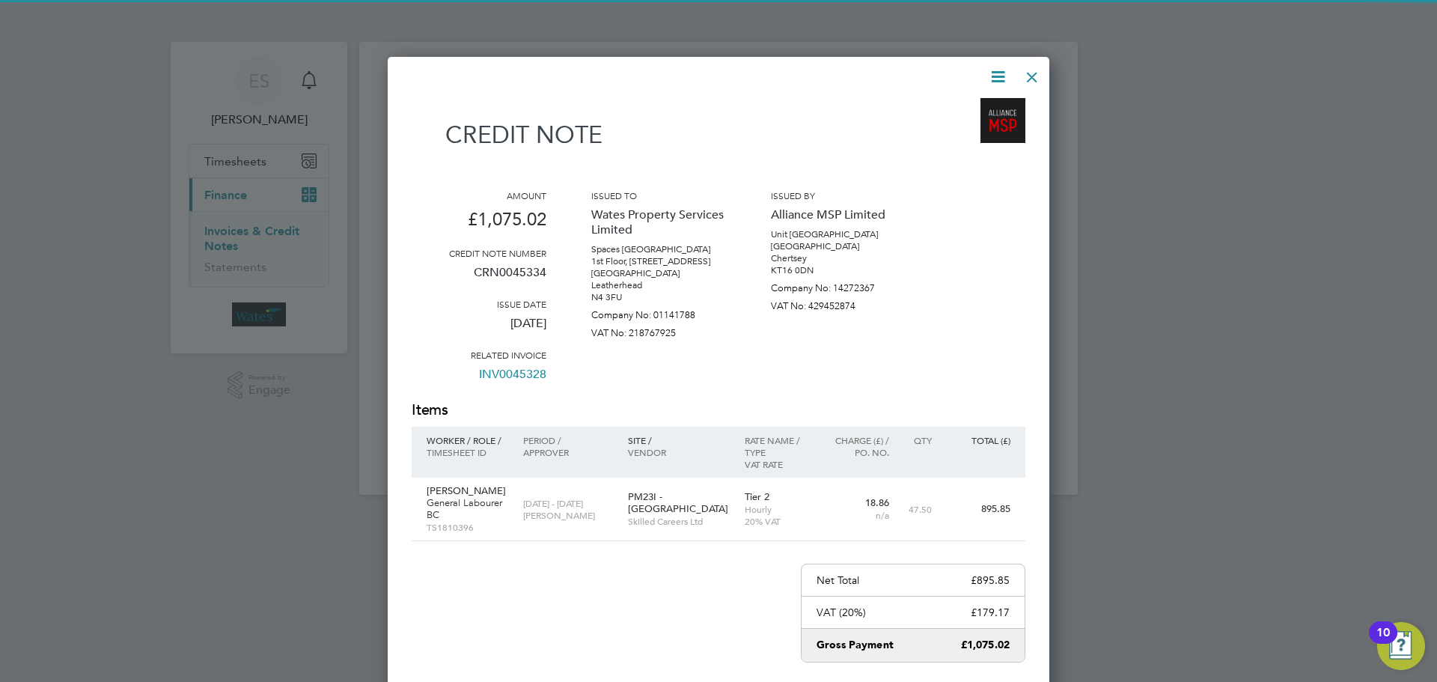
click at [989, 76] on icon at bounding box center [998, 76] width 19 height 19
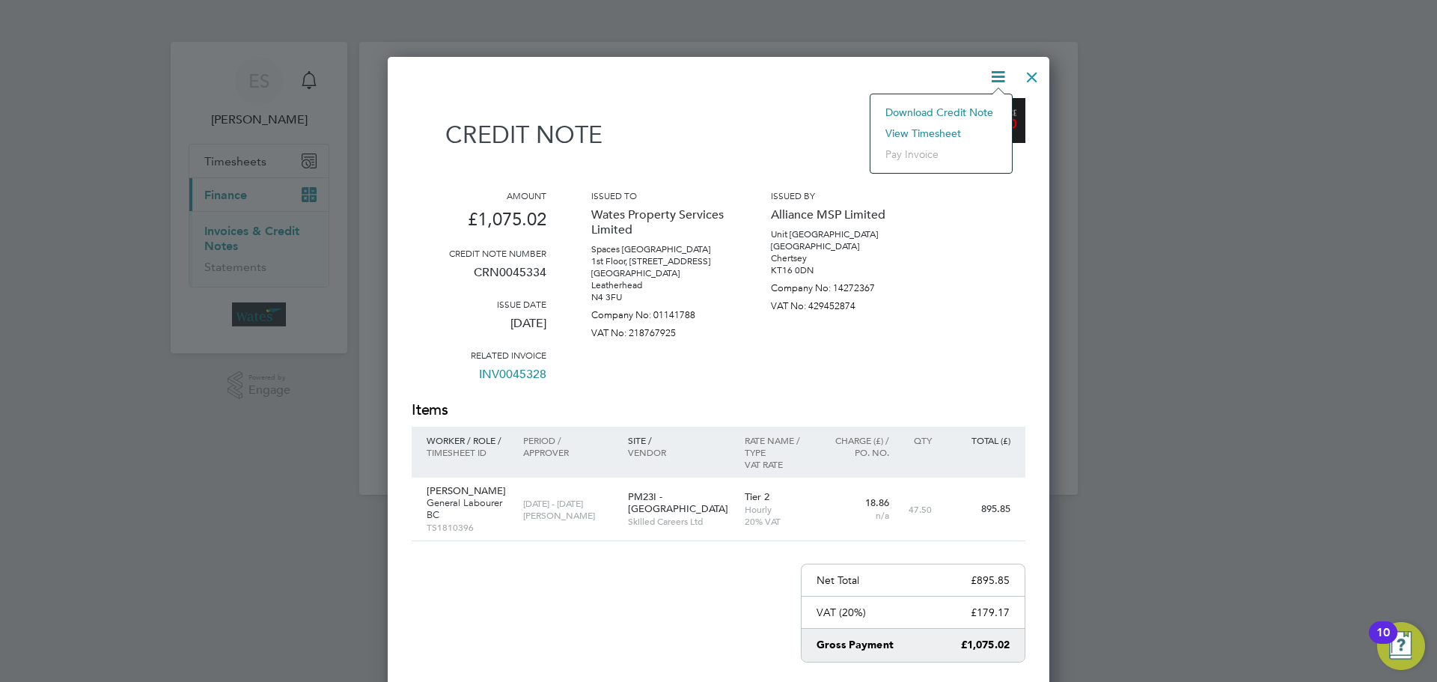
click at [961, 103] on li "Download Credit Note" at bounding box center [941, 112] width 127 height 21
drag, startPoint x: 992, startPoint y: 78, endPoint x: 972, endPoint y: 106, distance: 34.9
click at [992, 78] on icon at bounding box center [998, 76] width 19 height 19
click at [931, 124] on li "View timesheet" at bounding box center [941, 133] width 127 height 21
click at [1025, 79] on div at bounding box center [1032, 73] width 27 height 27
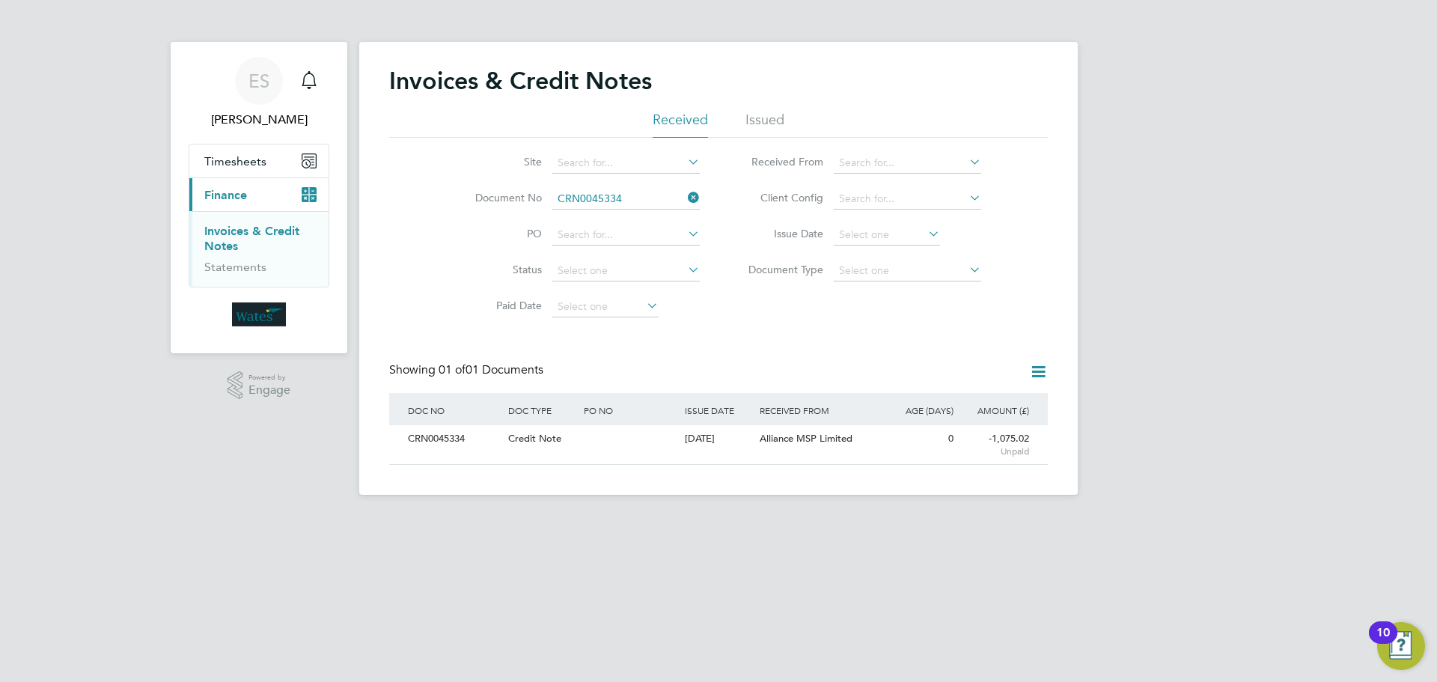
click at [685, 192] on icon at bounding box center [685, 197] width 0 height 21
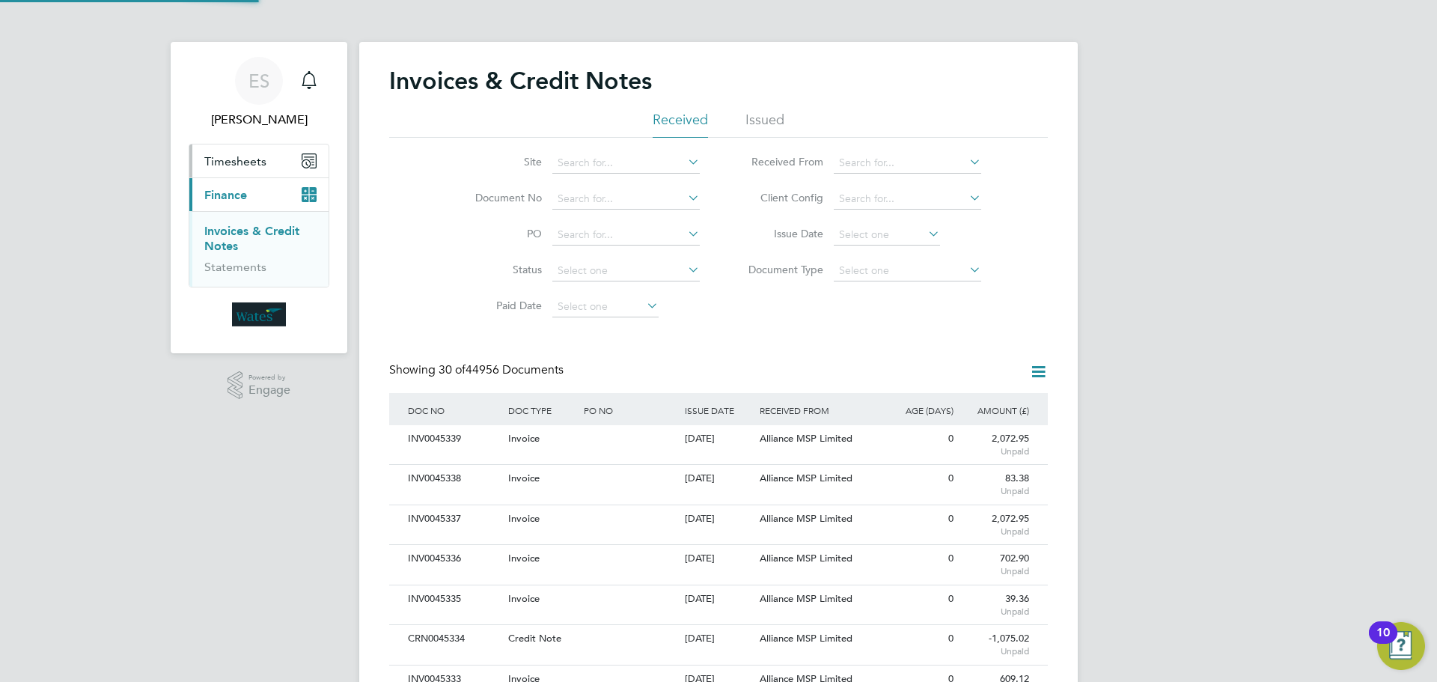
scroll to position [28, 127]
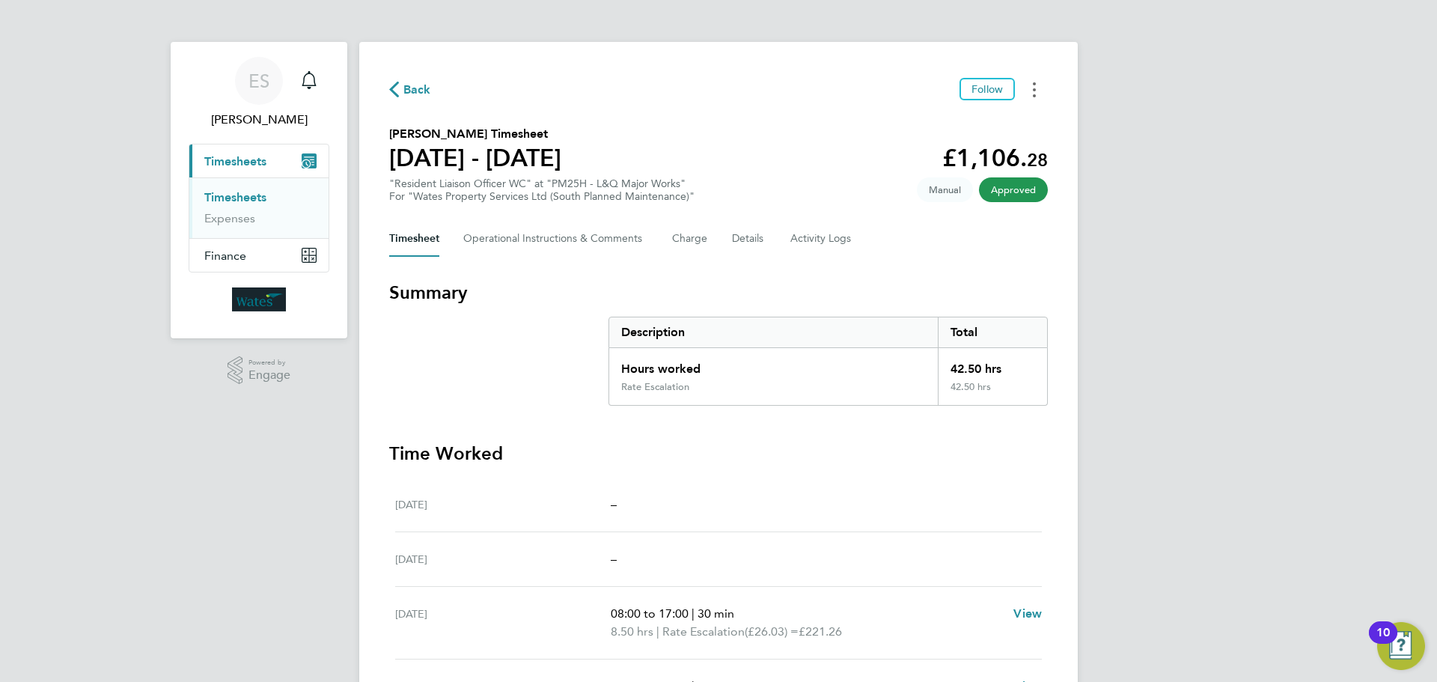
click at [1038, 86] on button "Timesheets Menu" at bounding box center [1034, 89] width 27 height 23
click at [931, 121] on link "Download timesheet" at bounding box center [958, 123] width 180 height 30
click at [1035, 83] on circle "Timesheets Menu" at bounding box center [1034, 83] width 3 height 3
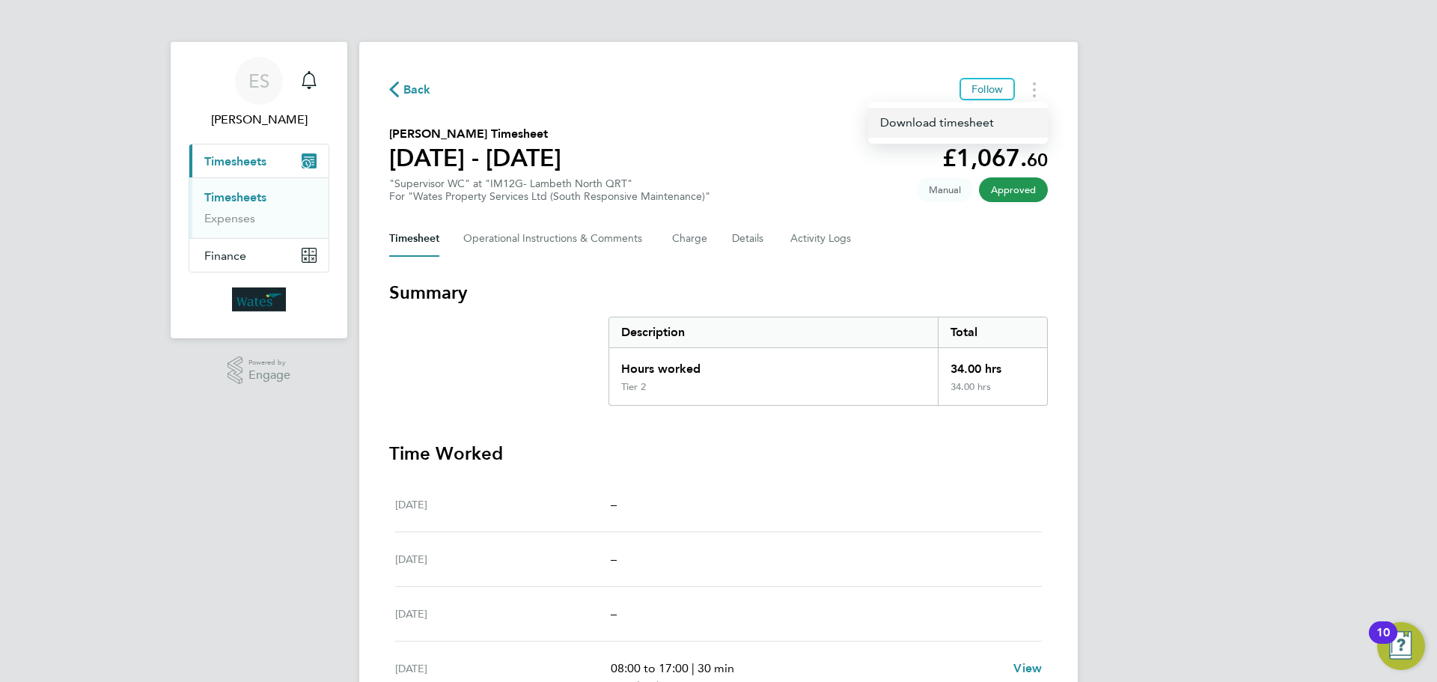
click at [973, 121] on link "Download timesheet" at bounding box center [958, 123] width 180 height 30
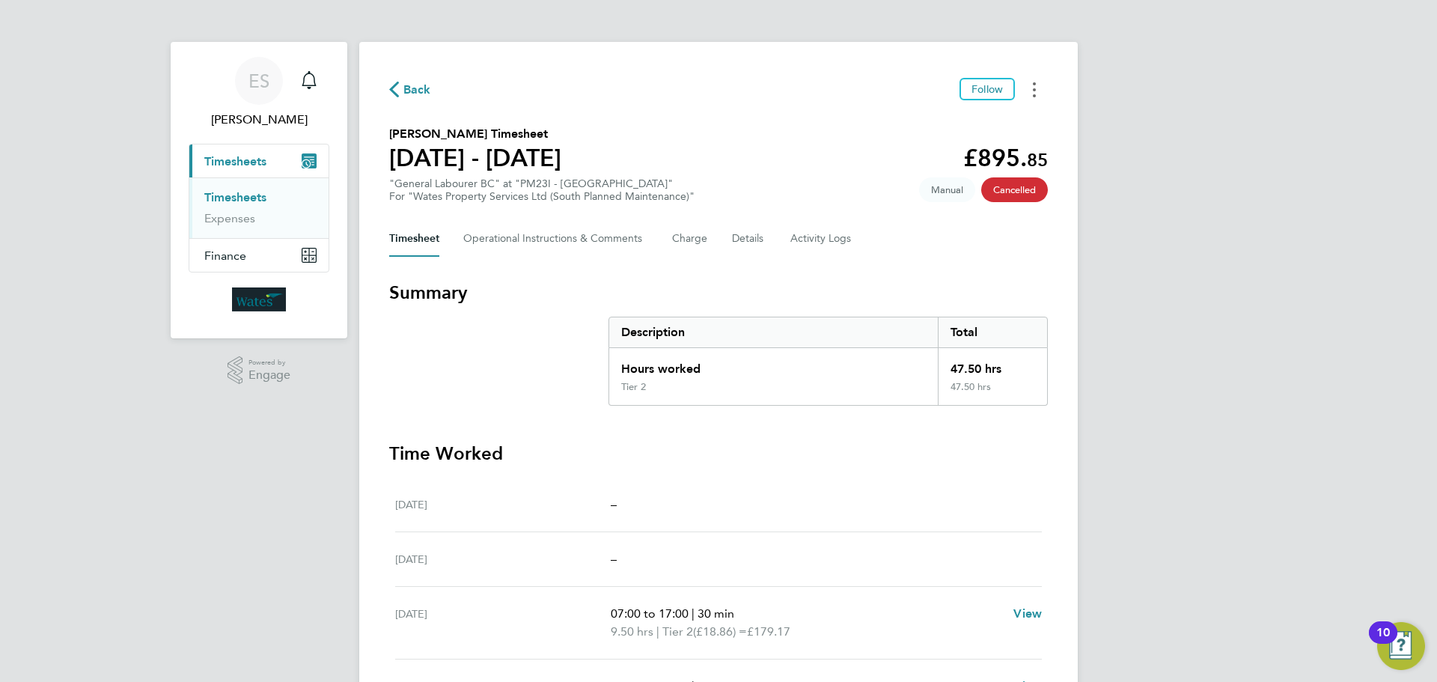
drag, startPoint x: 1032, startPoint y: 80, endPoint x: 1024, endPoint y: 96, distance: 17.4
click at [1032, 80] on button "Timesheets Menu" at bounding box center [1034, 89] width 27 height 23
click at [997, 114] on link "Download timesheet" at bounding box center [958, 123] width 180 height 30
click at [1032, 79] on button "Timesheets Menu" at bounding box center [1034, 89] width 27 height 23
drag, startPoint x: 1004, startPoint y: 118, endPoint x: 984, endPoint y: 122, distance: 20.7
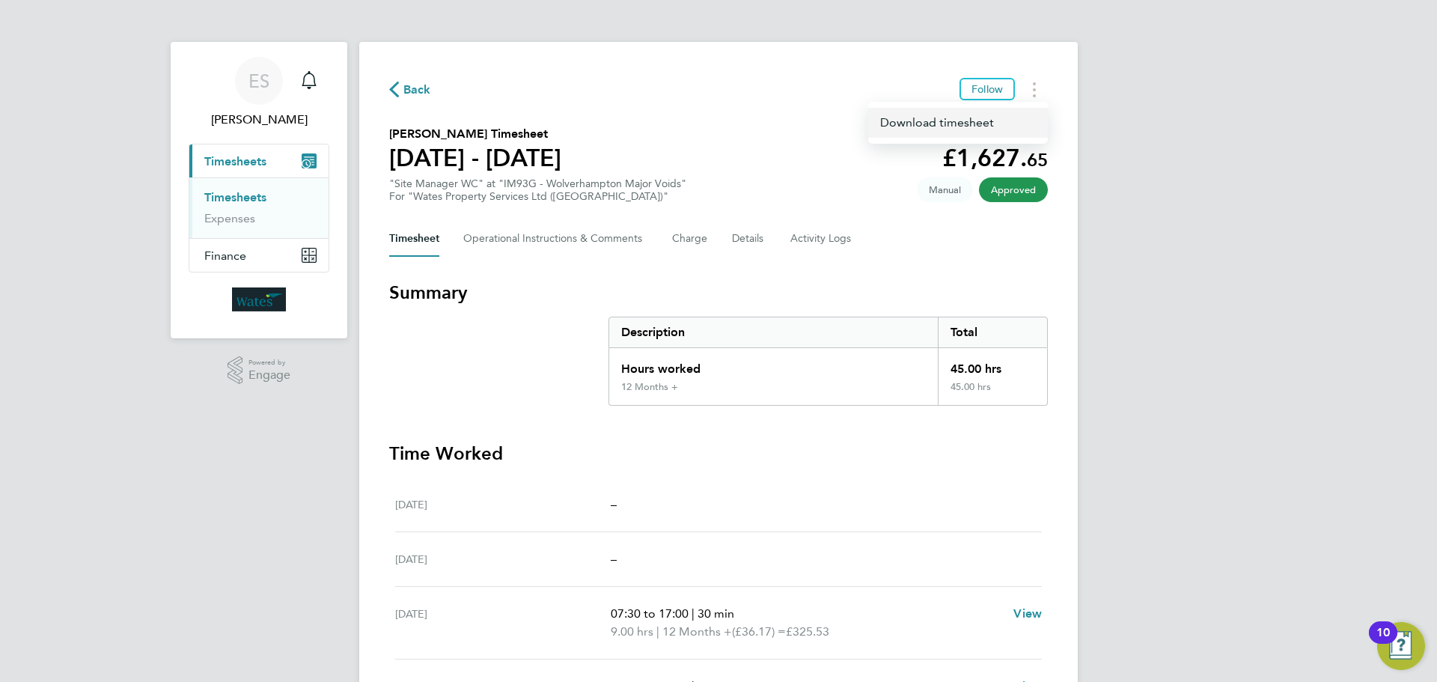
click at [1004, 118] on link "Download timesheet" at bounding box center [958, 123] width 180 height 30
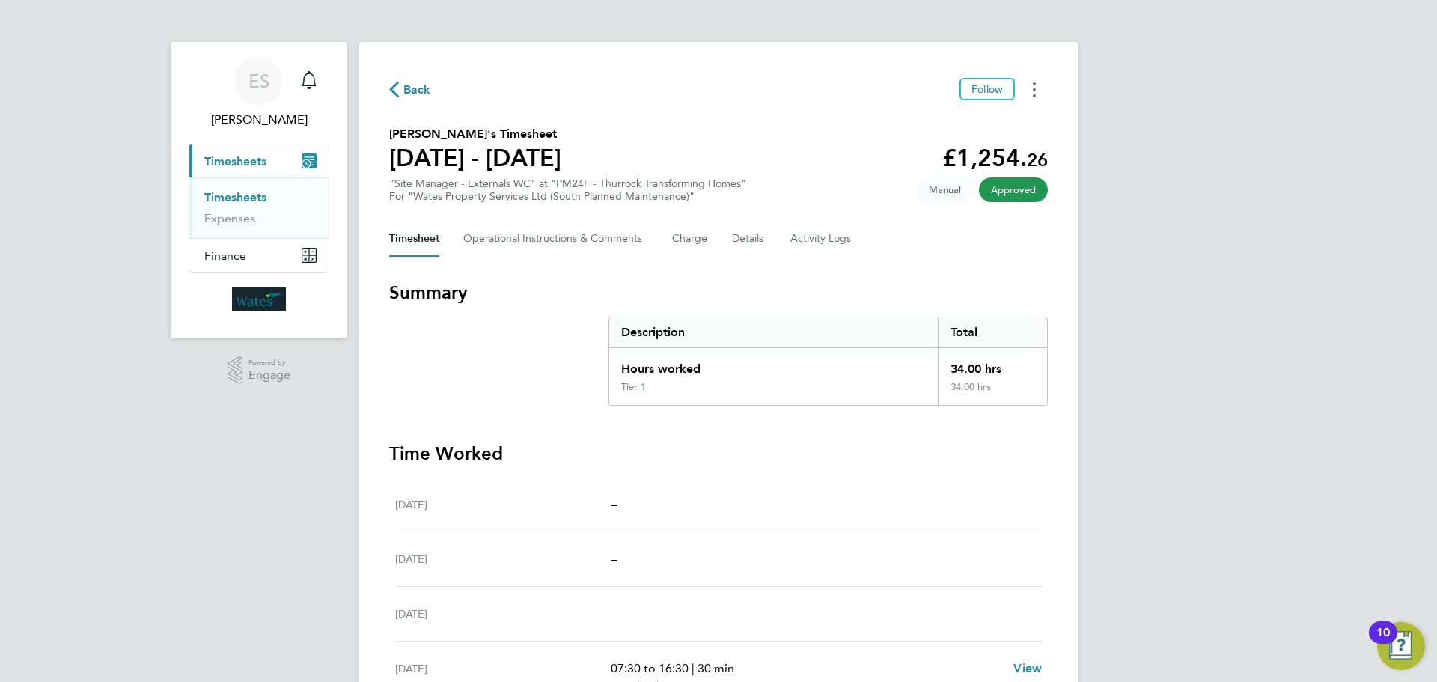
click at [1029, 82] on button "Timesheets Menu" at bounding box center [1034, 89] width 27 height 23
click at [992, 120] on link "Download timesheet" at bounding box center [958, 123] width 180 height 30
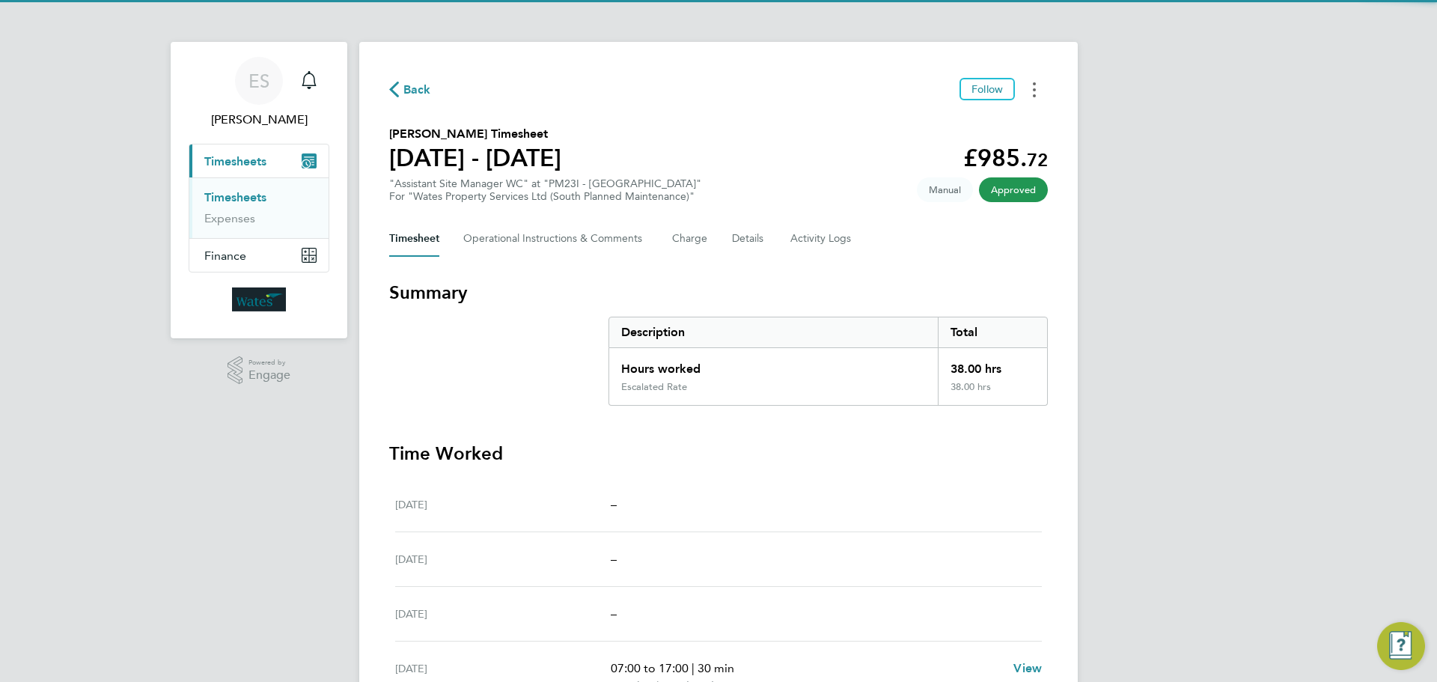
click at [1041, 86] on button "Timesheets Menu" at bounding box center [1034, 89] width 27 height 23
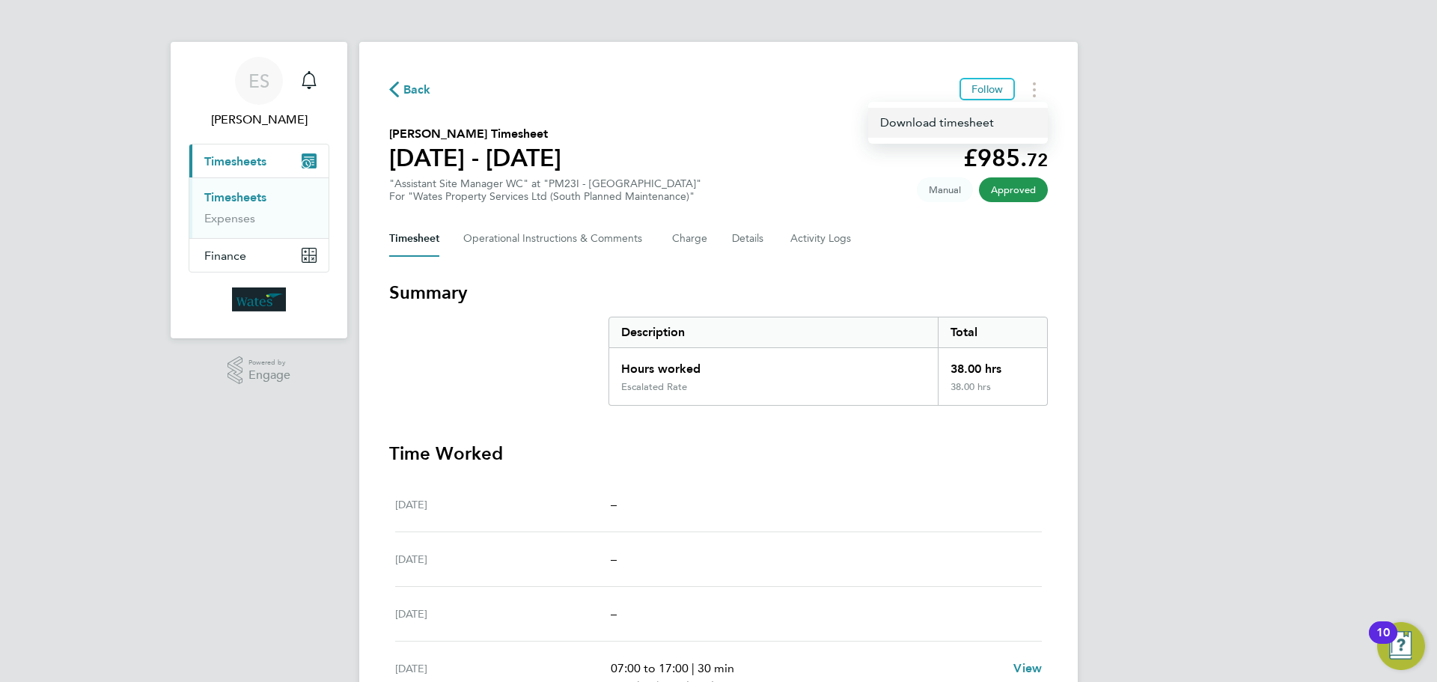
click at [1006, 119] on link "Download timesheet" at bounding box center [958, 123] width 180 height 30
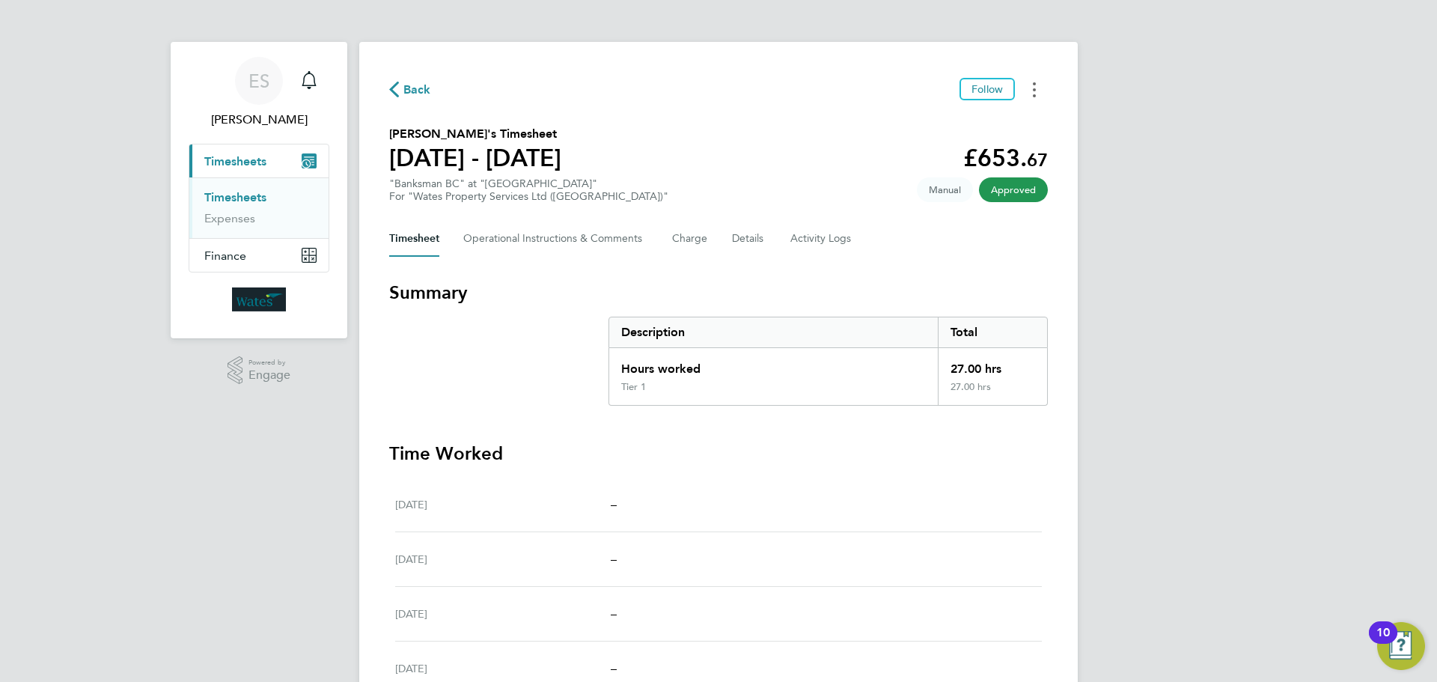
drag, startPoint x: 1036, startPoint y: 91, endPoint x: 1029, endPoint y: 97, distance: 9.0
click at [1036, 91] on button "Timesheets Menu" at bounding box center [1034, 89] width 27 height 23
click at [982, 126] on link "Download timesheet" at bounding box center [958, 123] width 180 height 30
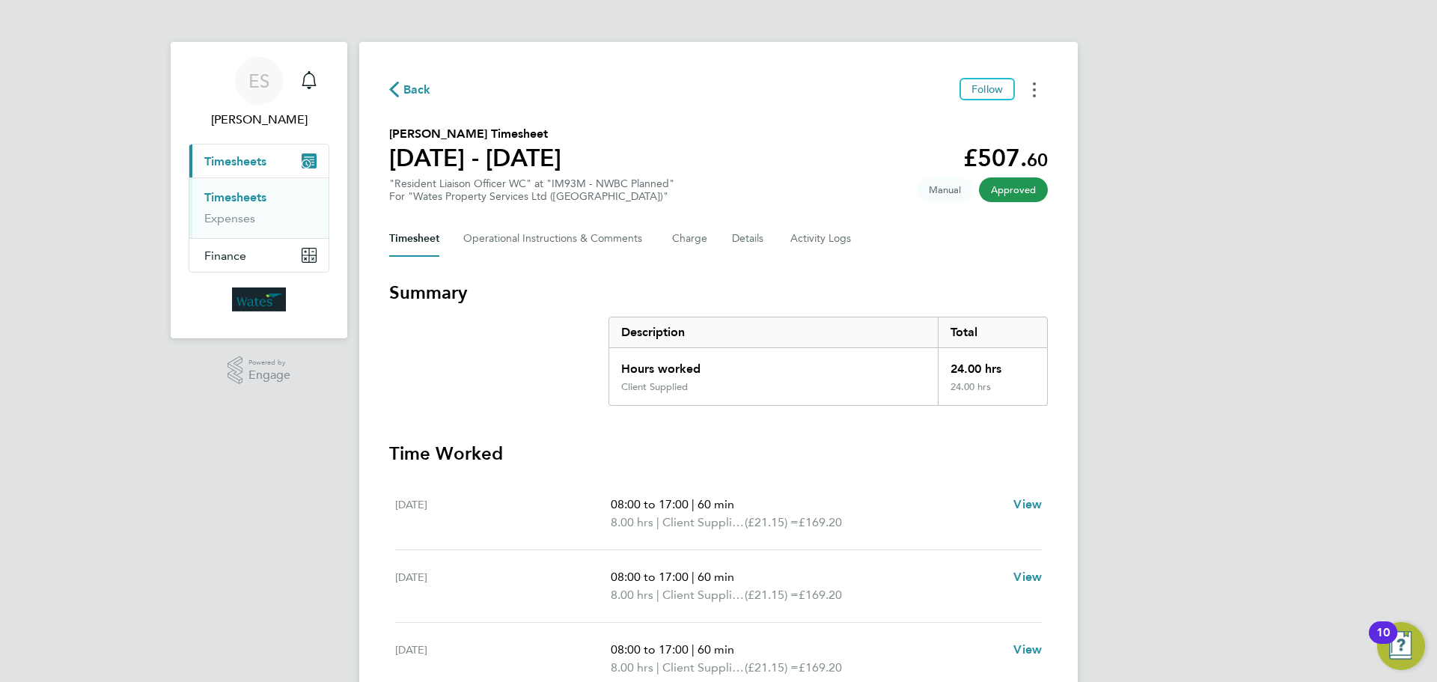
click at [1041, 88] on button "Timesheets Menu" at bounding box center [1034, 89] width 27 height 23
click at [922, 129] on link "Download timesheet" at bounding box center [958, 123] width 180 height 30
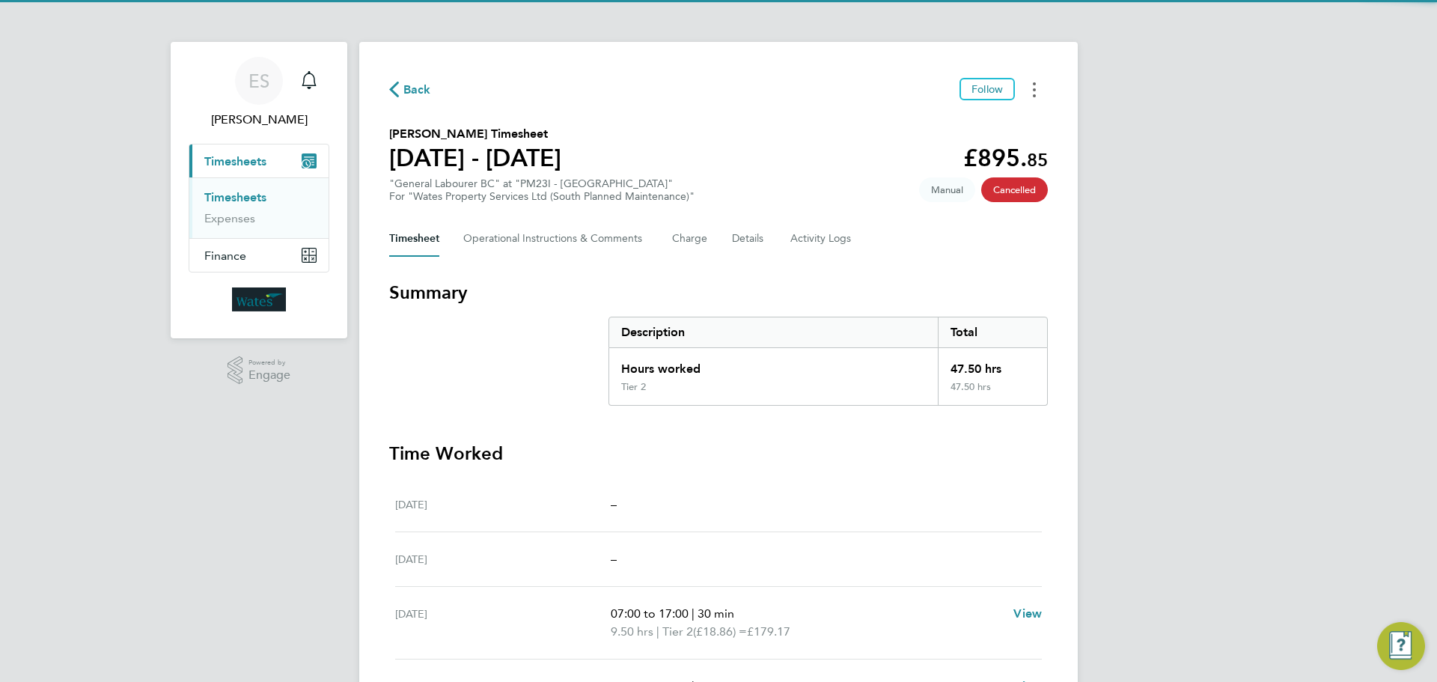
click at [1026, 89] on button "Timesheets Menu" at bounding box center [1034, 89] width 27 height 23
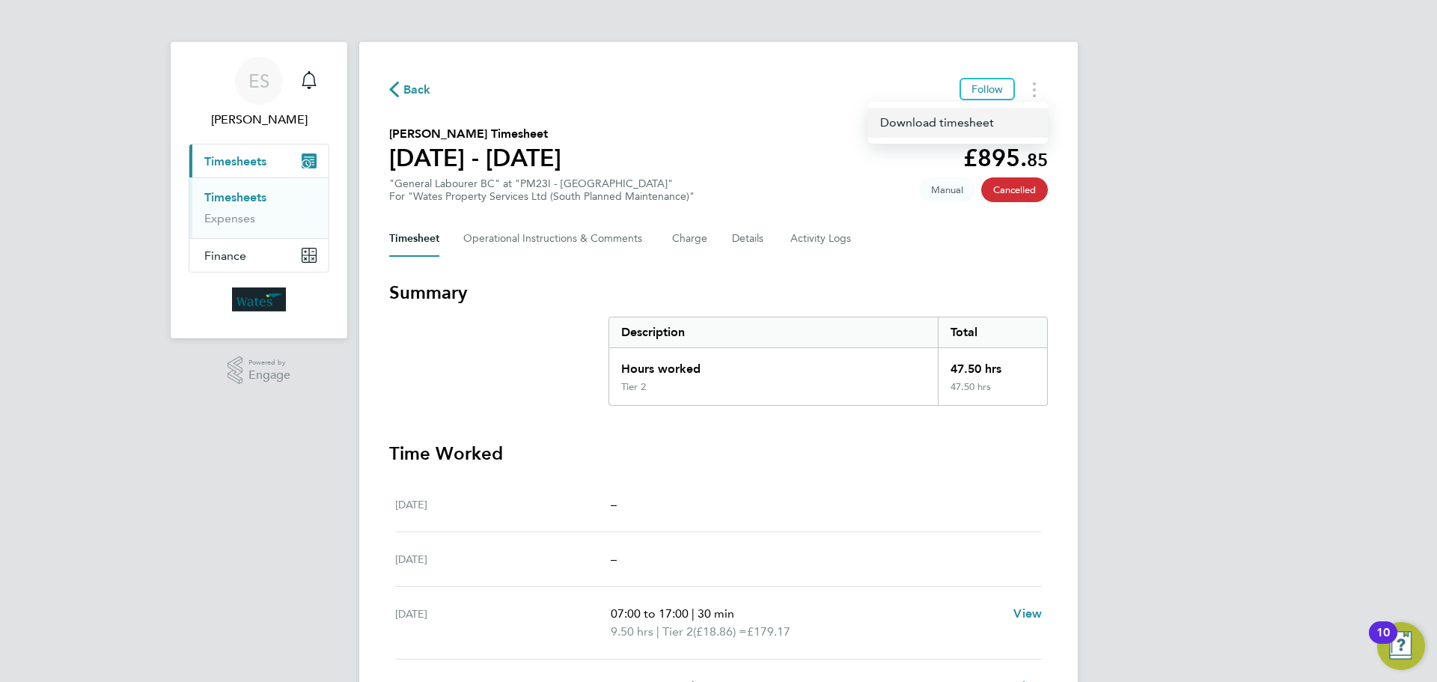
click at [936, 127] on link "Download timesheet" at bounding box center [958, 123] width 180 height 30
